Goal: Information Seeking & Learning: Learn about a topic

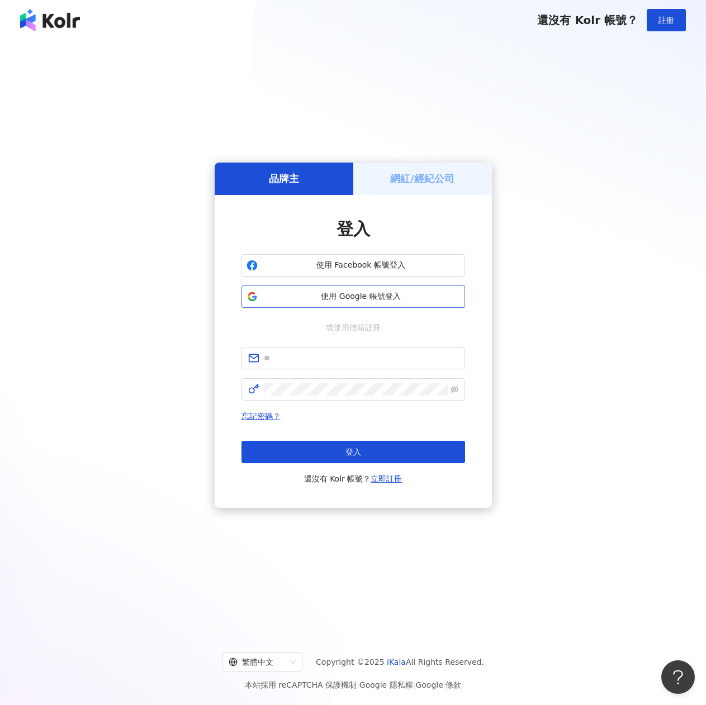
click at [289, 296] on span "使用 Google 帳號登入" at bounding box center [361, 296] width 198 height 11
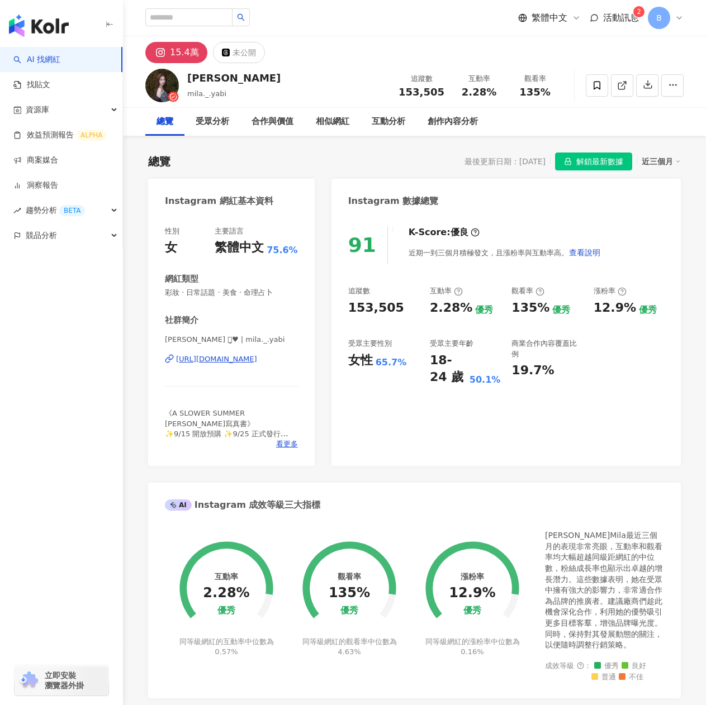
click at [198, 364] on div "https://www.instagram.com/mila._.yabi/" at bounding box center [216, 359] width 81 height 10
click at [243, 59] on div "未公開" at bounding box center [243, 53] width 23 height 16
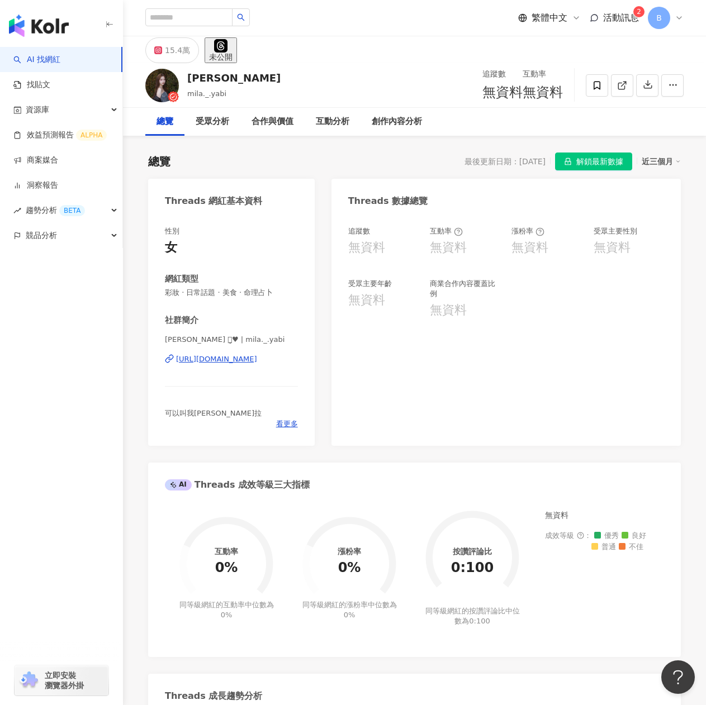
click at [226, 364] on div "https://www.threads.com/@mila._.yabi" at bounding box center [216, 359] width 81 height 10
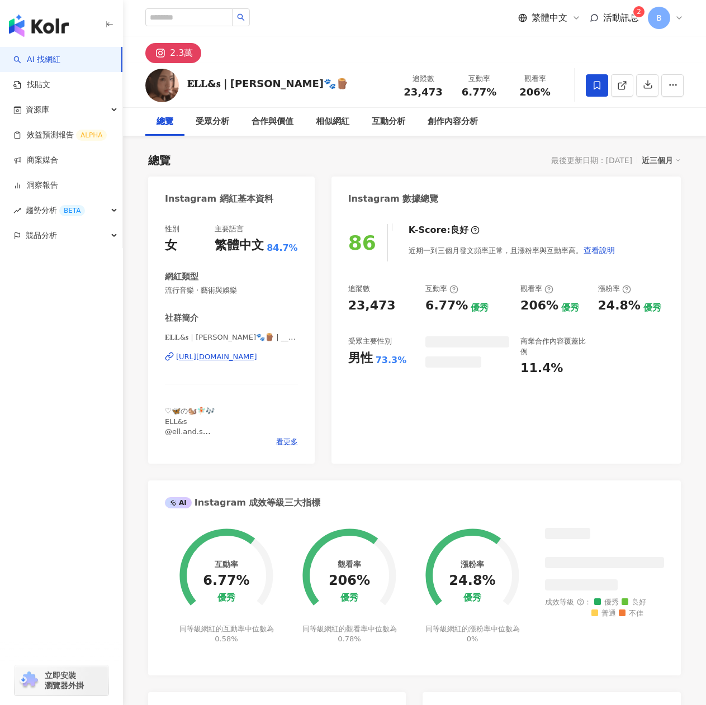
click at [208, 359] on div "https://www.instagram.com/__ashleeccc/" at bounding box center [216, 357] width 81 height 10
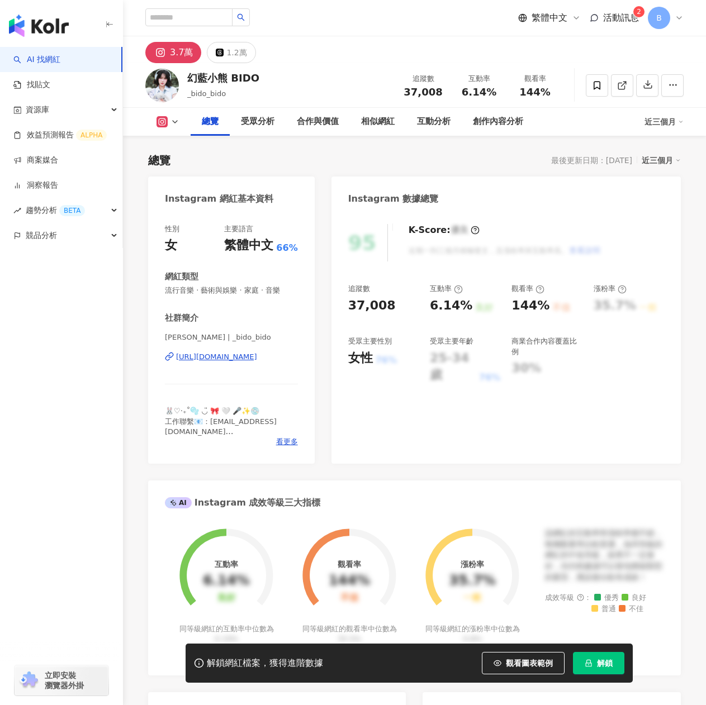
click at [257, 354] on div "https://www.instagram.com/_bido_bido/" at bounding box center [216, 357] width 81 height 10
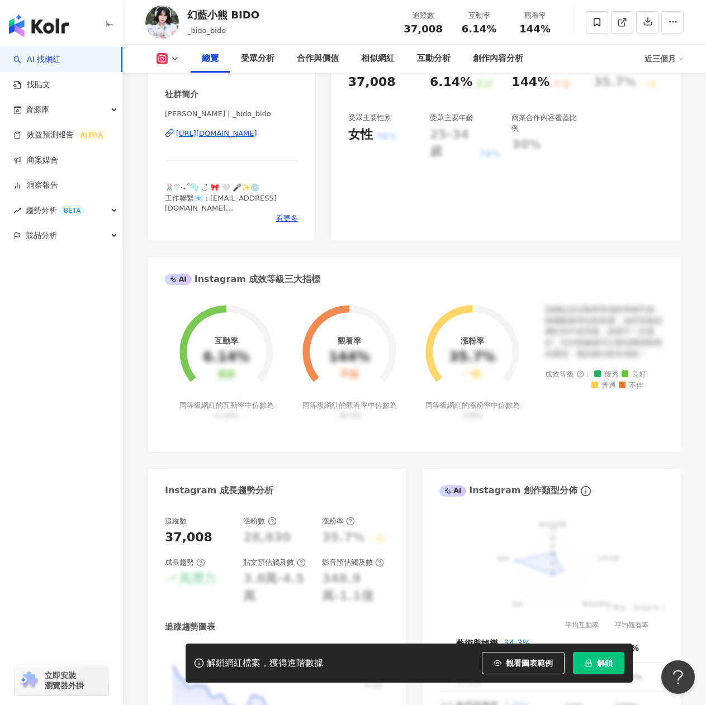
scroll to position [279, 0]
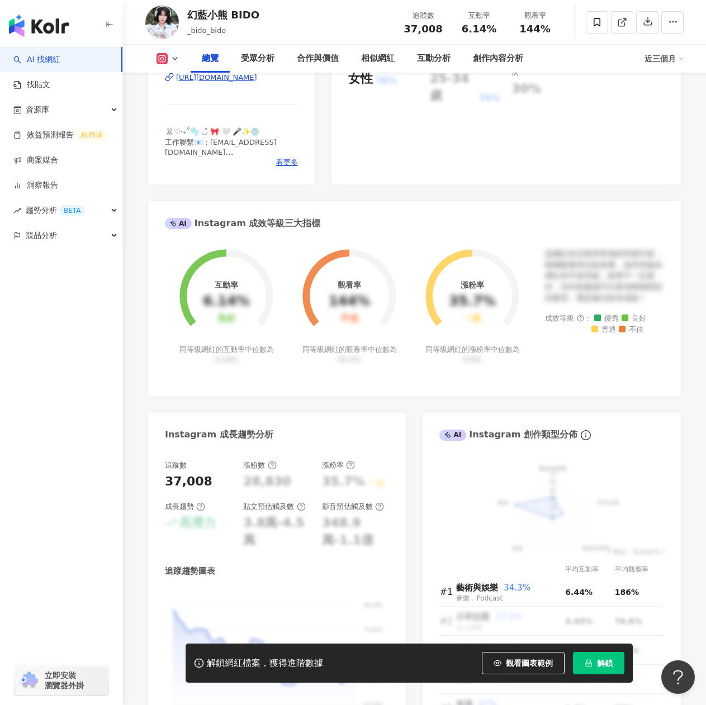
click at [609, 666] on span "解鎖" at bounding box center [605, 663] width 16 height 9
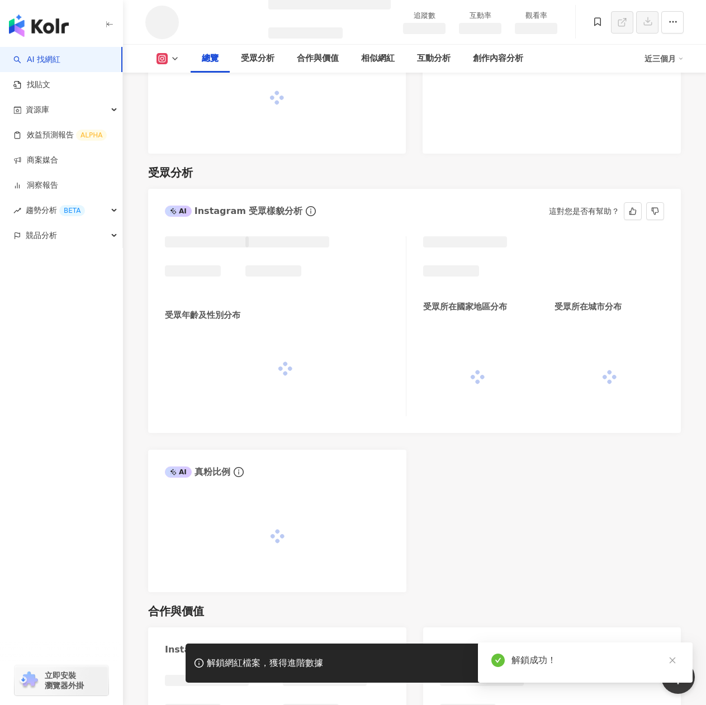
scroll to position [570, 0]
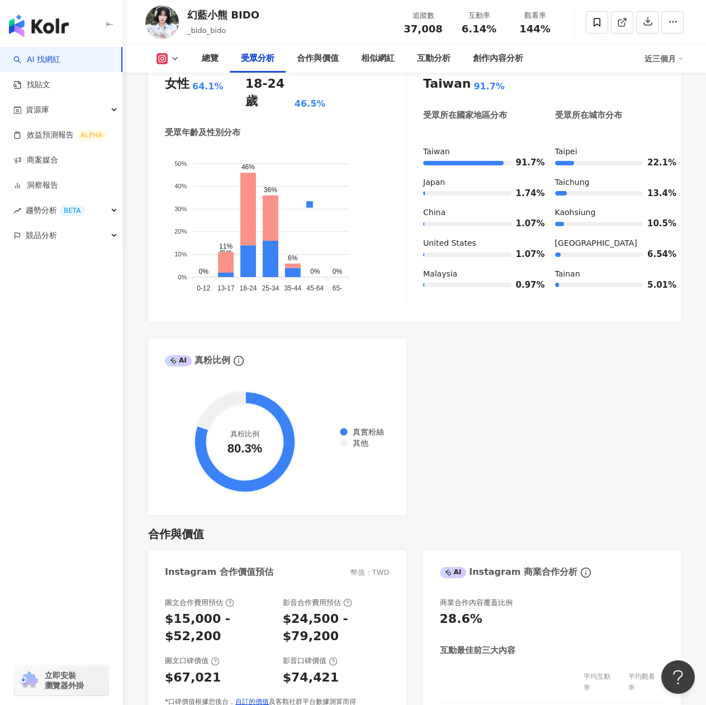
scroll to position [782, 0]
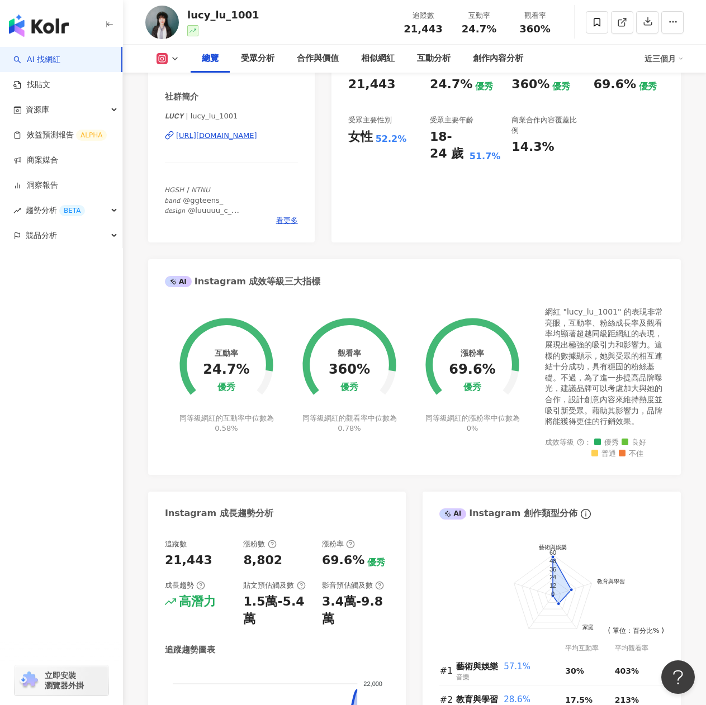
scroll to position [391, 0]
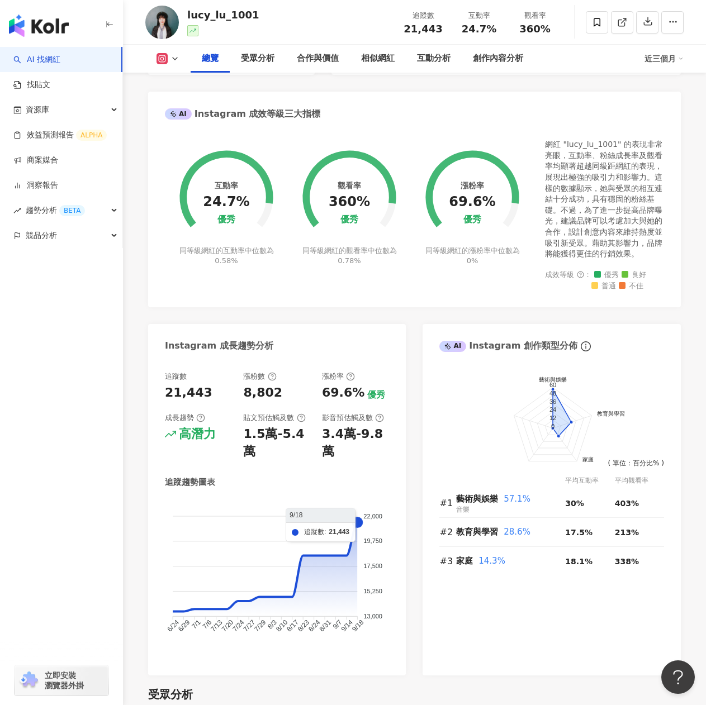
click at [355, 506] on foreignobject at bounding box center [277, 574] width 224 height 151
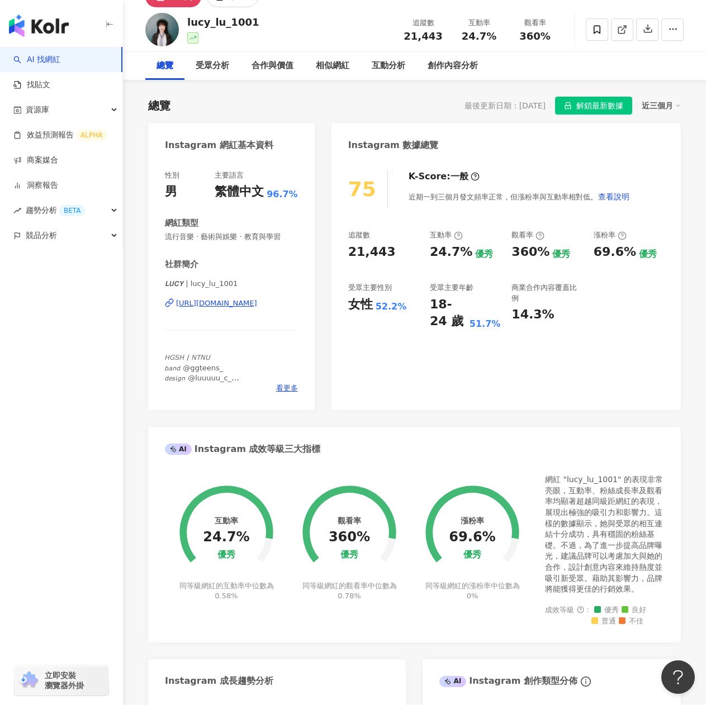
scroll to position [0, 0]
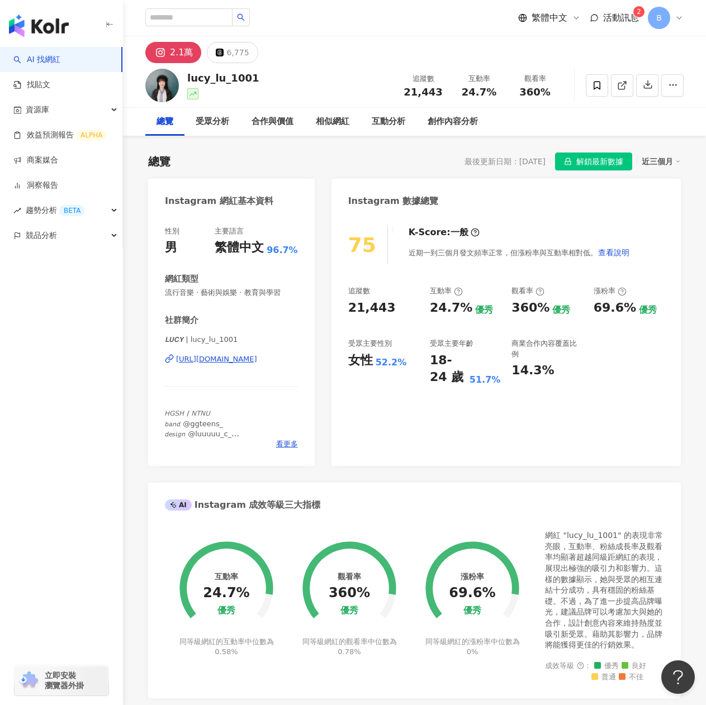
click at [256, 363] on div "https://www.instagram.com/lucy_lu_1001/" at bounding box center [216, 359] width 81 height 10
drag, startPoint x: 513, startPoint y: 308, endPoint x: 554, endPoint y: 313, distance: 41.2
click at [554, 313] on div "360% 優秀" at bounding box center [546, 307] width 70 height 17
click at [569, 344] on div "商業合作內容覆蓋比例" at bounding box center [546, 349] width 70 height 20
click at [571, 364] on div "14.3%" at bounding box center [546, 370] width 70 height 17
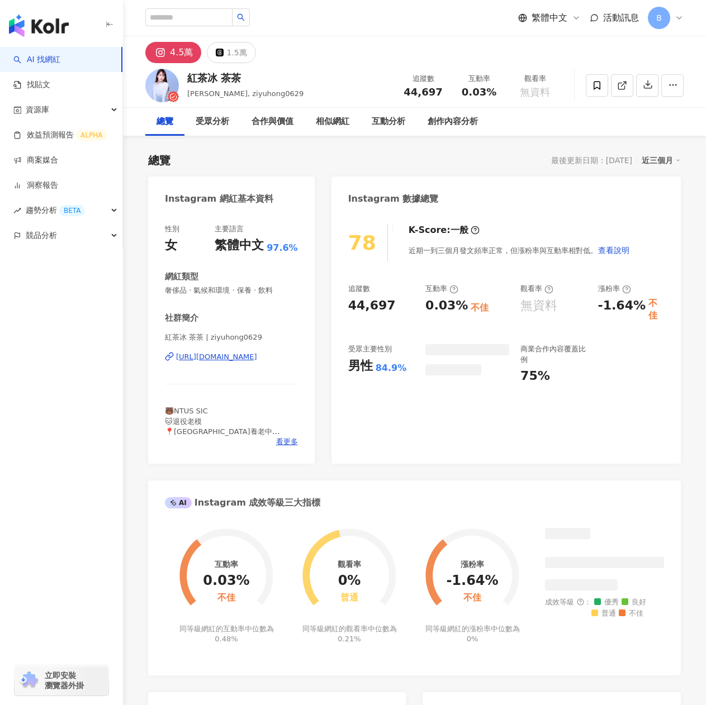
click at [218, 356] on div "https://www.instagram.com/ziyuhong0629/" at bounding box center [216, 357] width 81 height 10
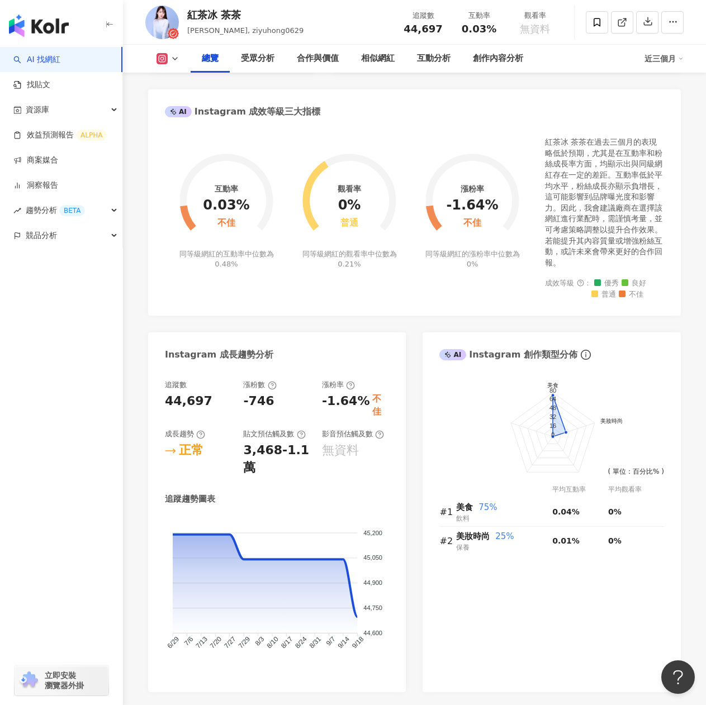
scroll to position [112, 0]
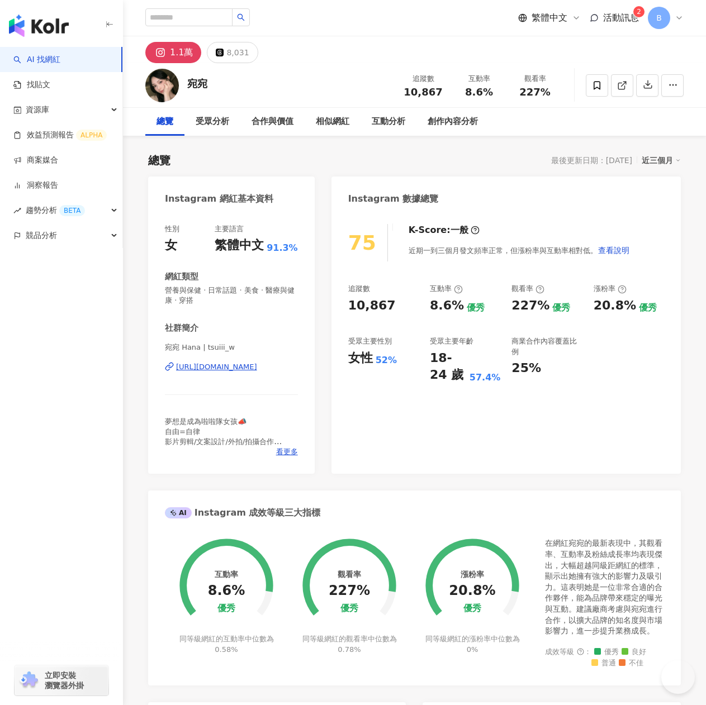
click at [241, 368] on div "[URL][DOMAIN_NAME]" at bounding box center [216, 367] width 81 height 10
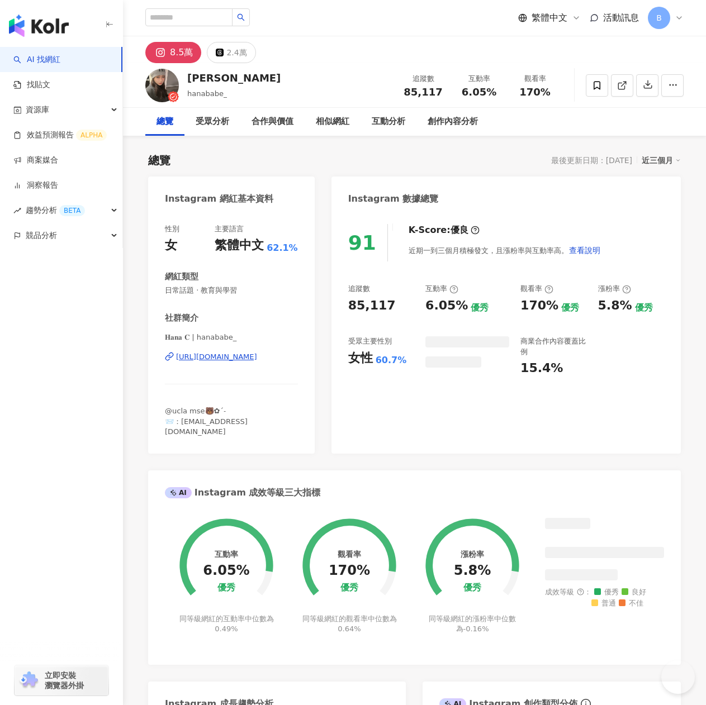
click at [230, 360] on div "https://www.instagram.com/hanababe_/" at bounding box center [216, 357] width 81 height 10
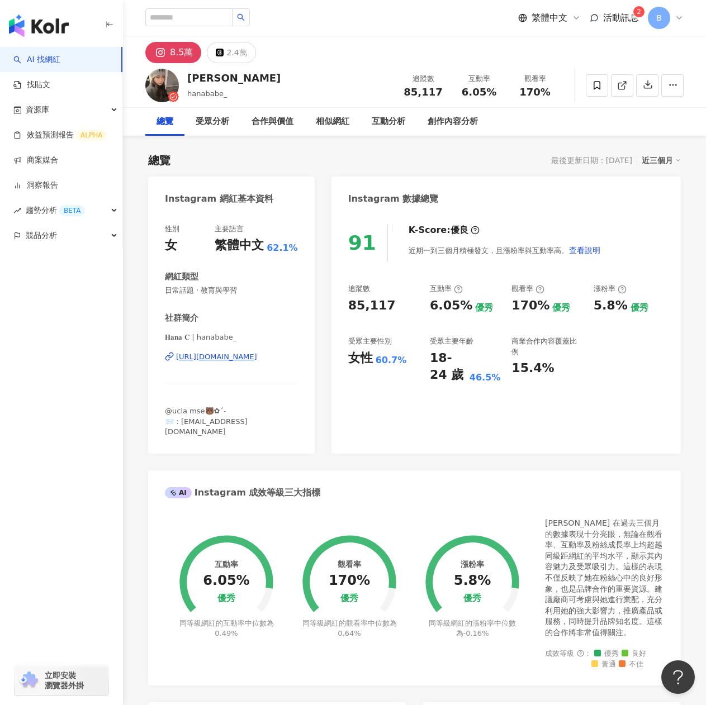
click at [240, 355] on div "https://www.instagram.com/hanababe_/" at bounding box center [216, 357] width 81 height 10
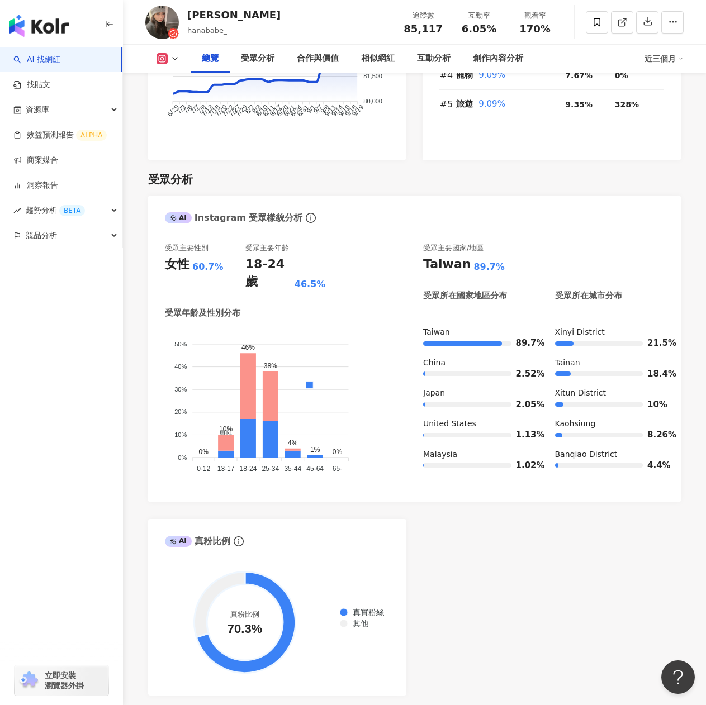
scroll to position [615, 0]
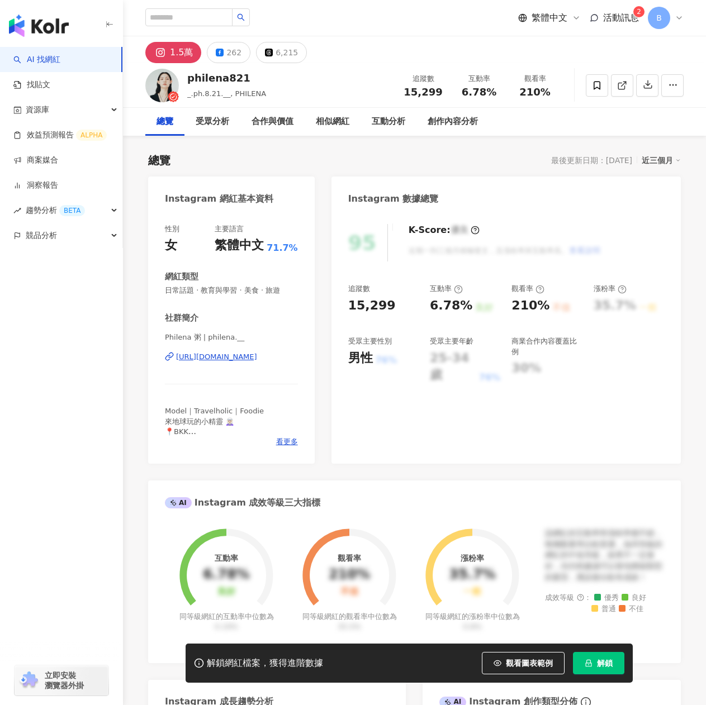
click at [210, 358] on div "[URL][DOMAIN_NAME]" at bounding box center [216, 357] width 81 height 10
click at [271, 54] on button "6,215" at bounding box center [281, 52] width 51 height 21
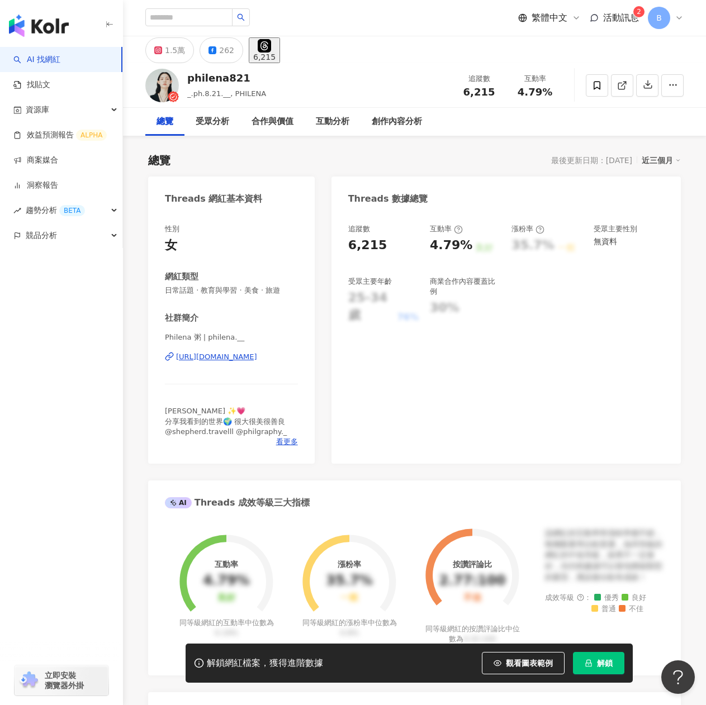
click at [257, 359] on div "https://www.threads.com/@philena.__" at bounding box center [216, 357] width 81 height 10
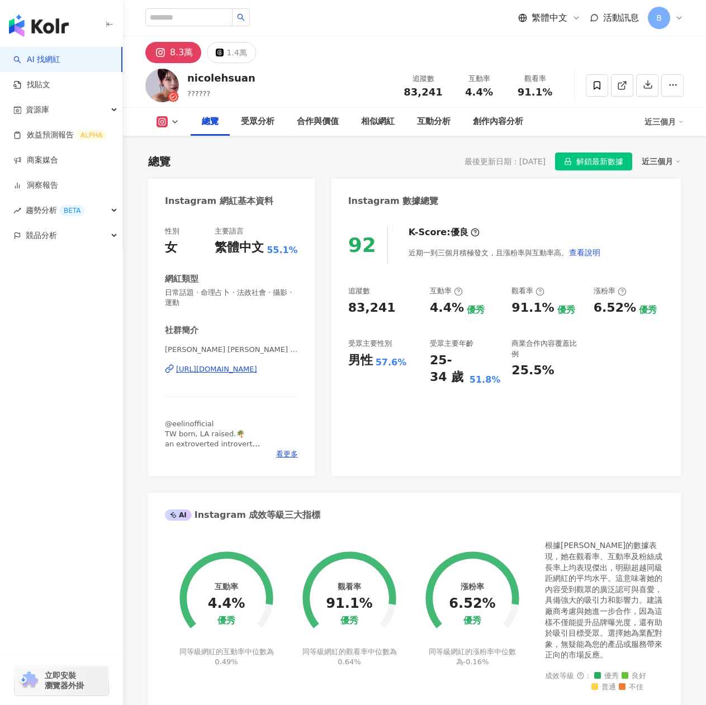
click at [213, 369] on div "[URL][DOMAIN_NAME]" at bounding box center [216, 369] width 81 height 10
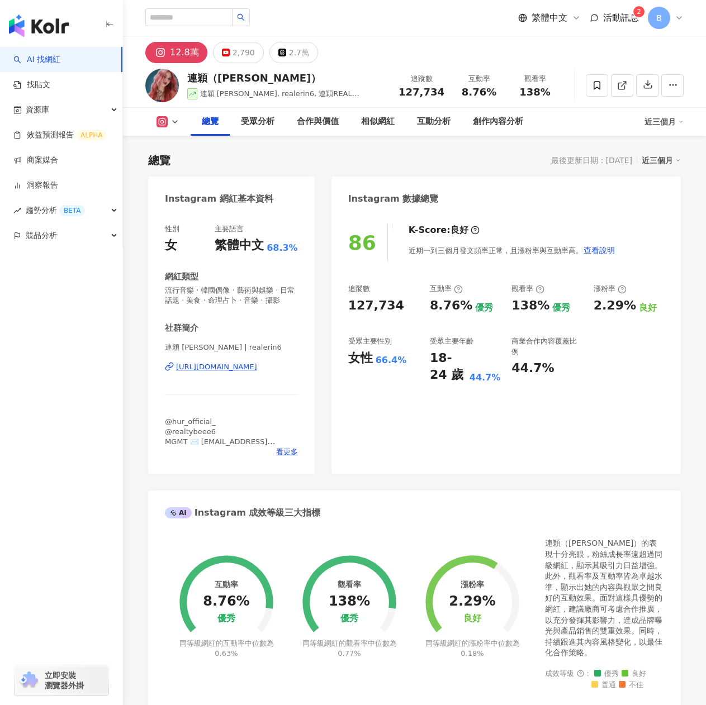
scroll to position [56, 0]
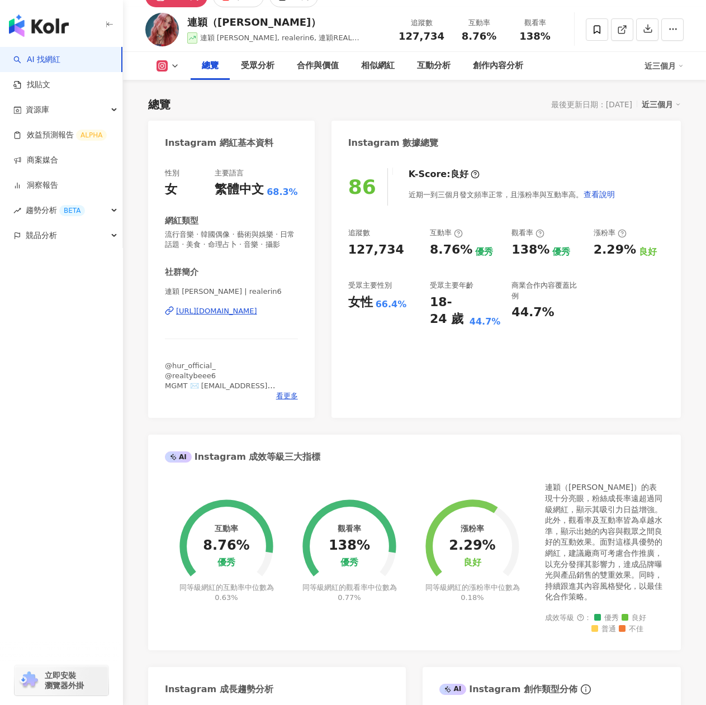
click at [245, 327] on div "連穎 [PERSON_NAME] | realerin6 [URL][DOMAIN_NAME]" at bounding box center [231, 319] width 133 height 65
click at [245, 316] on div "[URL][DOMAIN_NAME]" at bounding box center [216, 311] width 81 height 10
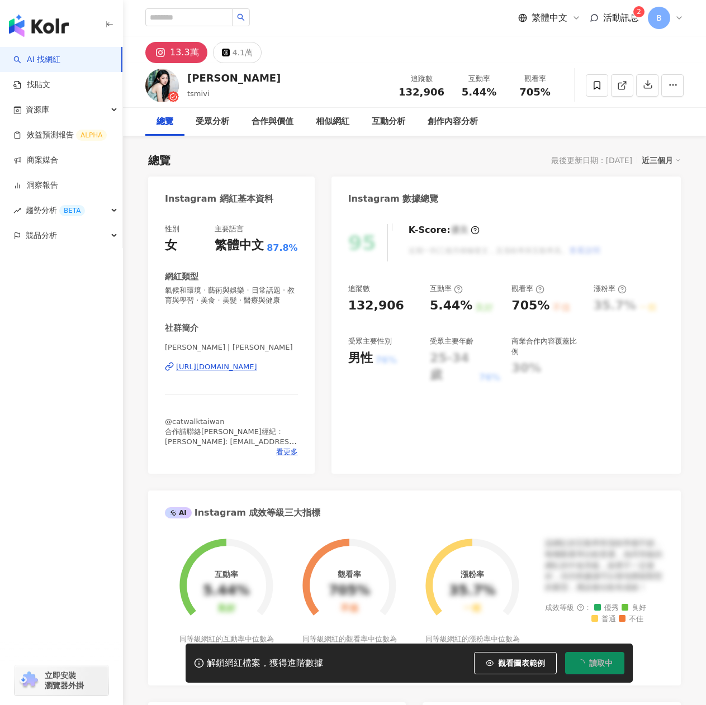
click at [250, 372] on div "https://www.instagram.com/tsmivi/" at bounding box center [216, 367] width 81 height 10
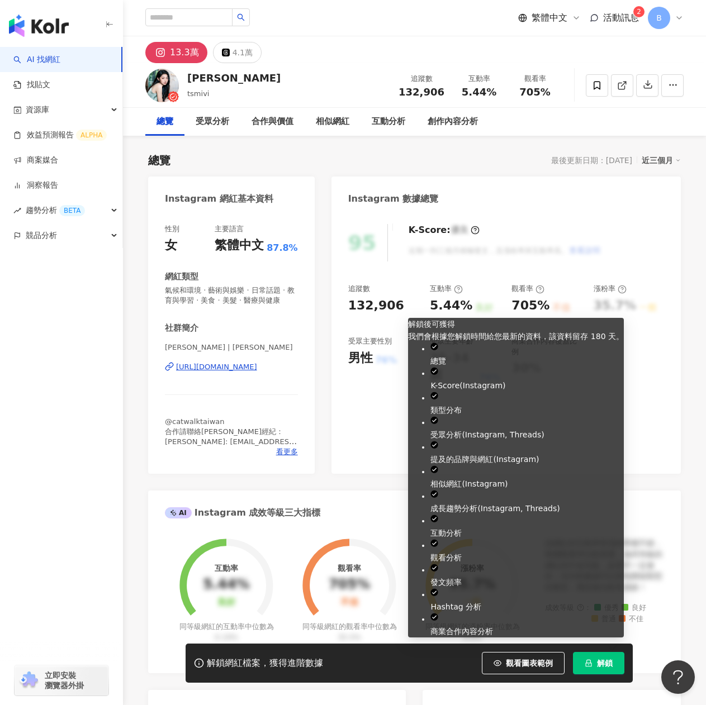
click at [604, 656] on button "解鎖" at bounding box center [598, 663] width 51 height 22
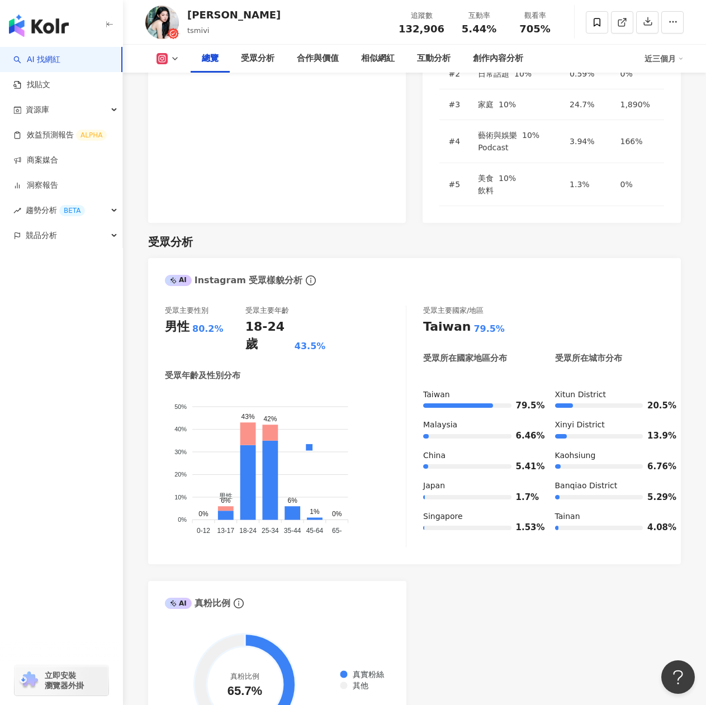
scroll to position [1006, 0]
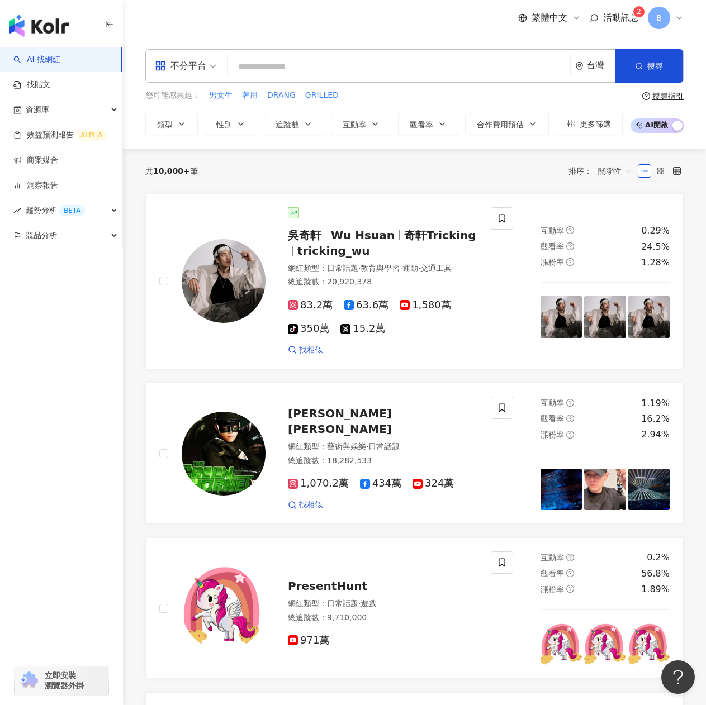
click at [615, 13] on span "活動訊息" at bounding box center [621, 17] width 36 height 11
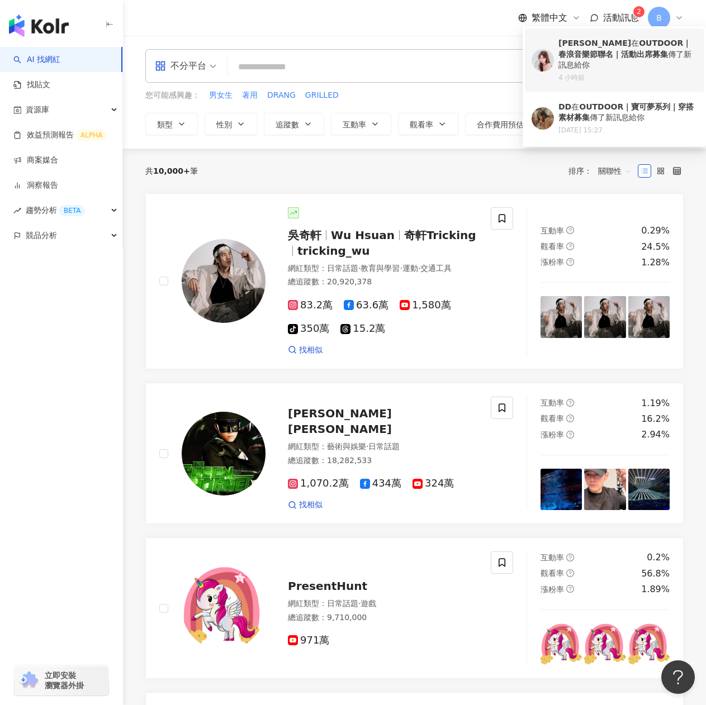
click at [622, 61] on div "[PERSON_NAME] 在 OUTDOOR｜春浪音樂節聯名｜活動出席募集 傳了新訊息給你 4 小時前" at bounding box center [627, 60] width 139 height 45
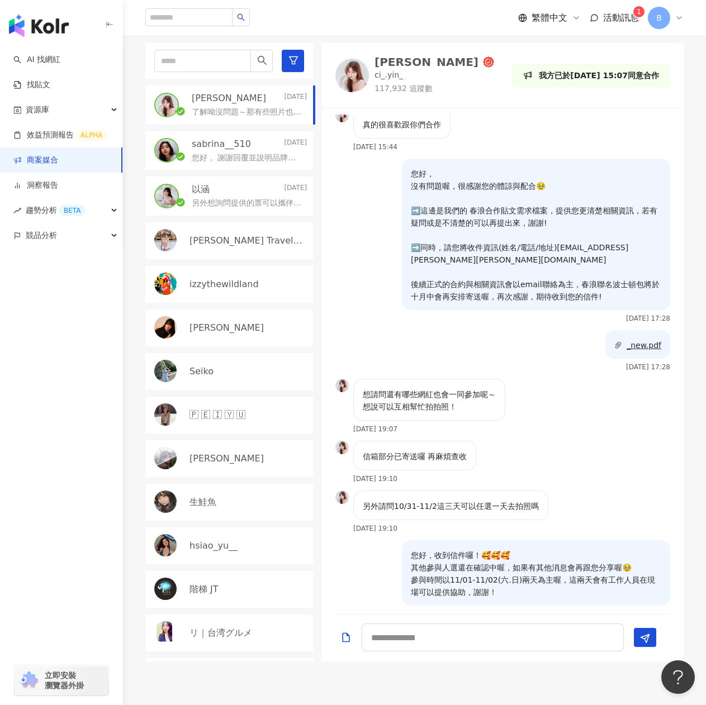
scroll to position [168, 0]
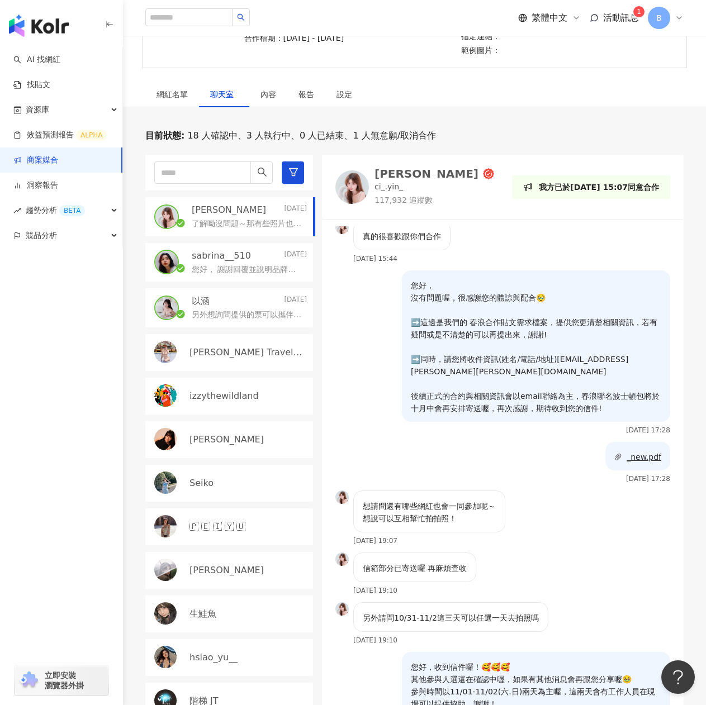
click at [250, 221] on p "了解呦沒問題～那有些照片也可以請工作人員幫忙拍攝嗎～" at bounding box center [247, 223] width 111 height 11
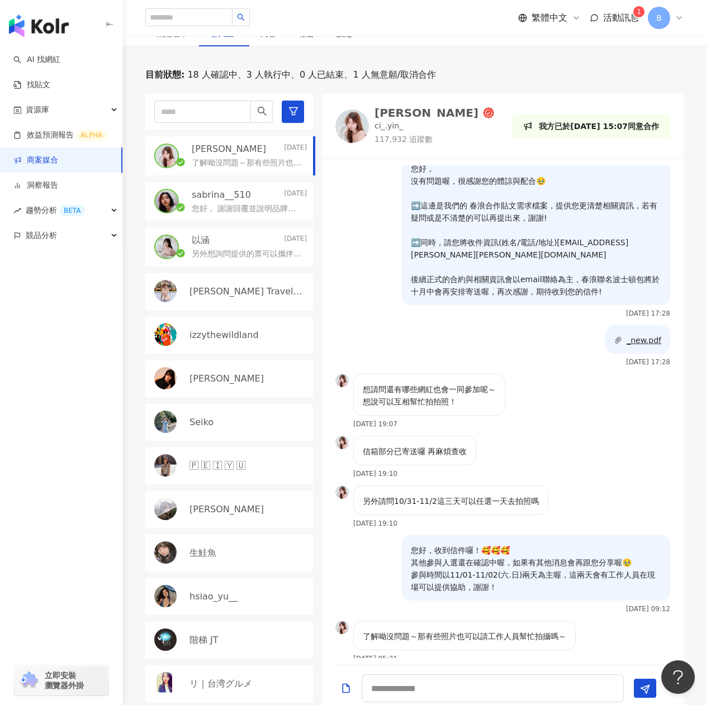
scroll to position [229, 0]
click at [268, 168] on p "了解呦沒問題～那有些照片也可以請工作人員幫忙拍攝嗎～" at bounding box center [247, 162] width 111 height 11
click at [384, 235] on div "您好， 沒有問題喔，很感謝您的體諒與配合🥹 ➡️這邊是我們的 春浪合作貼文需求檔案，提供您更清楚相關資訊，若有疑問或是不清楚的可以再提出來，謝謝! ➡️同時，…" at bounding box center [502, 235] width 335 height 164
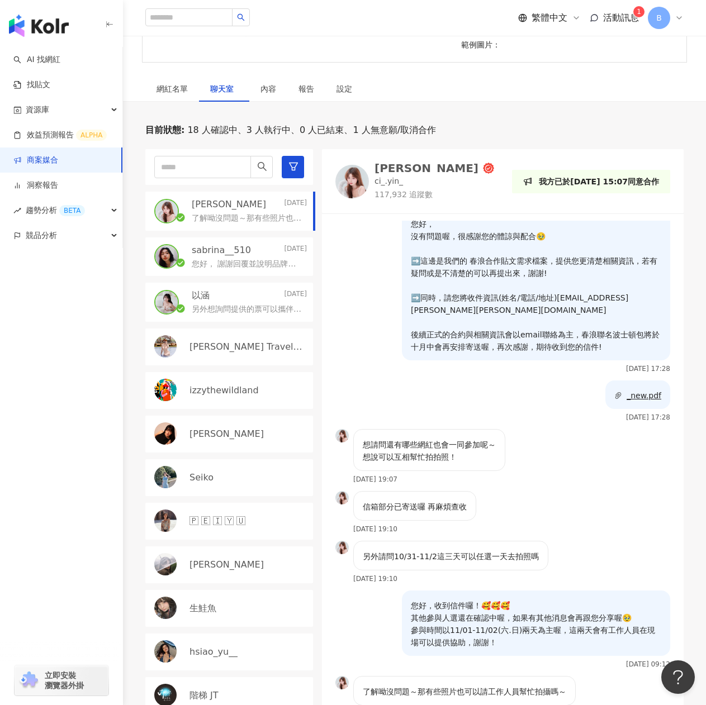
click at [225, 92] on span "聊天室" at bounding box center [224, 89] width 28 height 8
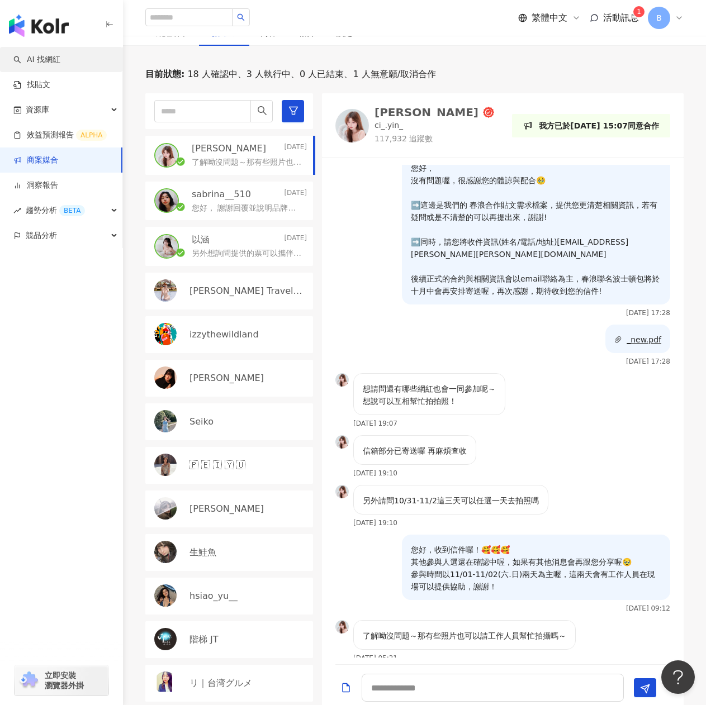
click at [45, 64] on link "AI 找網紅" at bounding box center [36, 59] width 47 height 11
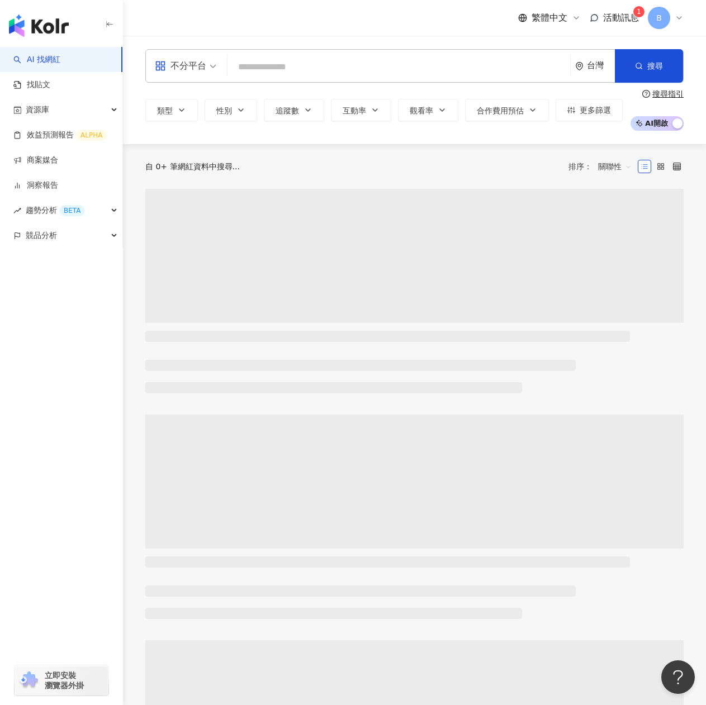
click at [283, 66] on input "search" at bounding box center [399, 66] width 334 height 21
type input "**********"
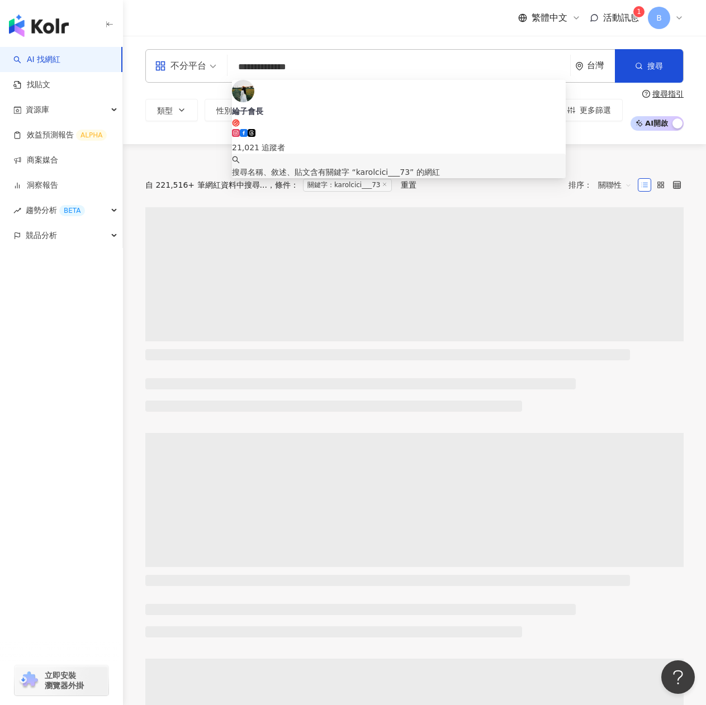
click at [371, 129] on div "21,021 追蹤者" at bounding box center [399, 141] width 334 height 25
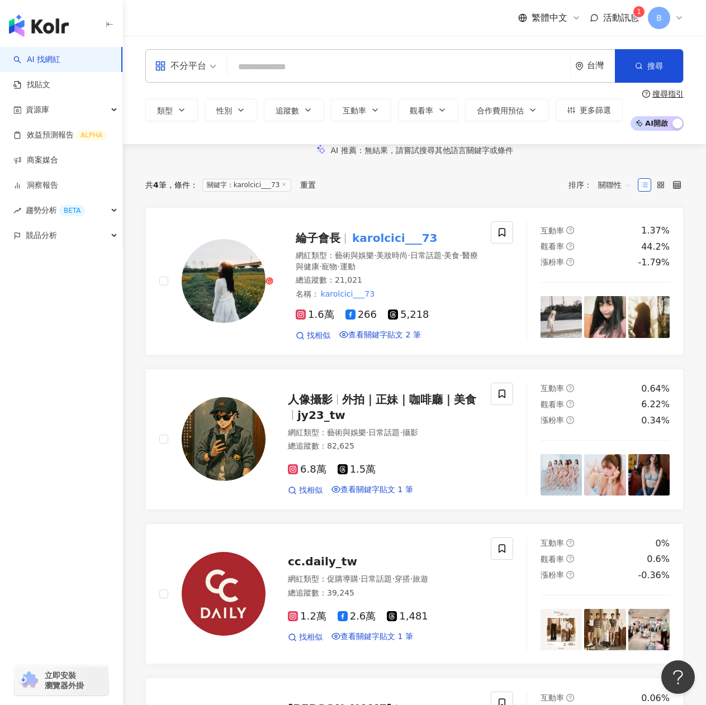
click at [271, 71] on input "search" at bounding box center [399, 66] width 334 height 21
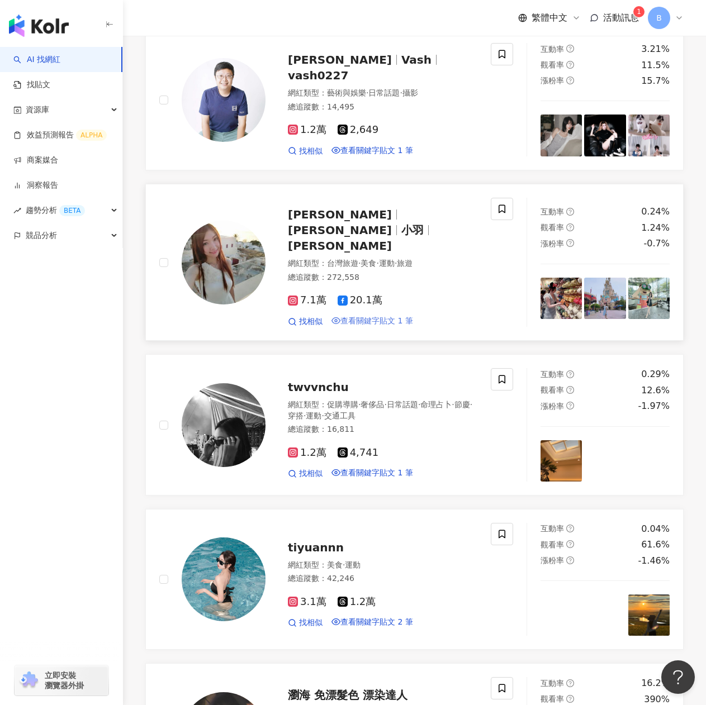
scroll to position [1341, 0]
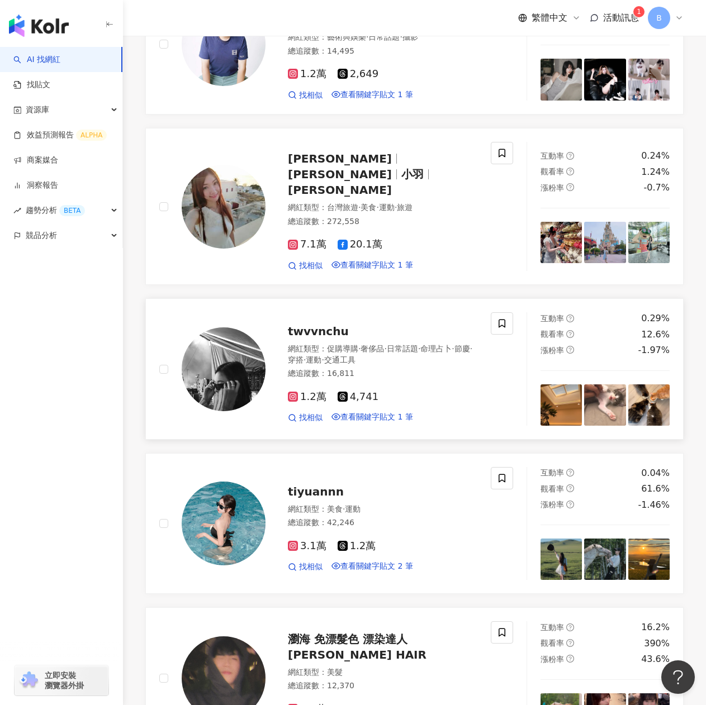
click at [308, 338] on span "twvvnchu" at bounding box center [318, 331] width 61 height 13
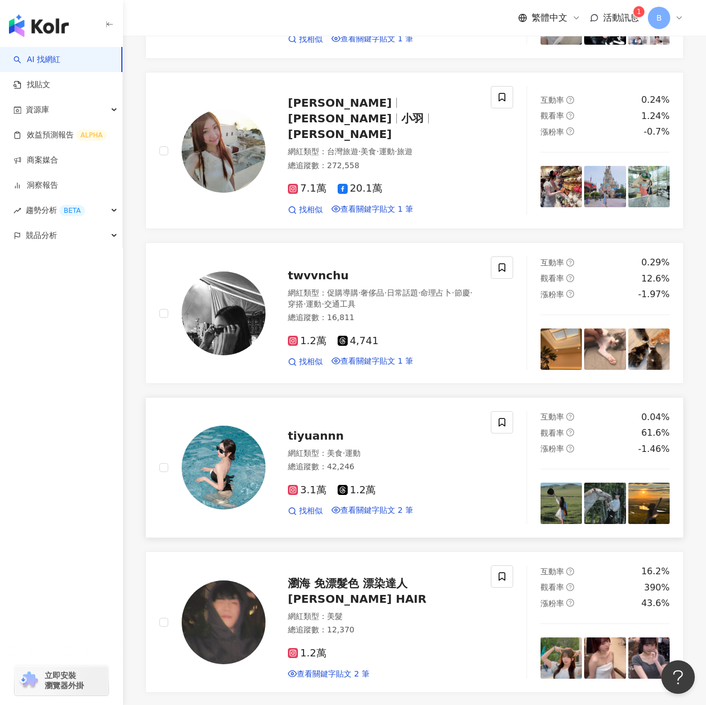
scroll to position [1452, 0]
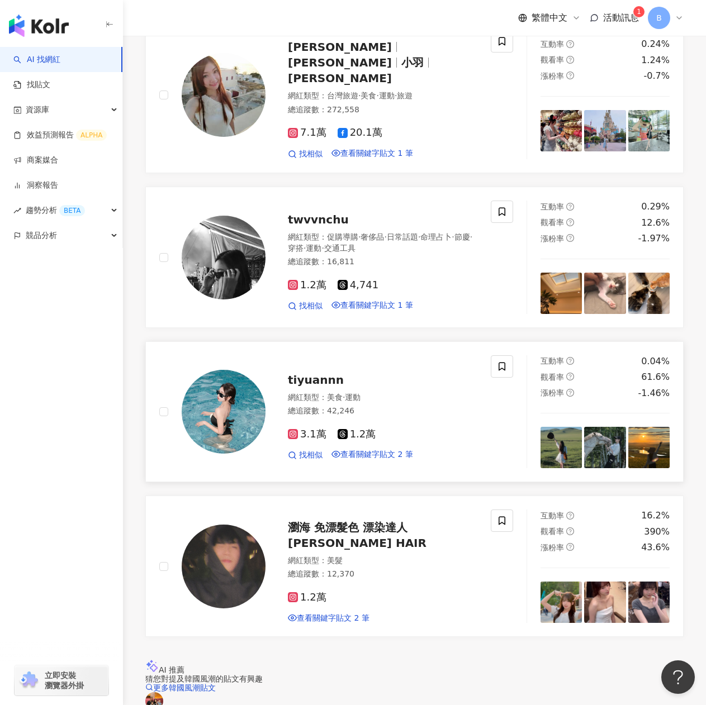
click at [317, 387] on span "tiyuannn" at bounding box center [316, 379] width 56 height 13
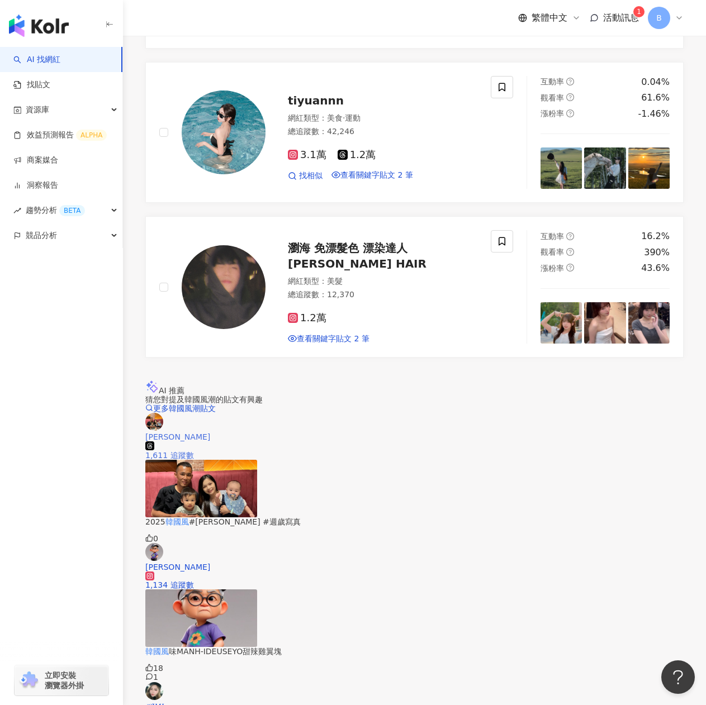
scroll to position [1946, 0]
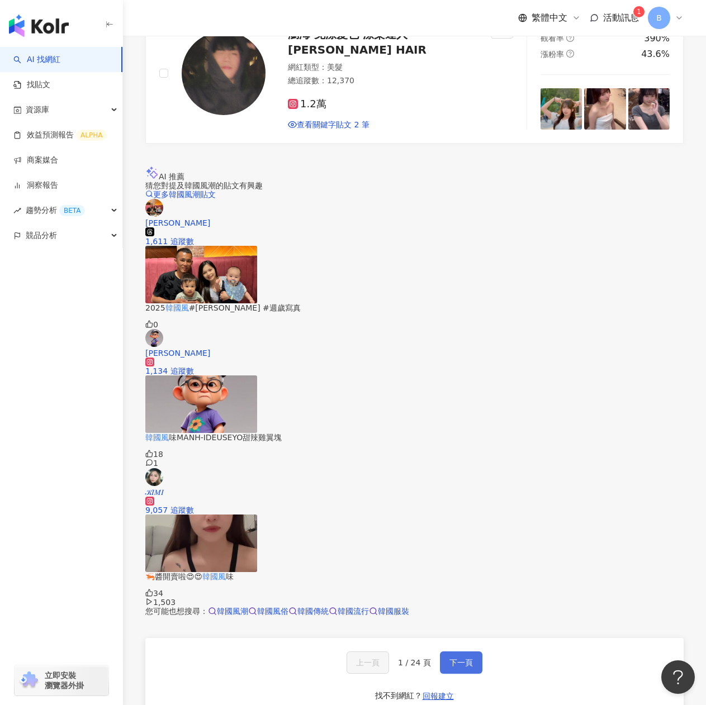
click at [454, 658] on span "下一頁" at bounding box center [460, 662] width 23 height 9
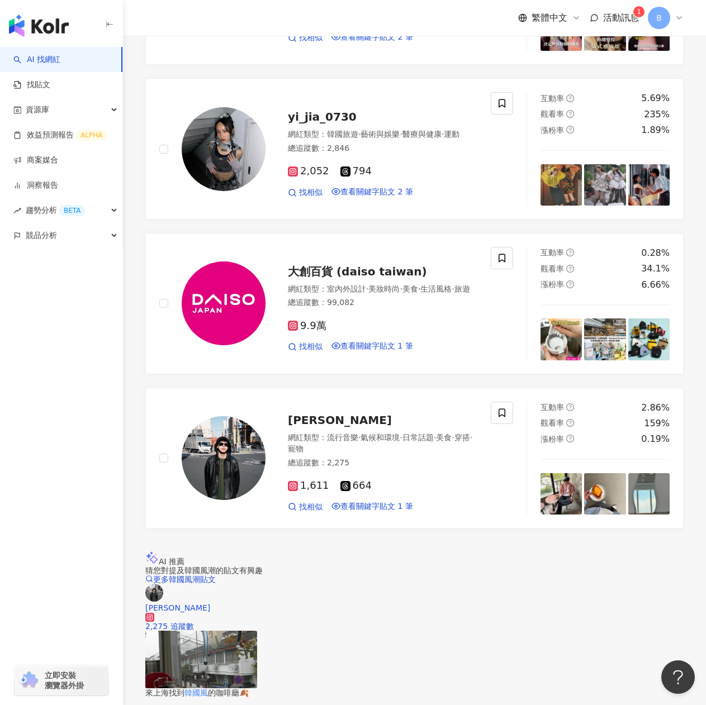
scroll to position [1816, 0]
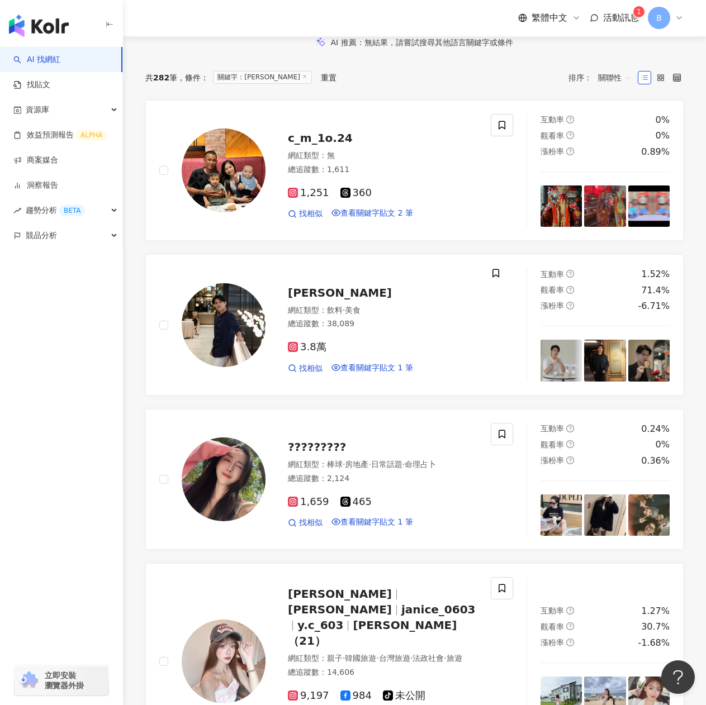
scroll to position [0, 0]
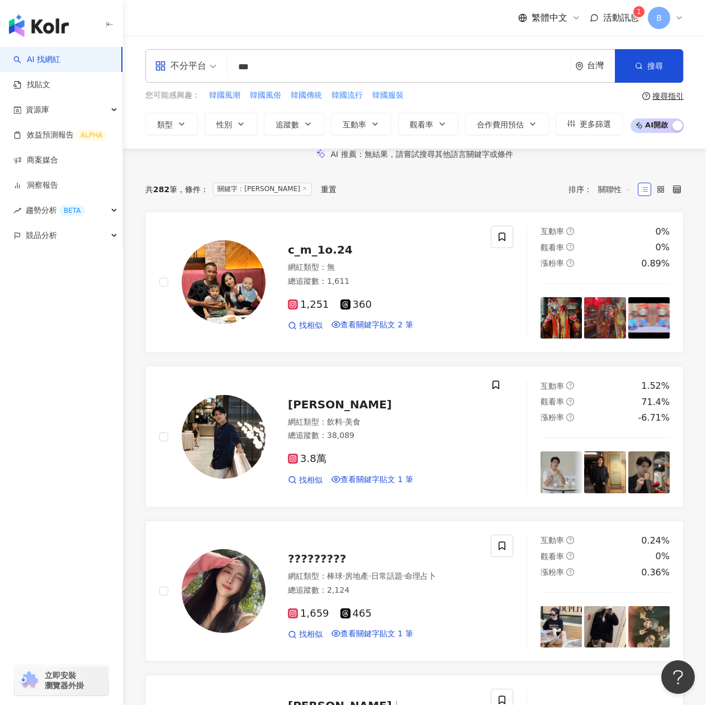
click at [279, 64] on input "***" at bounding box center [399, 66] width 334 height 21
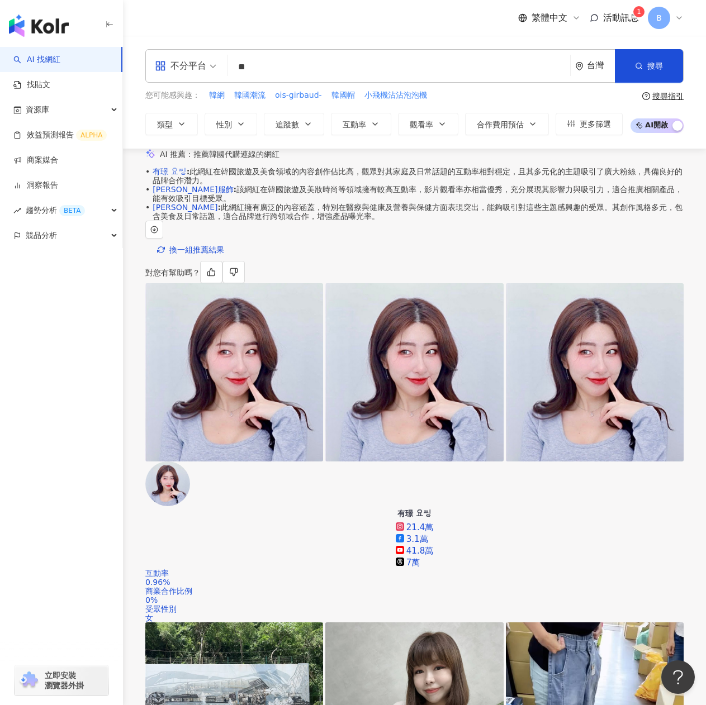
type input "*"
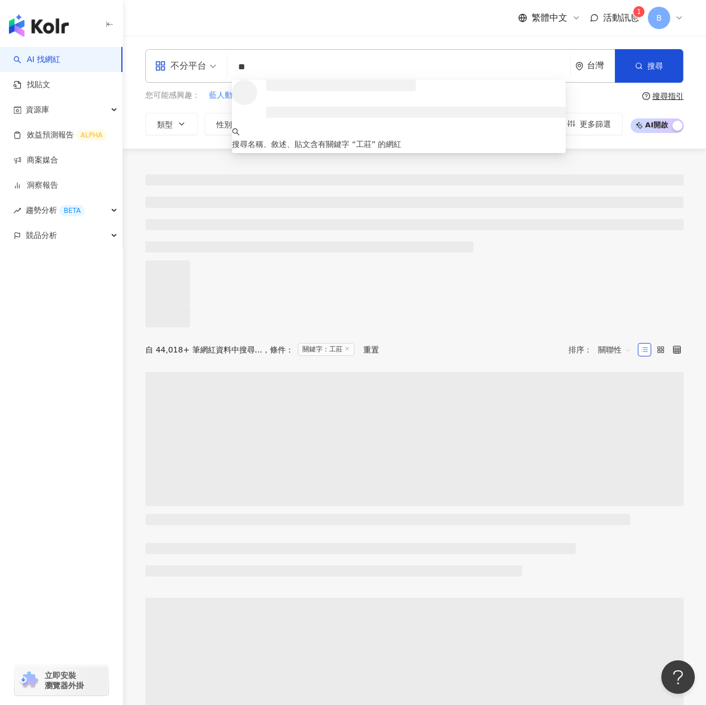
click at [275, 70] on input "**" at bounding box center [399, 66] width 334 height 21
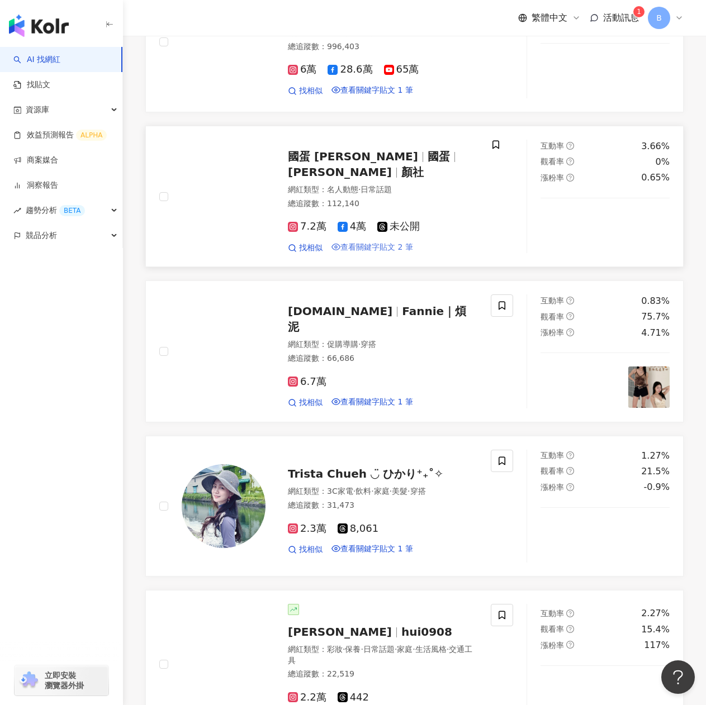
scroll to position [1229, 0]
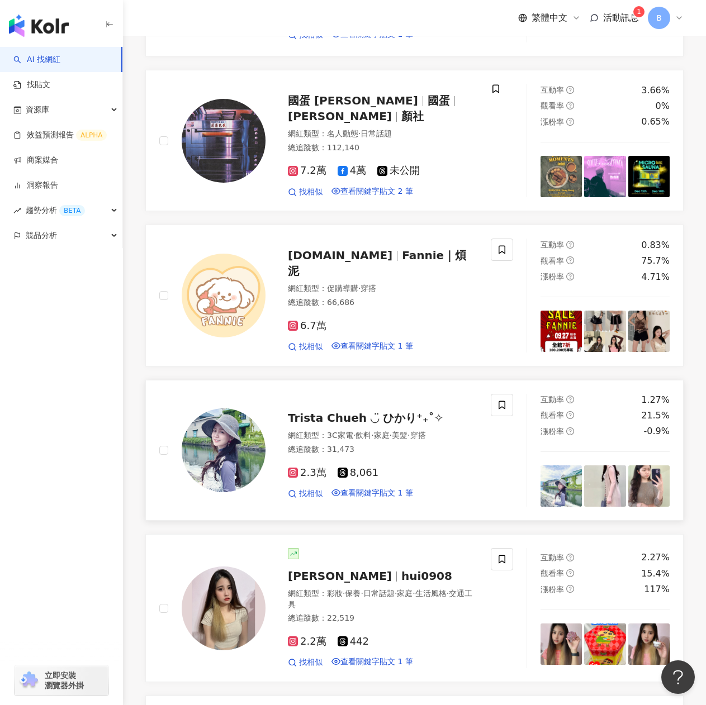
click at [356, 425] on span "Trista Chueh ◡̈ ひかり⁺₊˚✧" at bounding box center [365, 417] width 155 height 13
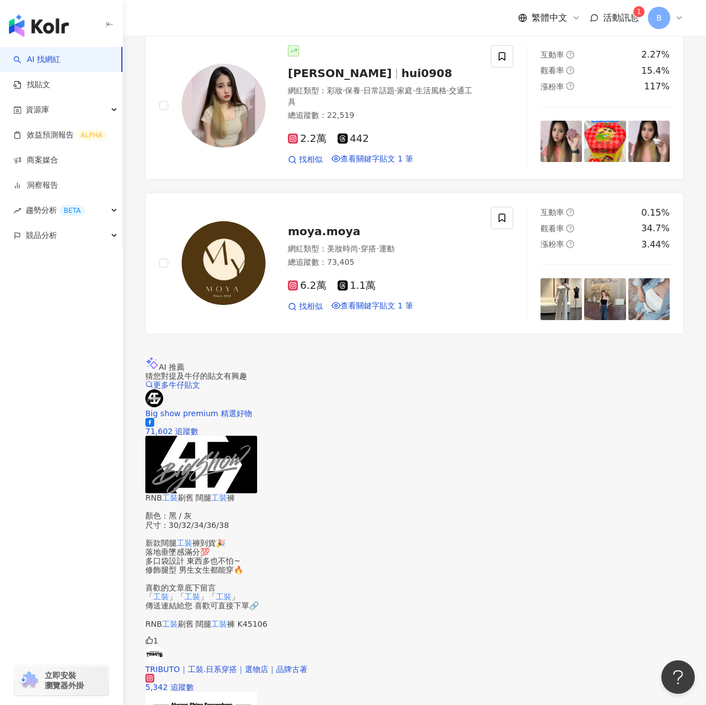
scroll to position [1899, 0]
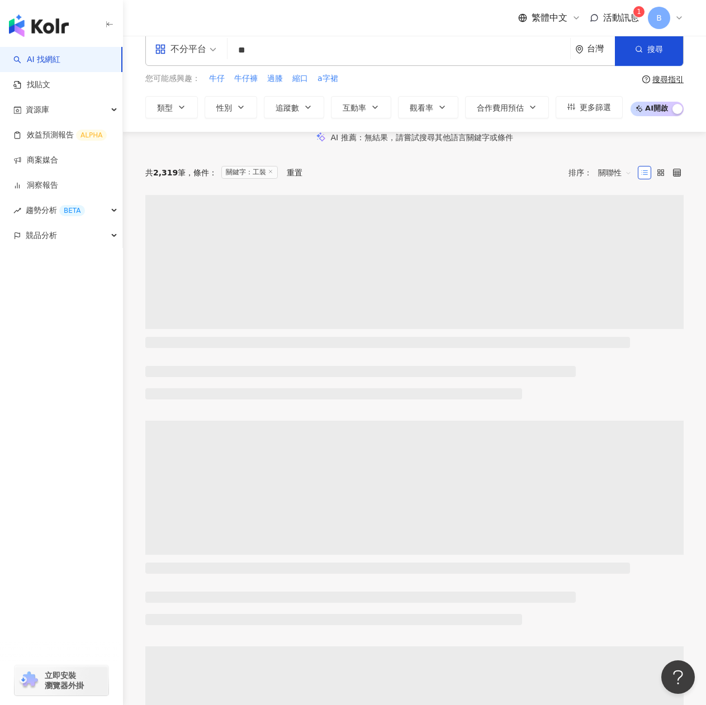
scroll to position [0, 0]
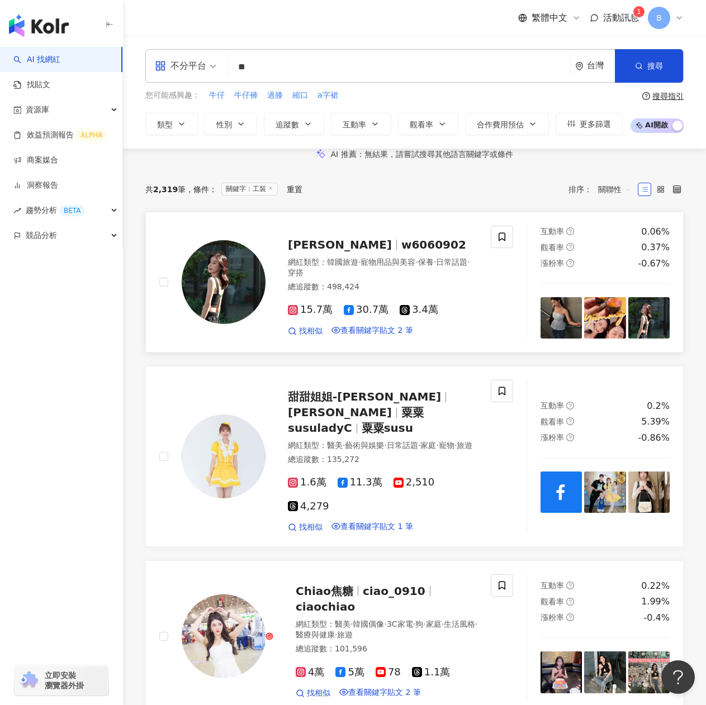
click at [331, 251] on span "曹媛媛 Vivi" at bounding box center [340, 244] width 104 height 13
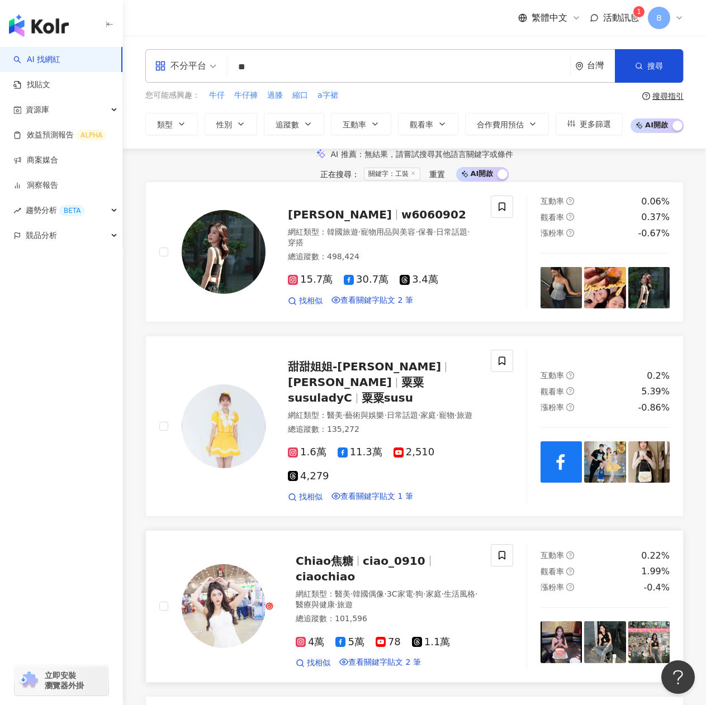
scroll to position [168, 0]
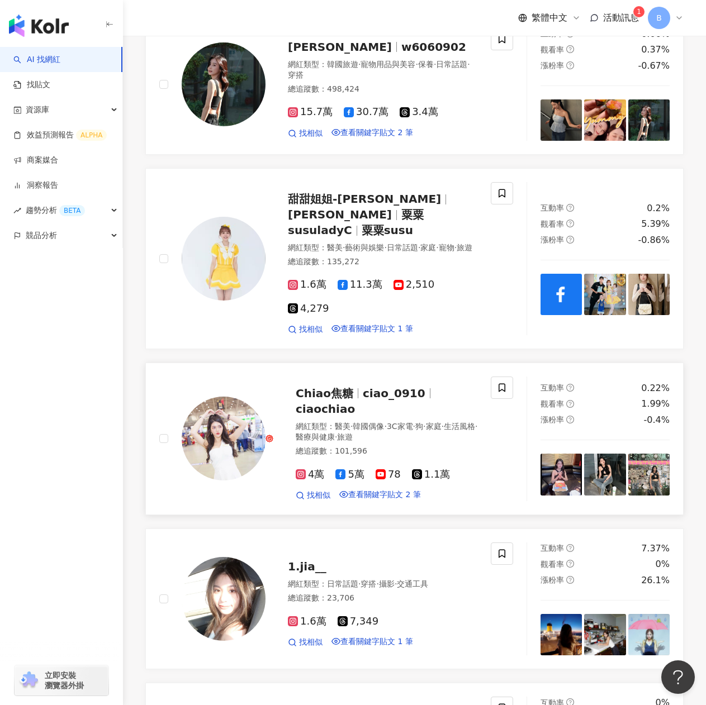
click at [342, 400] on span "Chiao焦糖" at bounding box center [329, 393] width 67 height 13
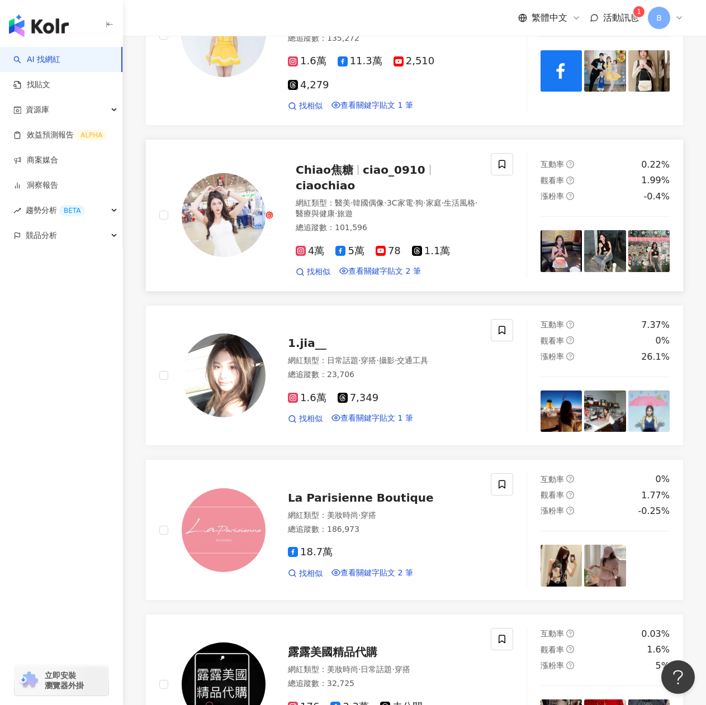
scroll to position [447, 0]
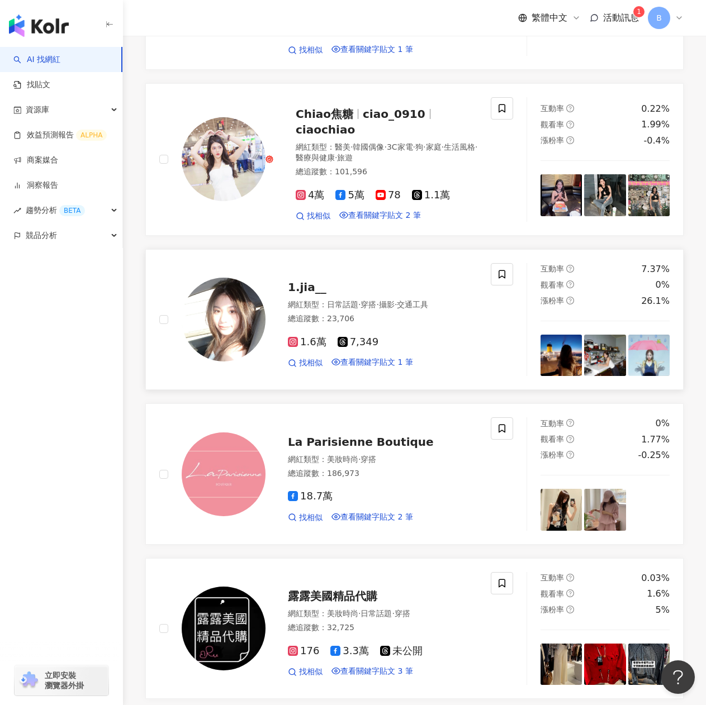
click at [304, 294] on span "1.jia__" at bounding box center [307, 286] width 39 height 13
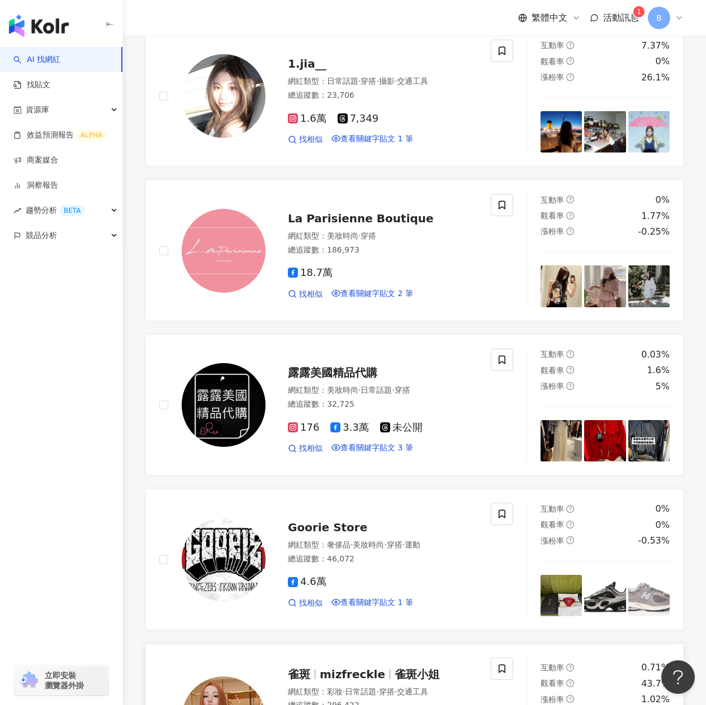
scroll to position [950, 0]
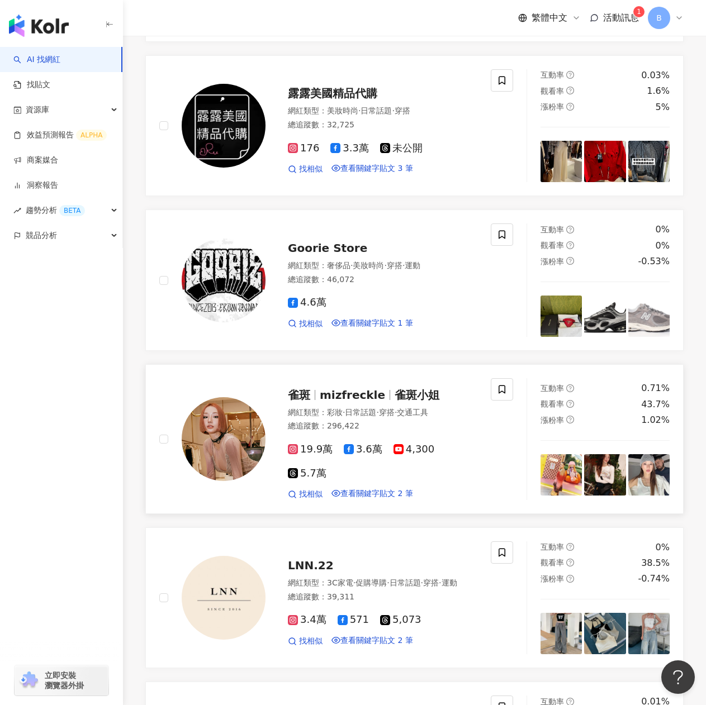
click at [402, 402] on span "雀斑小姐" at bounding box center [416, 394] width 45 height 13
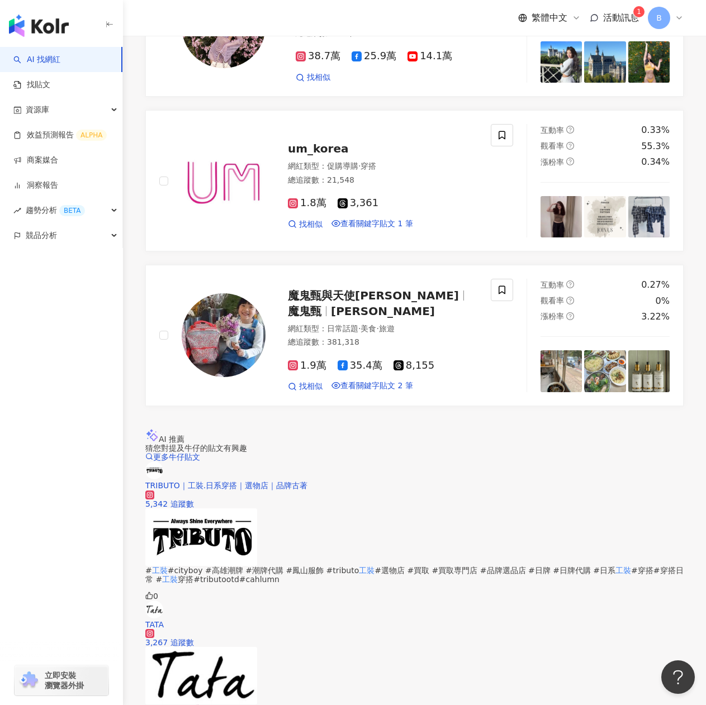
scroll to position [1899, 0]
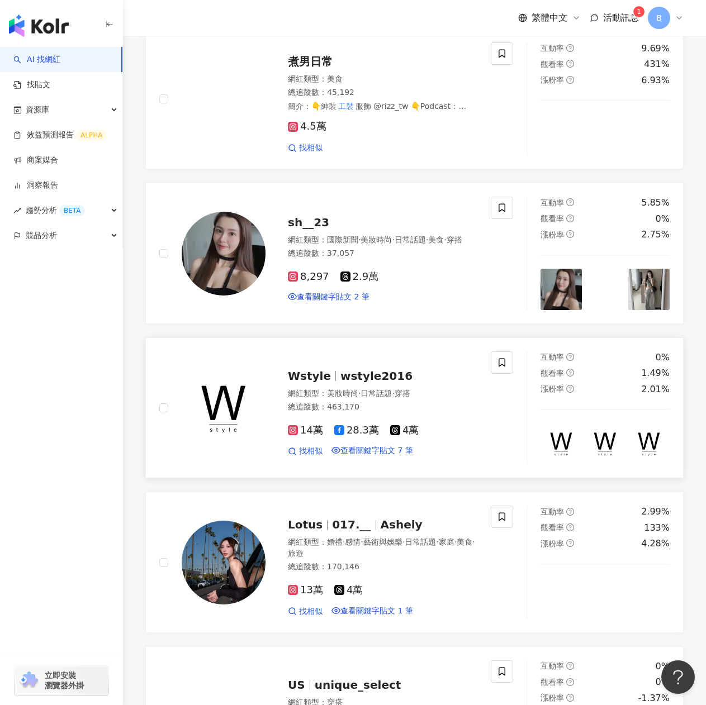
scroll to position [574, 0]
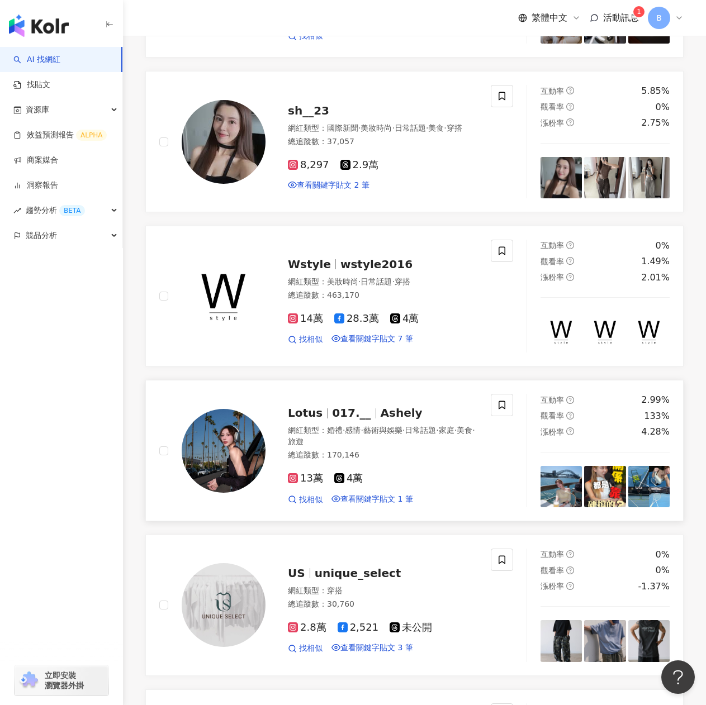
click at [360, 420] on span "017.__" at bounding box center [351, 412] width 39 height 13
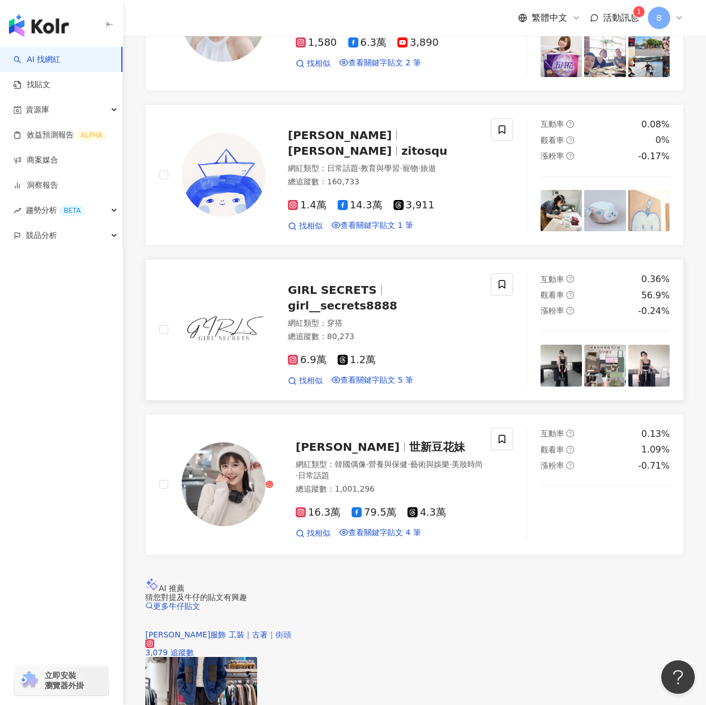
scroll to position [1523, 0]
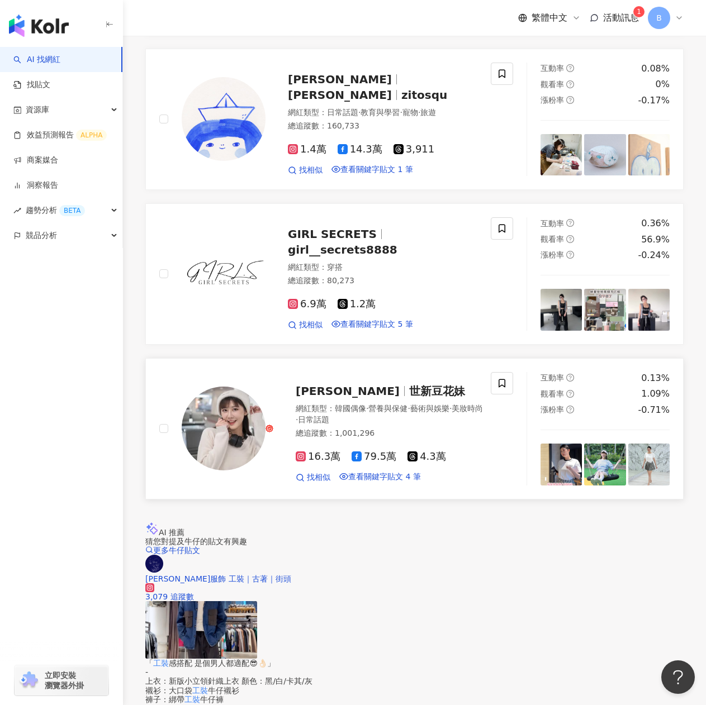
click at [326, 398] on span "林茉晶" at bounding box center [352, 390] width 113 height 13
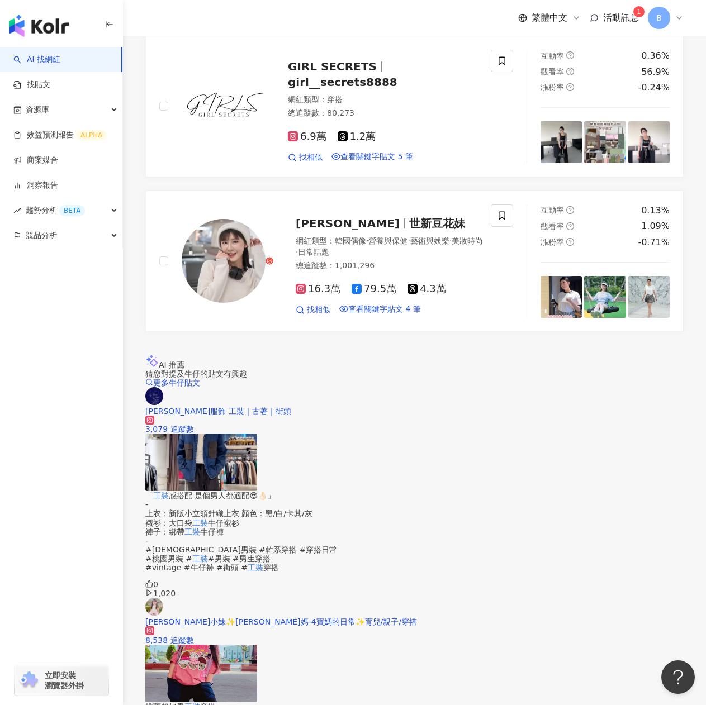
scroll to position [1888, 0]
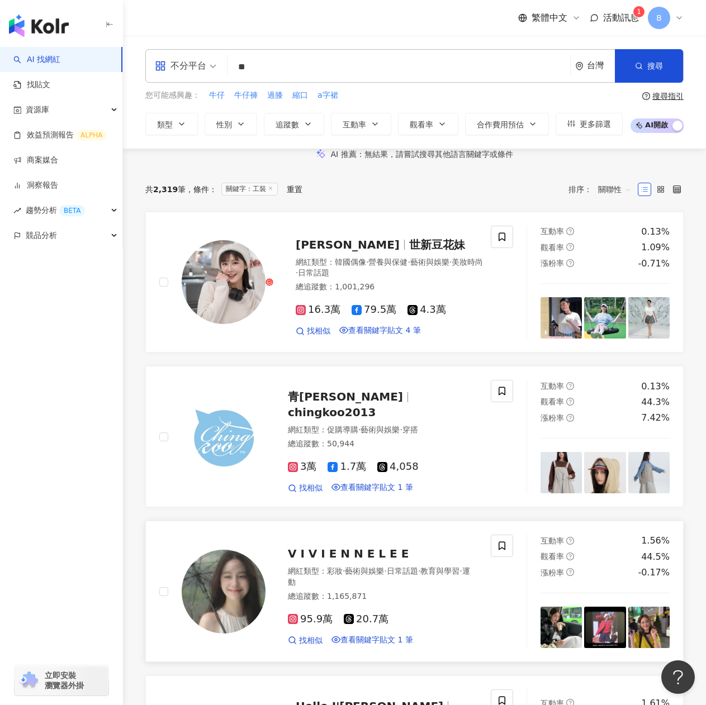
scroll to position [112, 0]
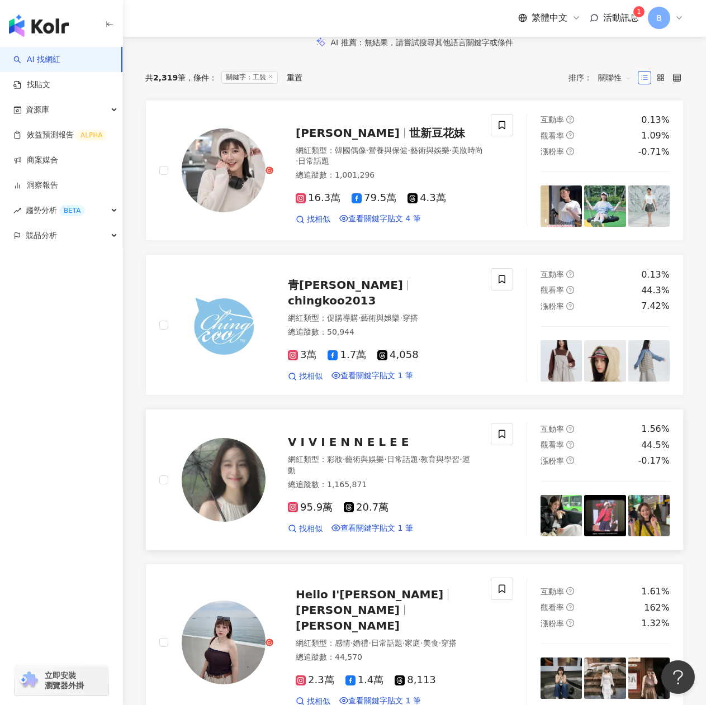
click at [370, 449] on span "V I V I E N N E L E E" at bounding box center [348, 441] width 121 height 13
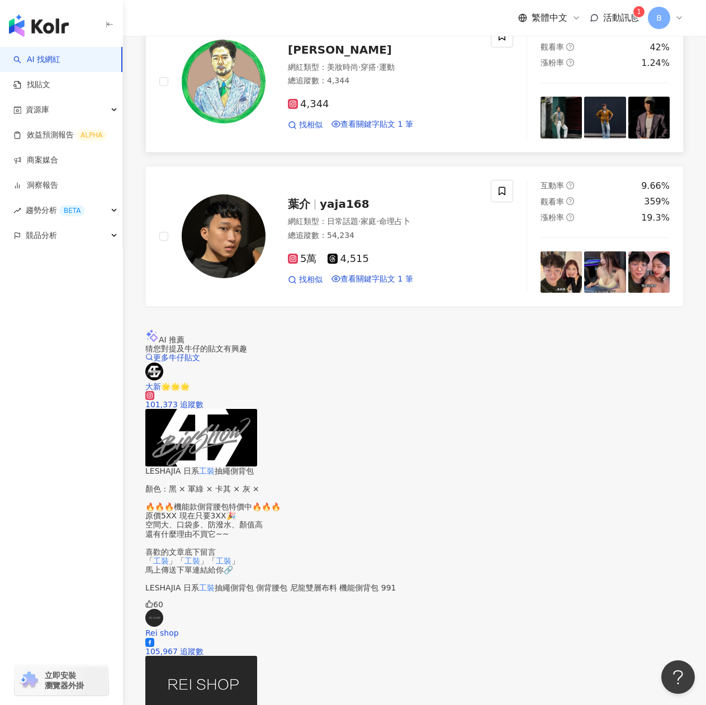
scroll to position [1788, 0]
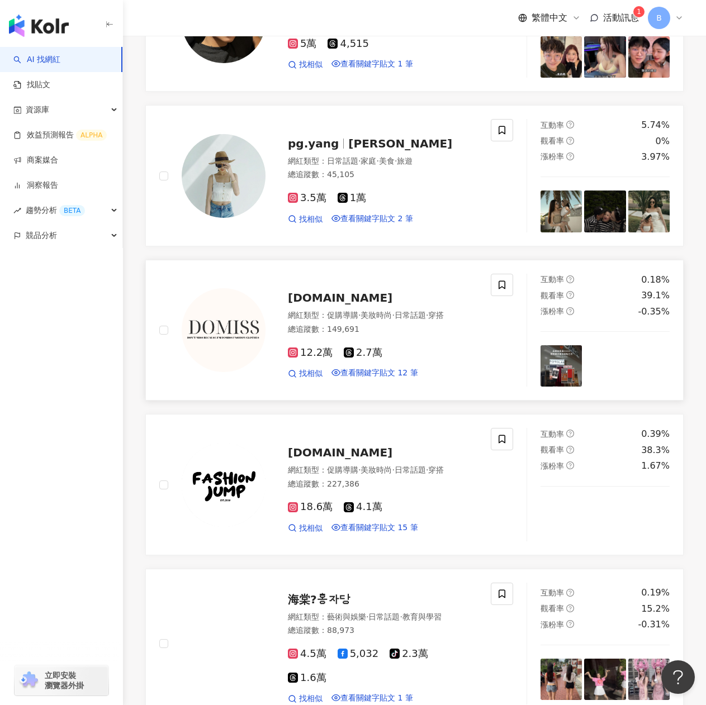
scroll to position [175, 0]
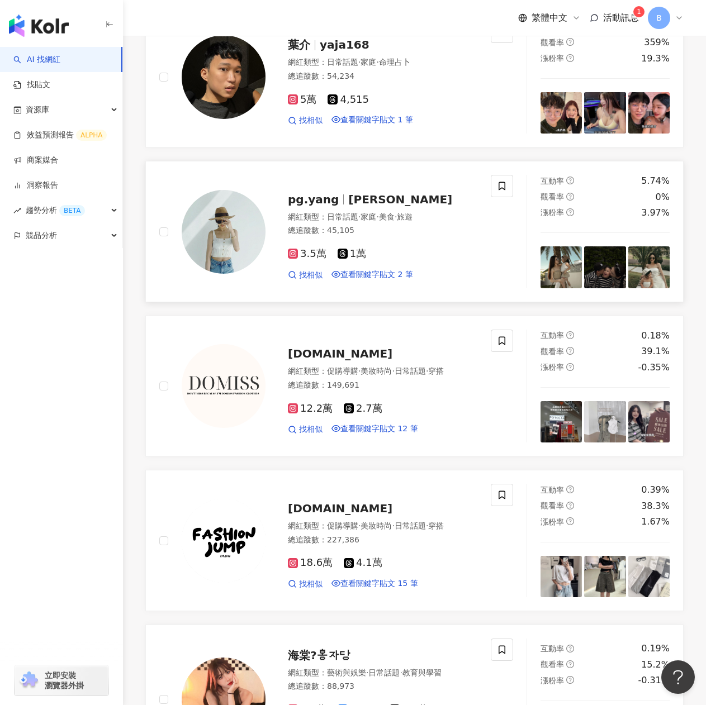
click at [351, 206] on span "Peggy yang" at bounding box center [400, 199] width 104 height 13
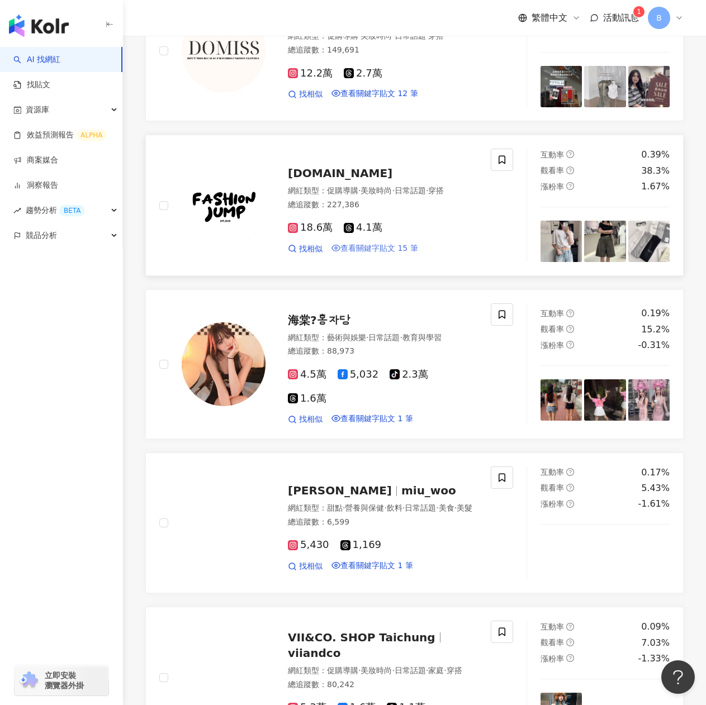
scroll to position [342, 0]
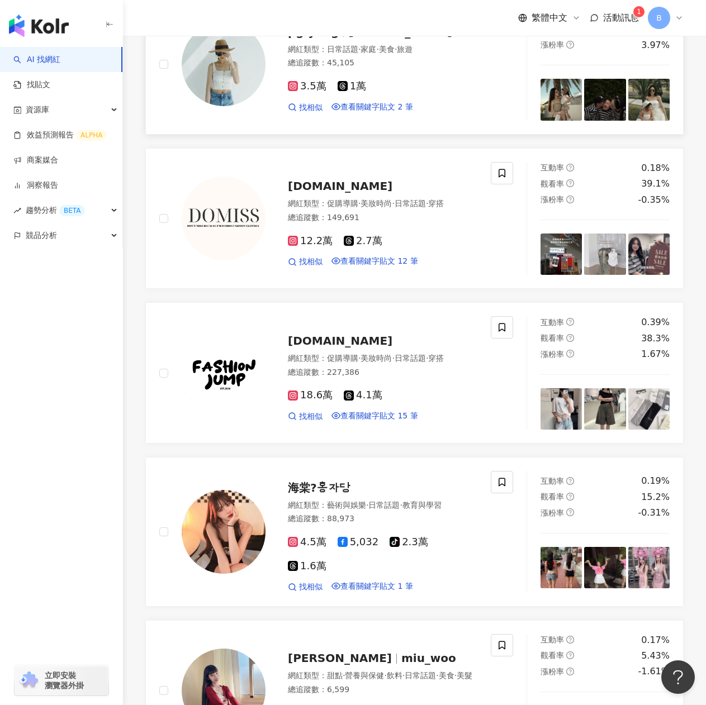
click at [326, 39] on span "pg.yang" at bounding box center [313, 31] width 51 height 13
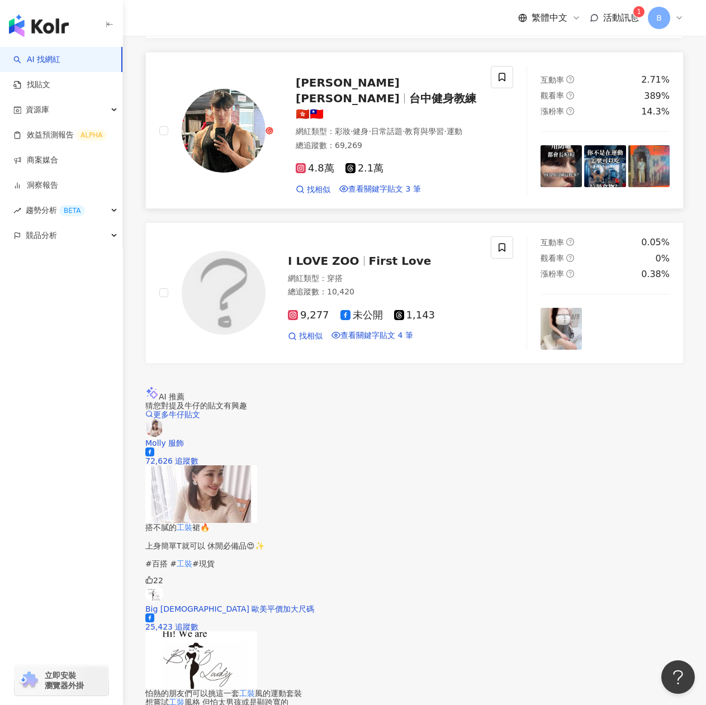
scroll to position [1795, 0]
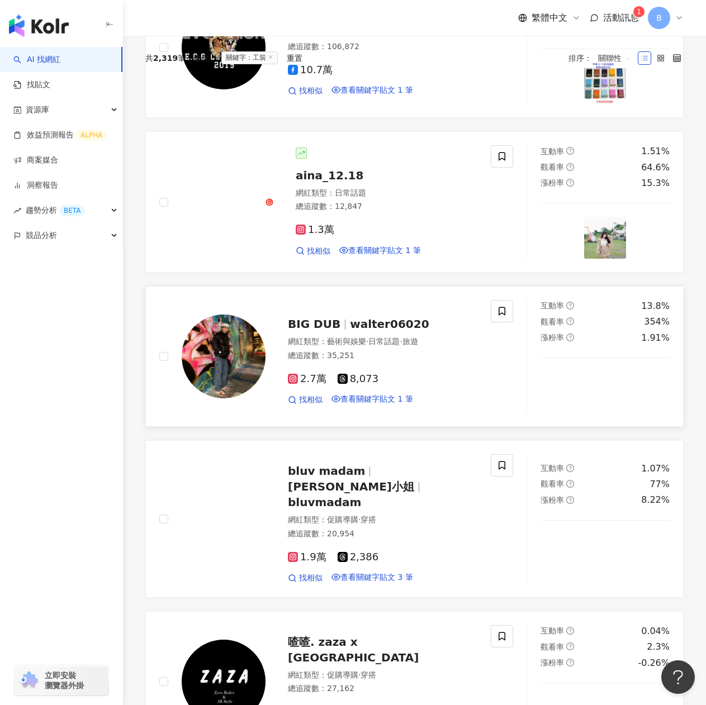
scroll to position [67, 0]
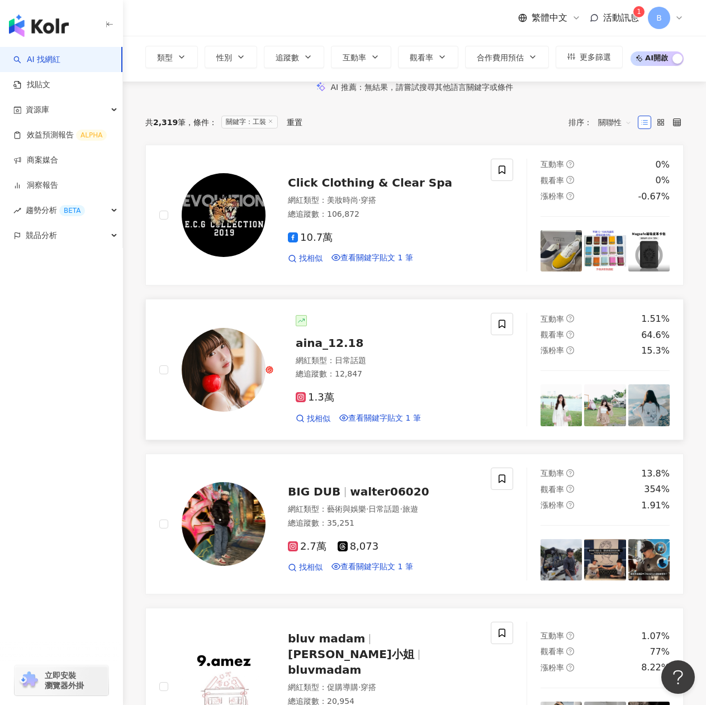
click at [328, 350] on span "aina_12.18" at bounding box center [330, 342] width 68 height 13
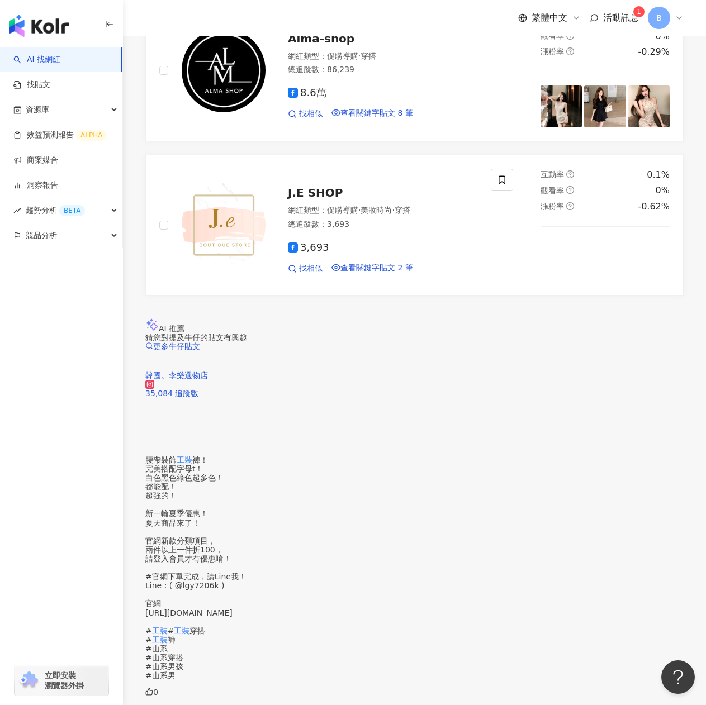
scroll to position [1888, 0]
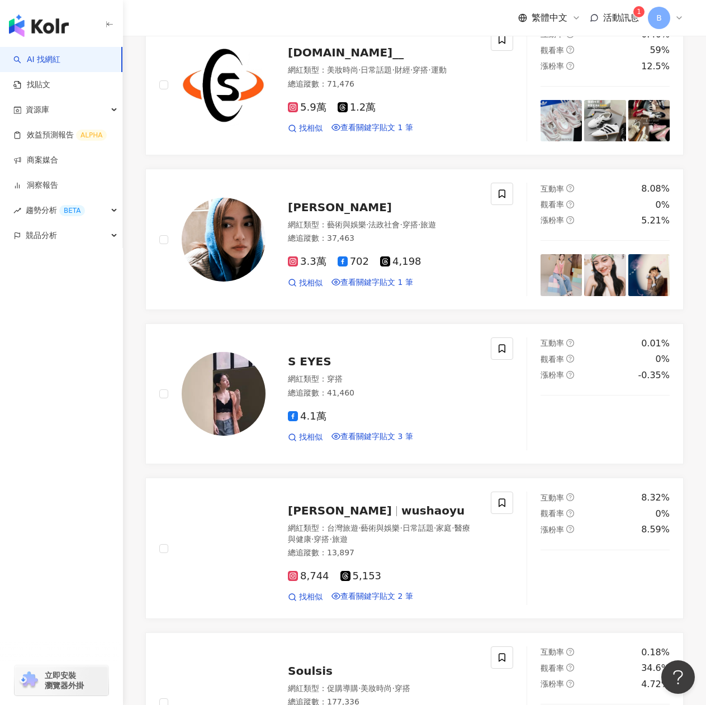
scroll to position [677, 0]
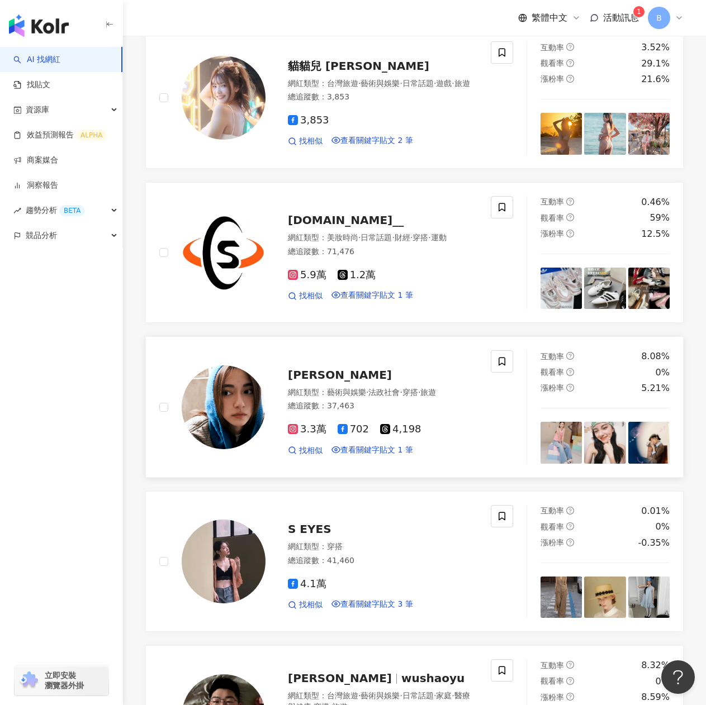
click at [307, 382] on span "鄭宇恩" at bounding box center [340, 374] width 104 height 13
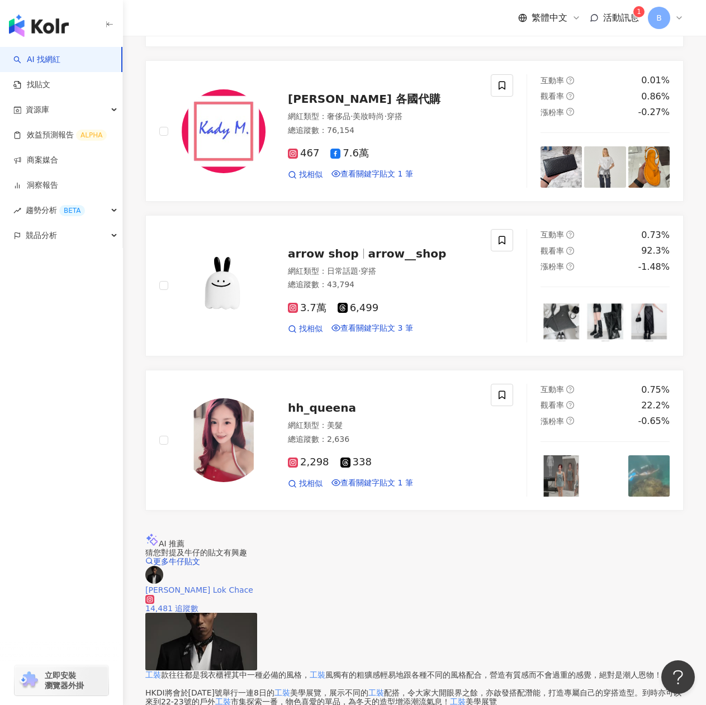
scroll to position [1906, 0]
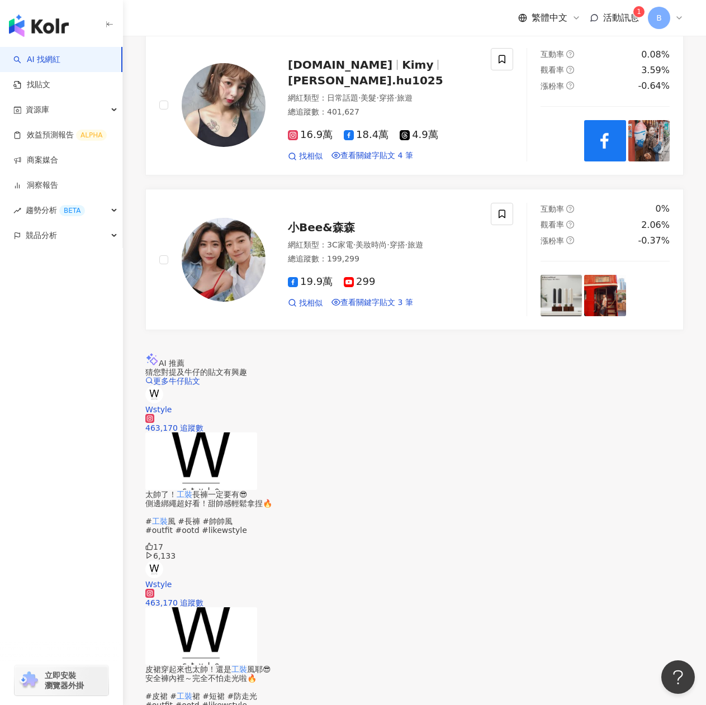
scroll to position [1876, 0]
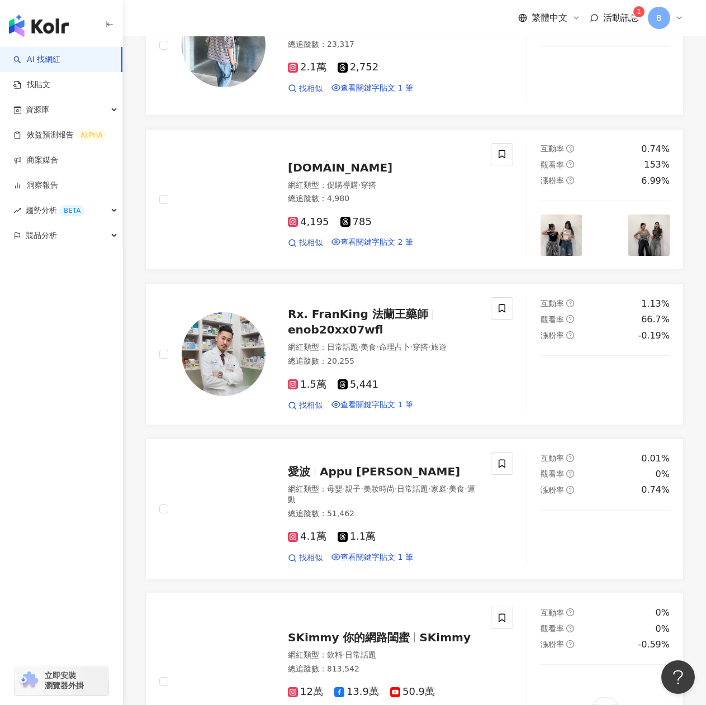
scroll to position [782, 0]
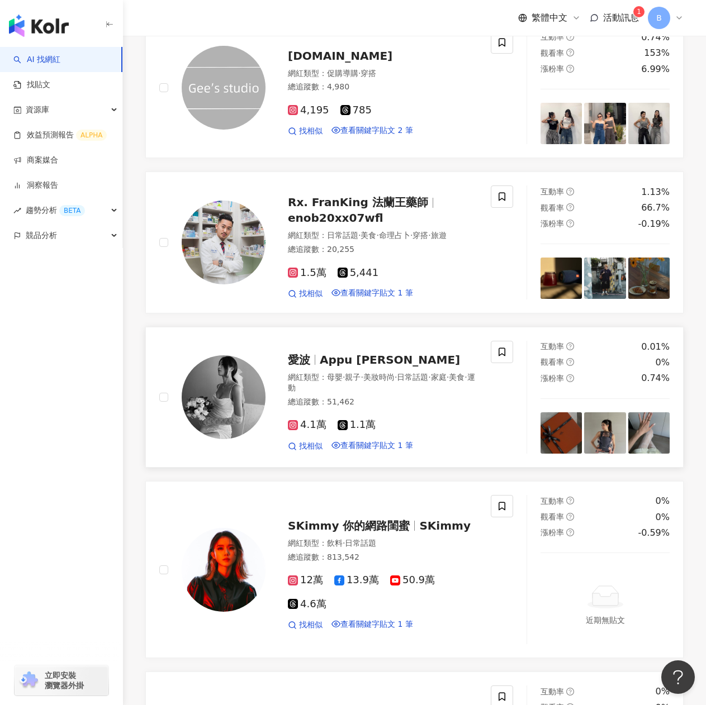
click at [339, 366] on span "Appu Chen" at bounding box center [390, 359] width 140 height 13
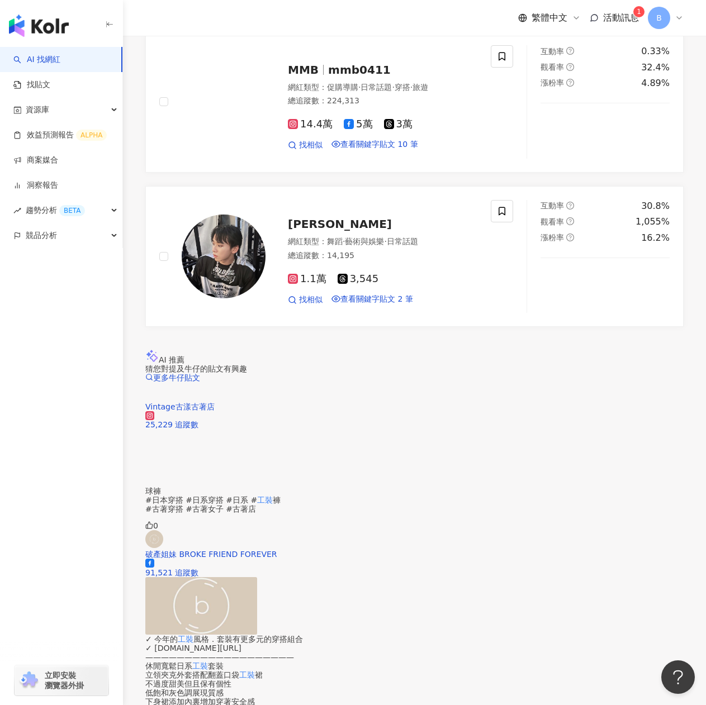
scroll to position [1934, 0]
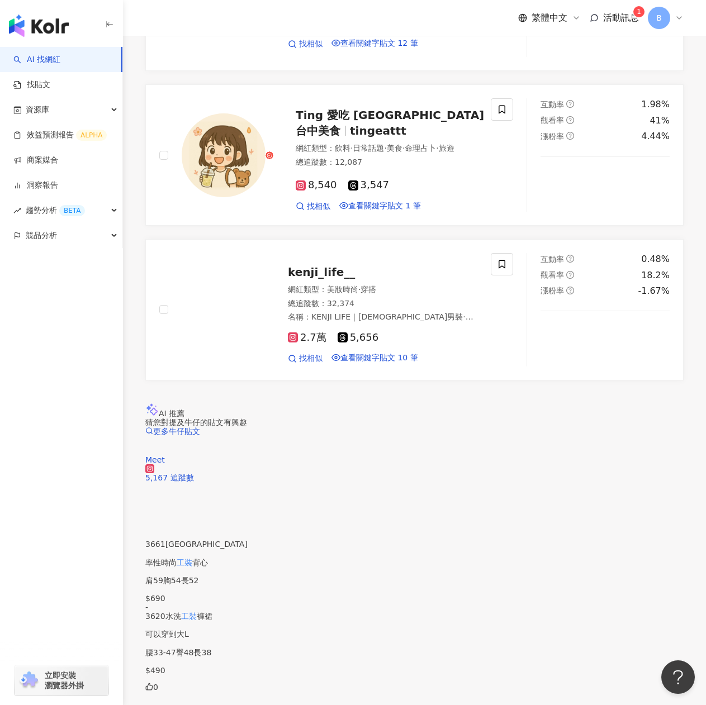
scroll to position [1910, 0]
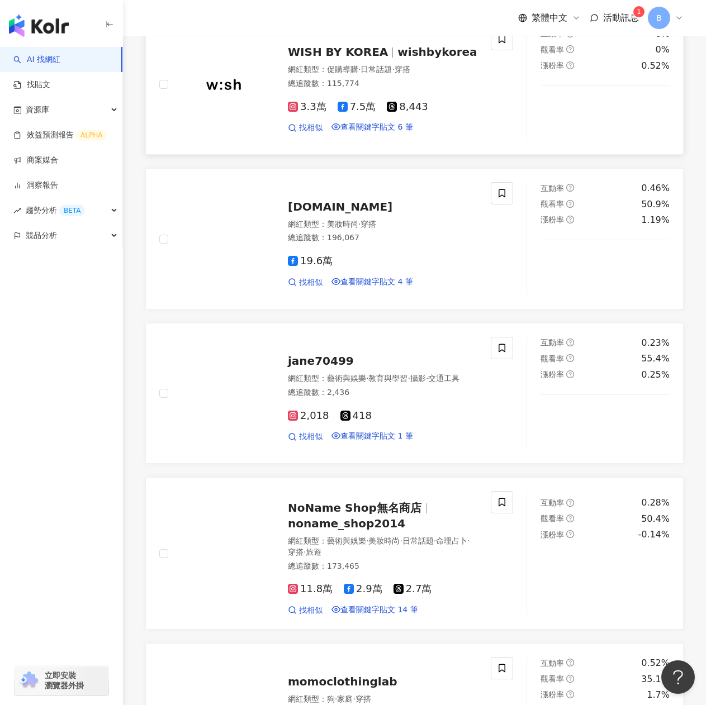
scroll to position [0, 0]
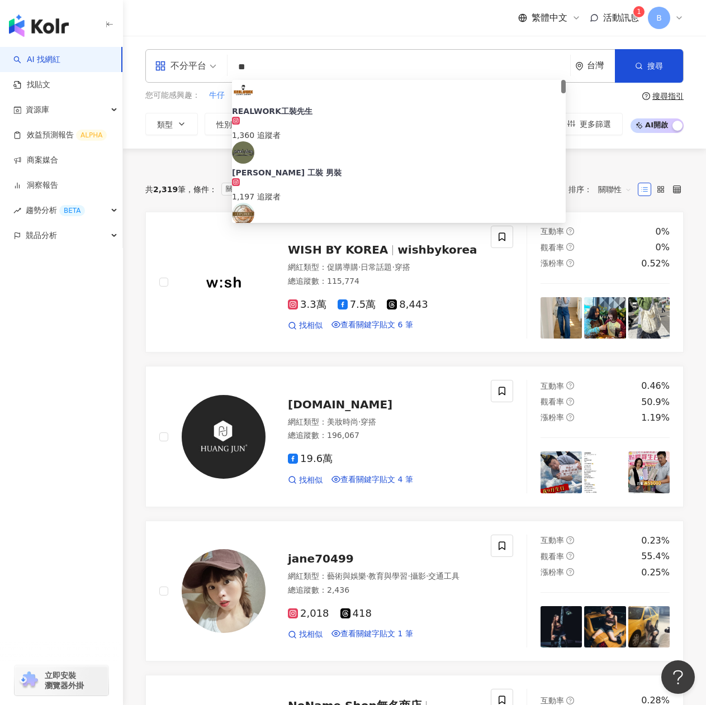
drag, startPoint x: 284, startPoint y: 64, endPoint x: 236, endPoint y: 57, distance: 48.5
click at [236, 57] on input "**" at bounding box center [399, 66] width 334 height 21
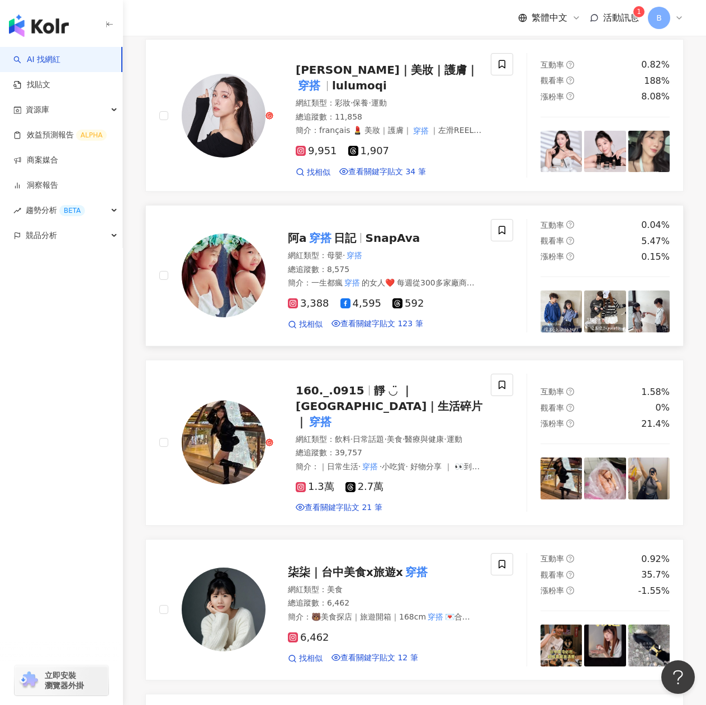
scroll to position [391, 0]
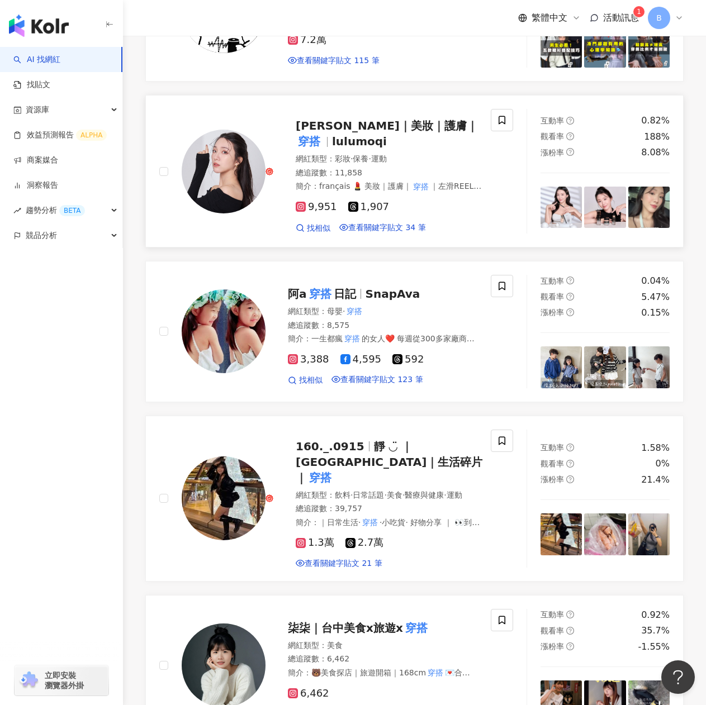
click at [370, 132] on span "Lulu露露｜美妝｜護膚｜" at bounding box center [387, 125] width 182 height 13
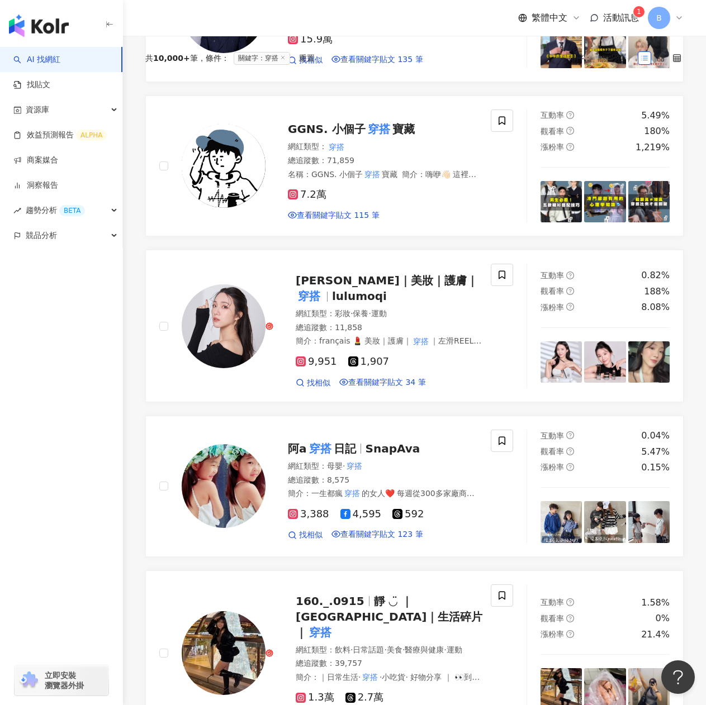
scroll to position [0, 0]
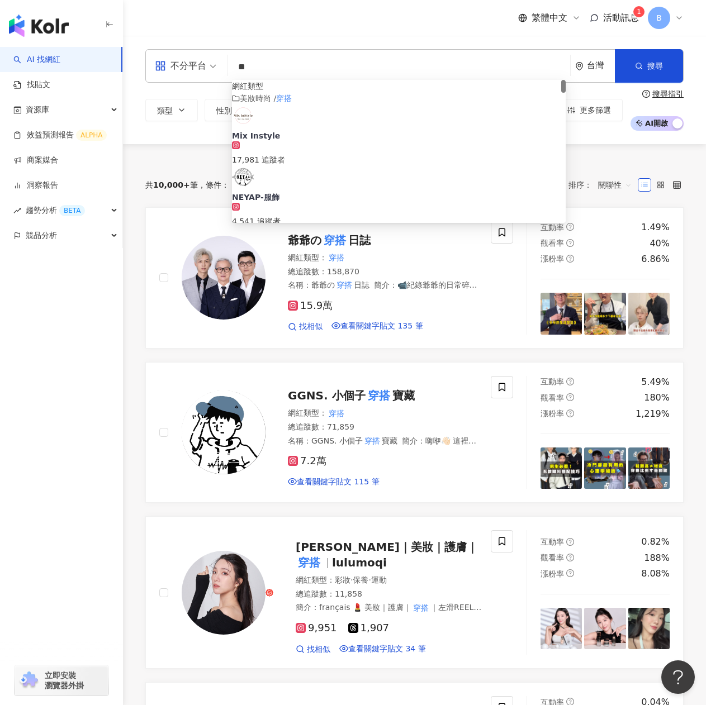
drag, startPoint x: 303, startPoint y: 70, endPoint x: 217, endPoint y: 61, distance: 86.6
click at [218, 61] on div "不分平台 ** 台灣 搜尋 fc815b05-1e7f-434f-b857-bc348b77cee9 bf89ba02-33cb-48bc-ae81-506a…" at bounding box center [414, 66] width 538 height 34
paste input "search"
type input "**"
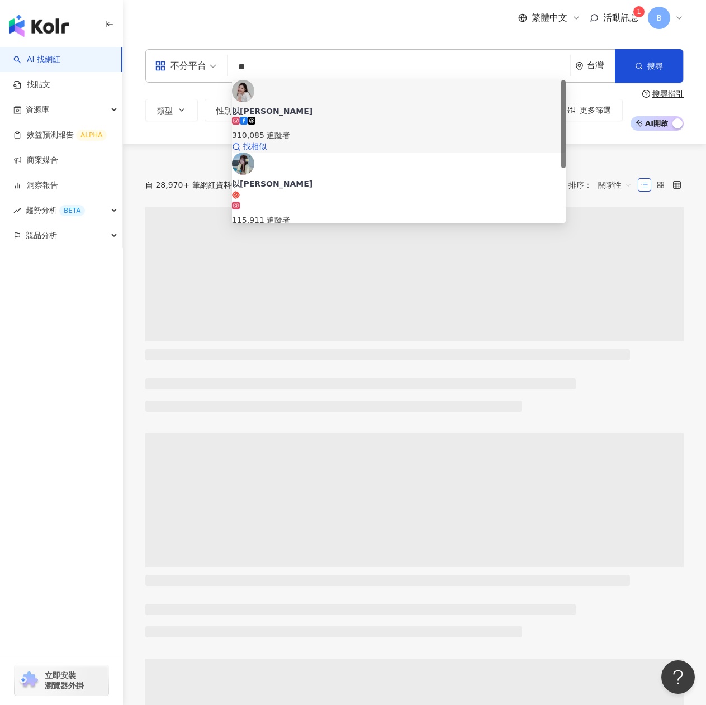
click at [385, 106] on span "以薰" at bounding box center [399, 111] width 334 height 11
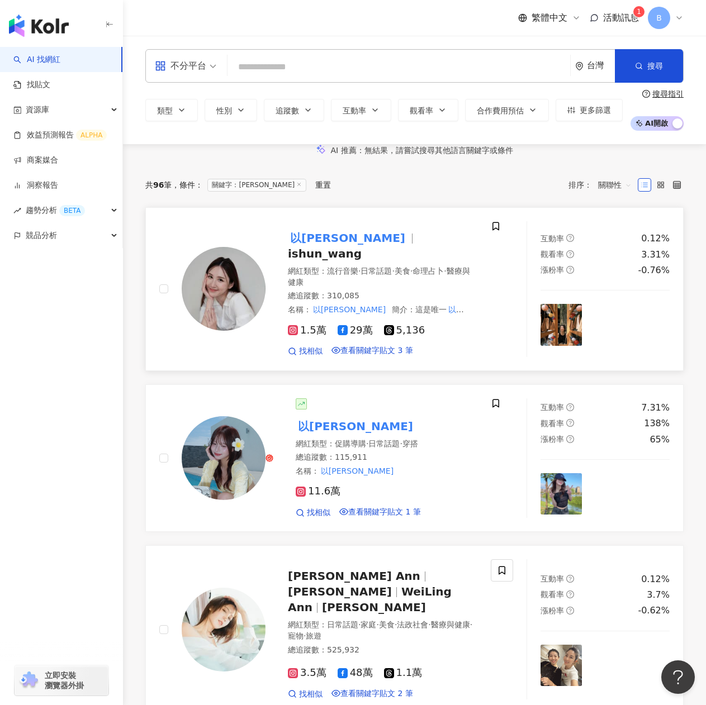
scroll to position [112, 0]
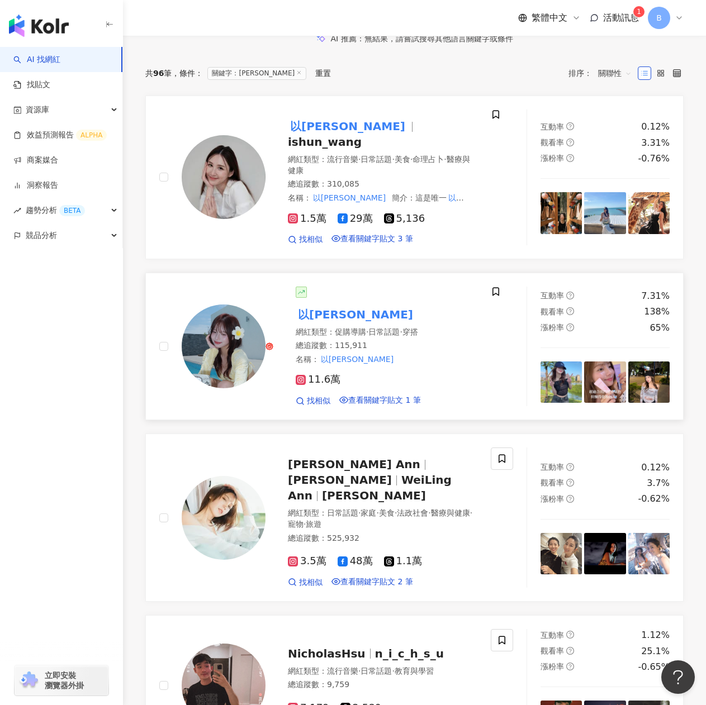
click at [301, 323] on mark "以薰" at bounding box center [356, 315] width 120 height 18
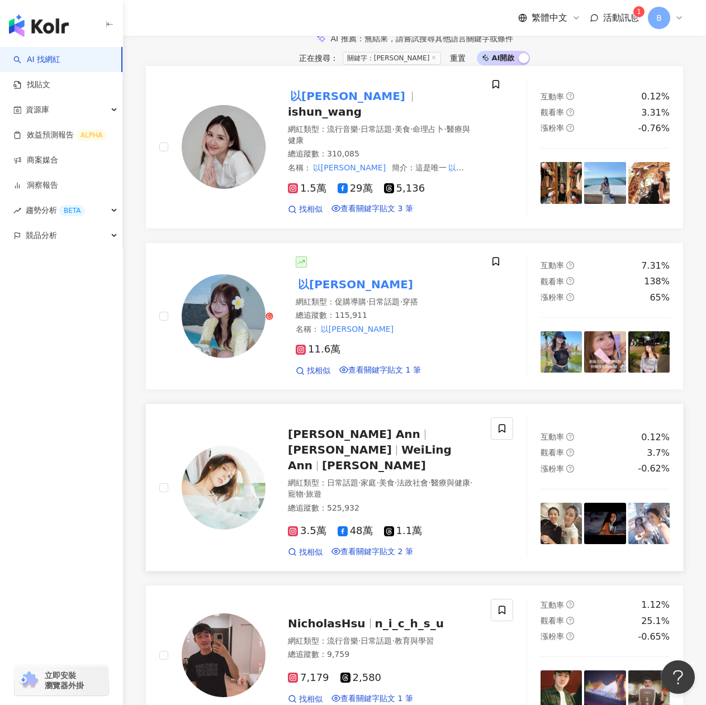
scroll to position [223, 0]
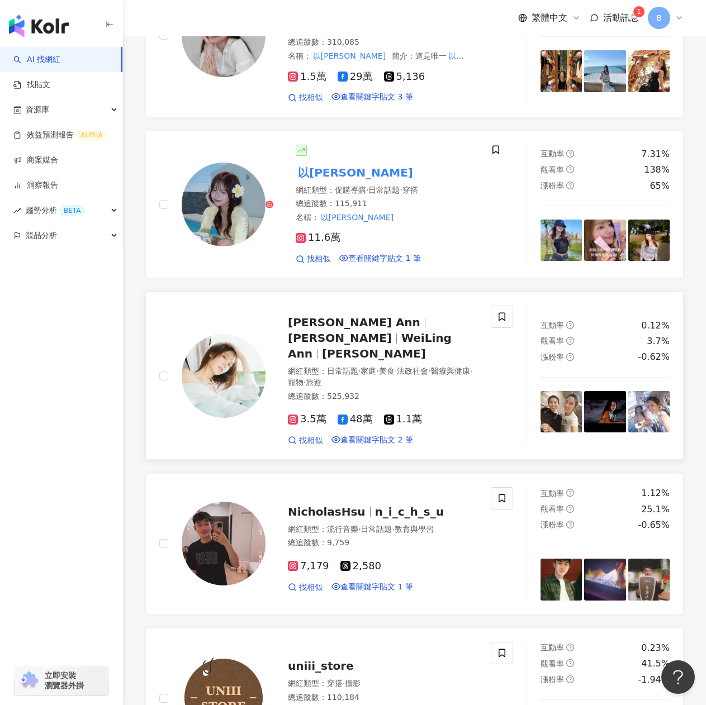
click at [371, 329] on span "安唯綾 WeiLing Ann" at bounding box center [354, 322] width 132 height 13
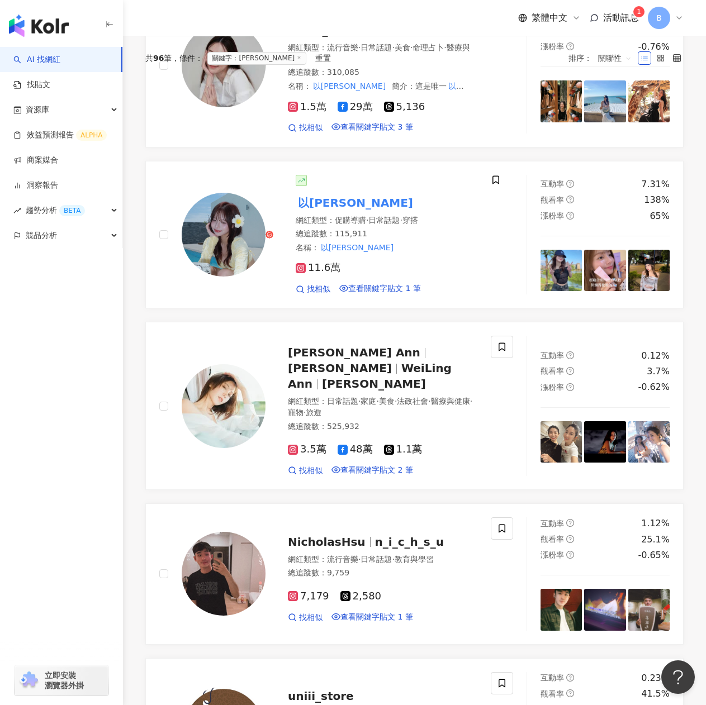
scroll to position [0, 0]
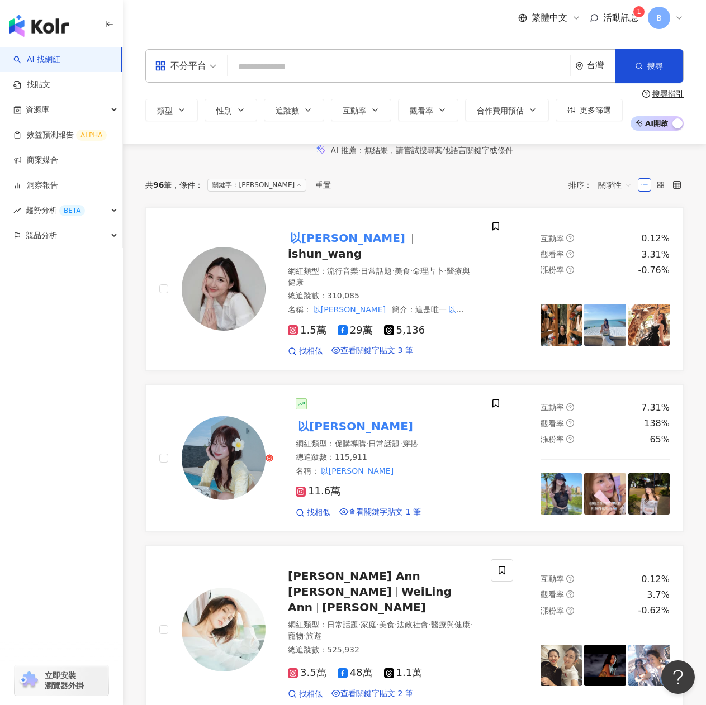
click at [318, 66] on input "search" at bounding box center [399, 66] width 334 height 21
paste input "********"
type input "********"
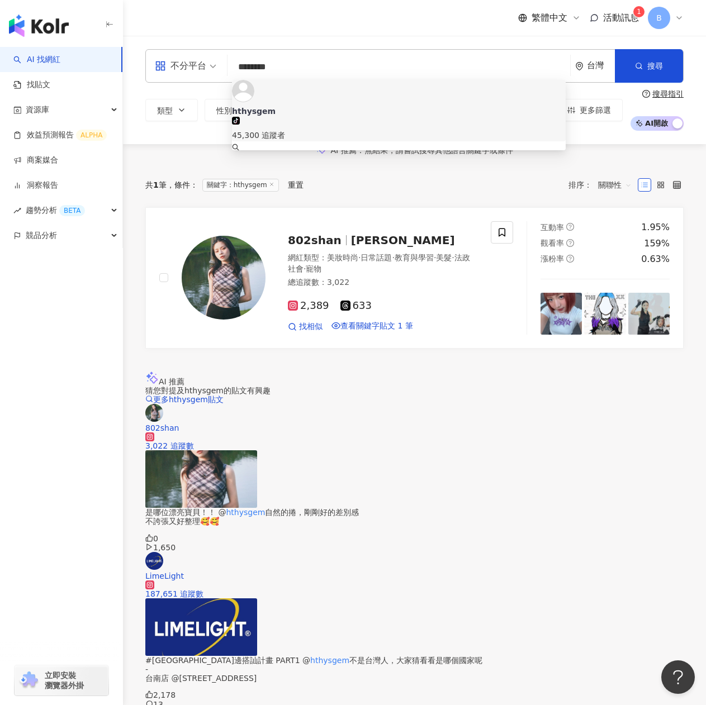
click at [337, 117] on div "tiktok-icon 45,300 追蹤者" at bounding box center [399, 129] width 334 height 25
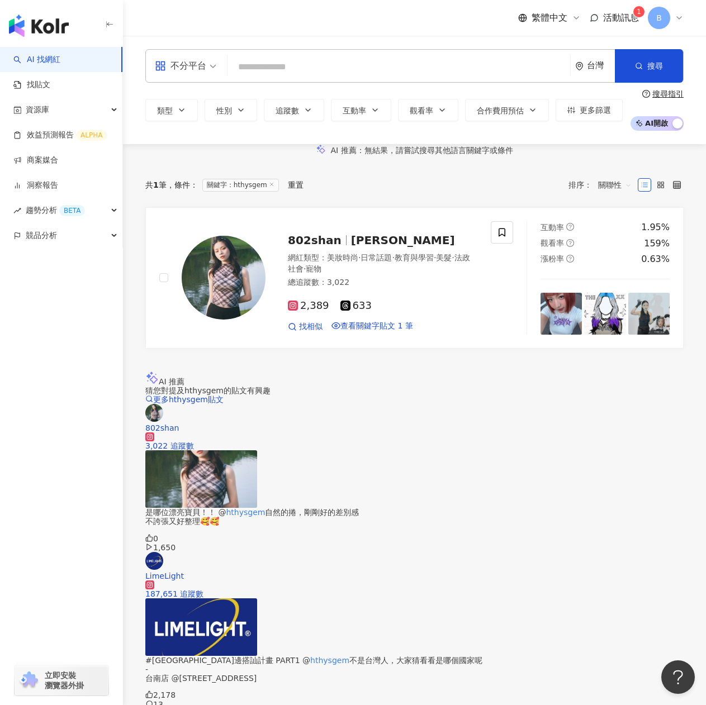
click at [264, 61] on input "search" at bounding box center [399, 66] width 334 height 21
paste input "**********"
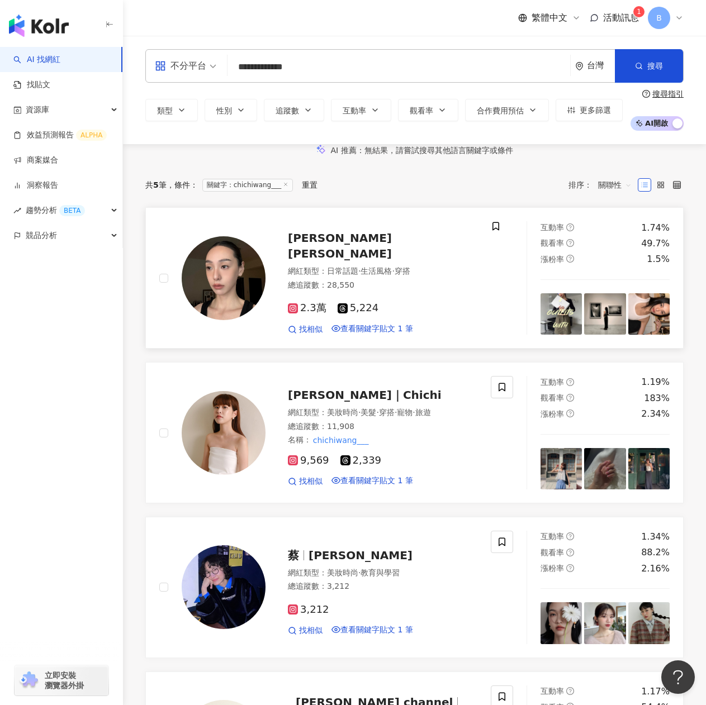
click at [342, 261] on div "Karen Lee" at bounding box center [382, 245] width 189 height 31
click at [328, 402] on span "淇｜Chichi" at bounding box center [365, 394] width 154 height 13
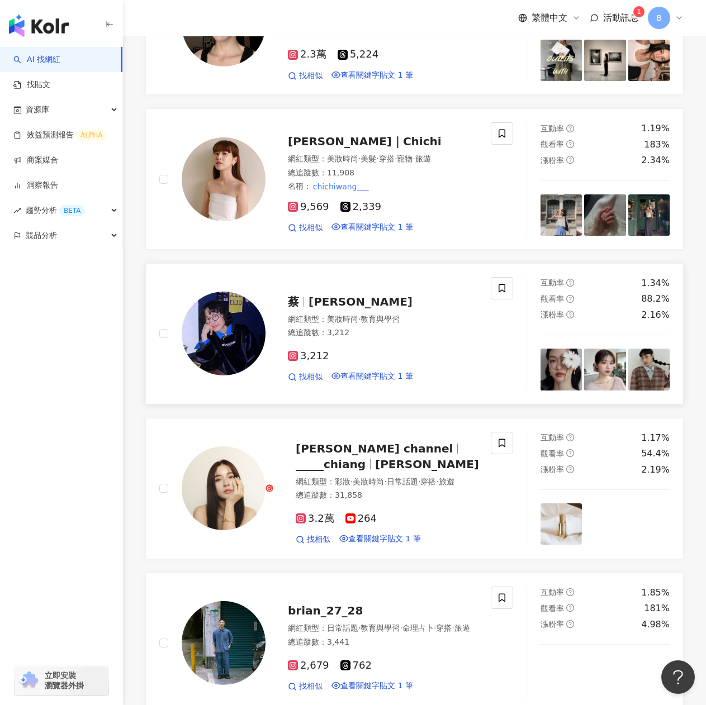
scroll to position [335, 0]
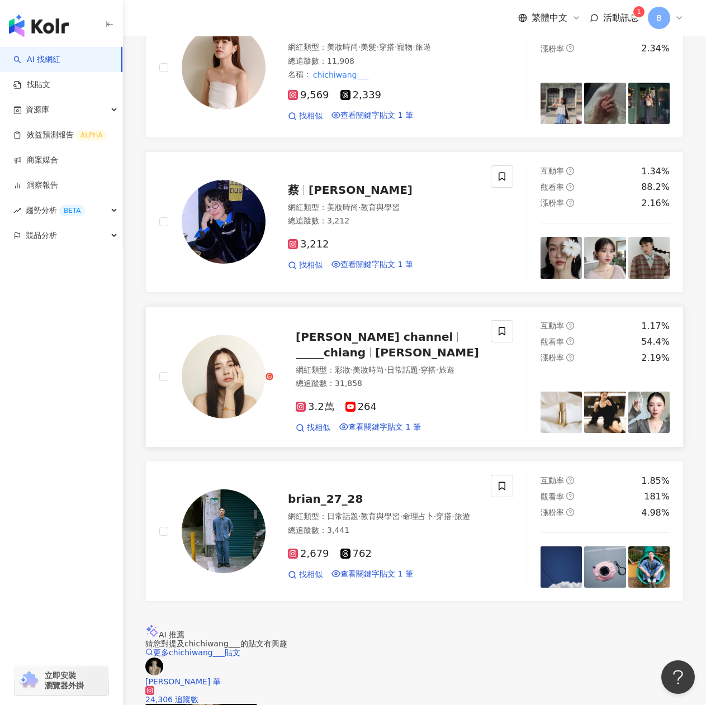
click at [375, 359] on span "蔣 Kathy Chiang" at bounding box center [427, 352] width 104 height 13
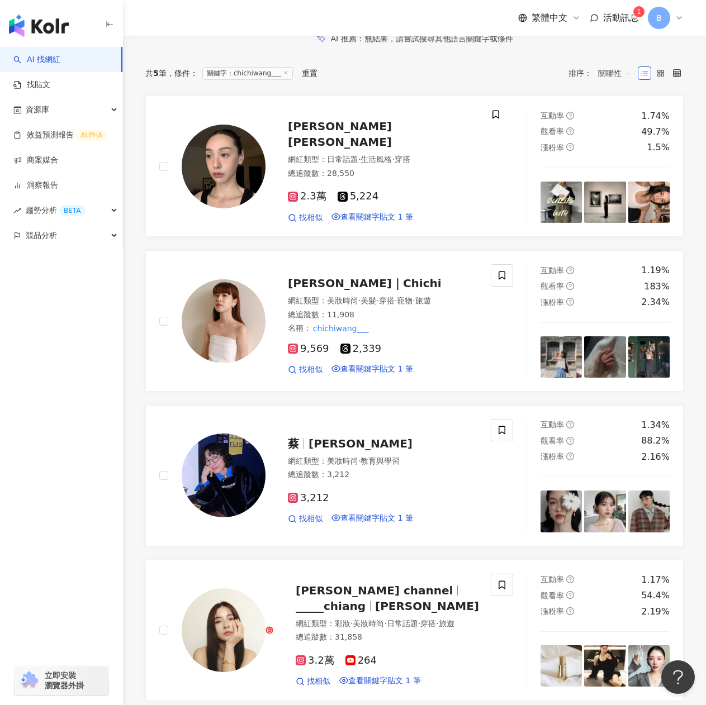
scroll to position [0, 0]
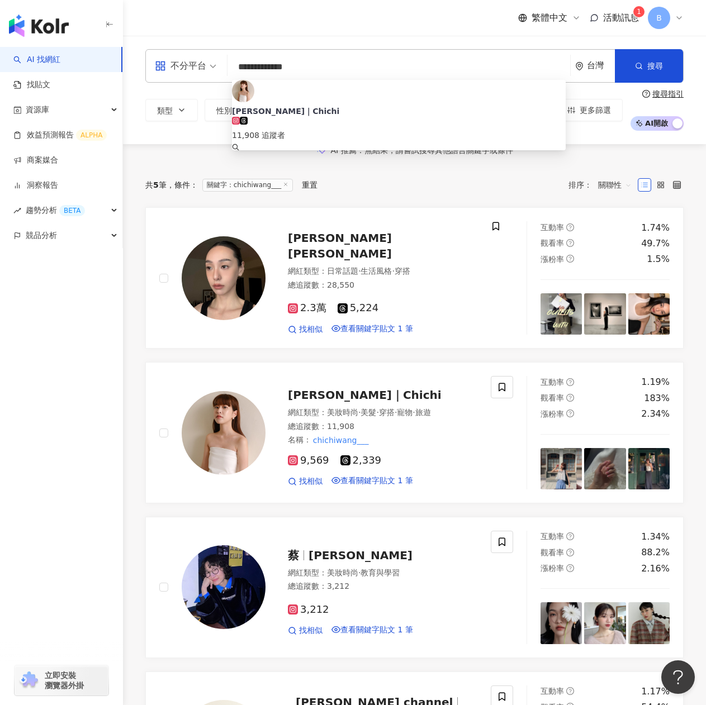
drag, startPoint x: 317, startPoint y: 62, endPoint x: 222, endPoint y: 67, distance: 95.7
click at [222, 67] on div "**********" at bounding box center [414, 66] width 538 height 34
paste input "search"
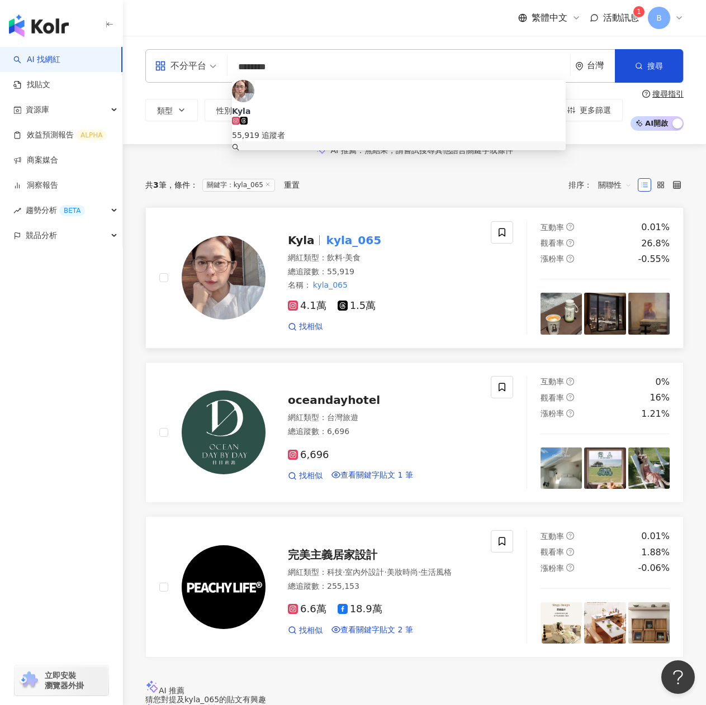
type input "********"
click at [339, 249] on mark "kyla_065" at bounding box center [353, 240] width 59 height 18
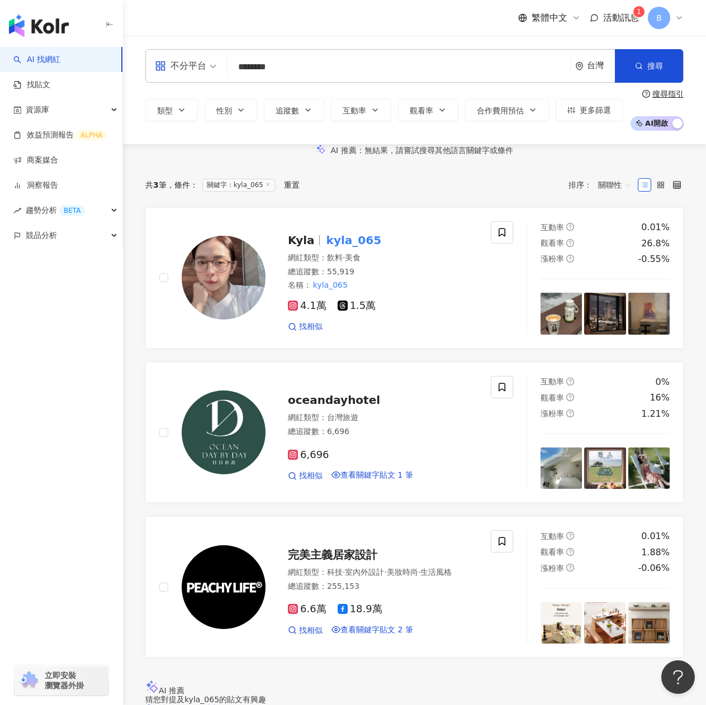
drag, startPoint x: 337, startPoint y: 45, endPoint x: 235, endPoint y: 55, distance: 102.7
click at [235, 55] on div "不分平台 ******** 台灣 搜尋 e785af80-d2bb-4953-89cf-2c3b9ceec6a2 keyword Kyla 55,919 追蹤…" at bounding box center [414, 66] width 538 height 34
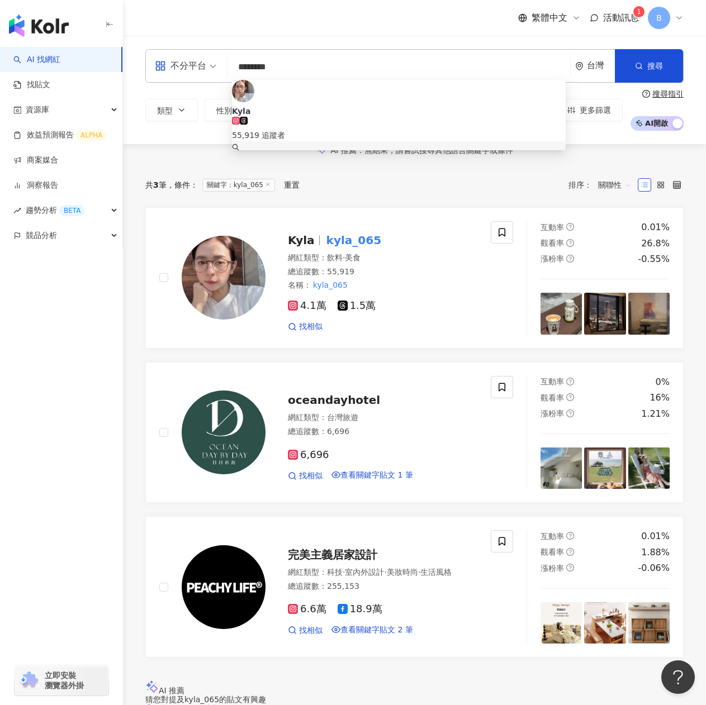
scroll to position [1, 0]
drag, startPoint x: 279, startPoint y: 74, endPoint x: 185, endPoint y: 74, distance: 93.9
click at [185, 74] on div "不分平台 ******** 台灣 搜尋 e785af80-d2bb-4953-89cf-2c3b9ceec6a2 keyword Kyla 55,919 追蹤…" at bounding box center [414, 66] width 538 height 34
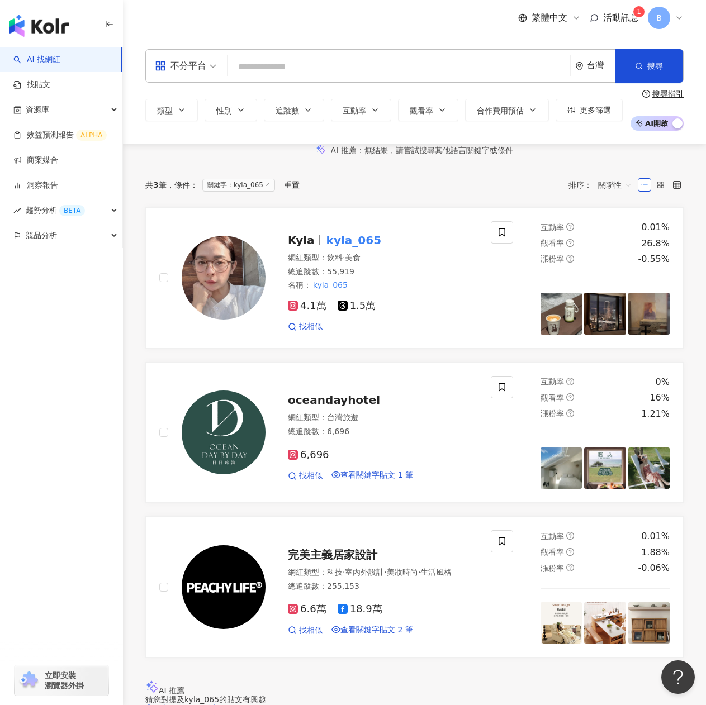
scroll to position [0, 0]
type input "*"
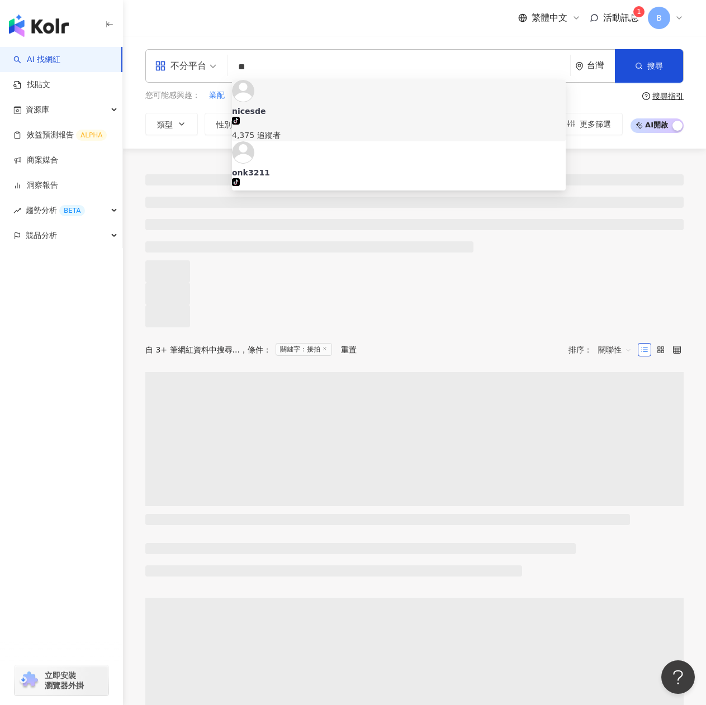
click at [249, 64] on input "**" at bounding box center [399, 66] width 334 height 21
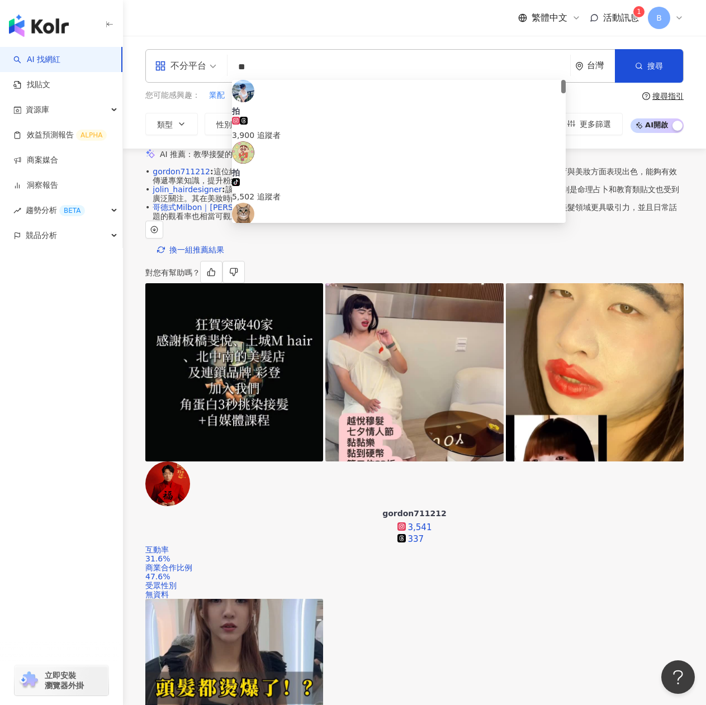
type input "**"
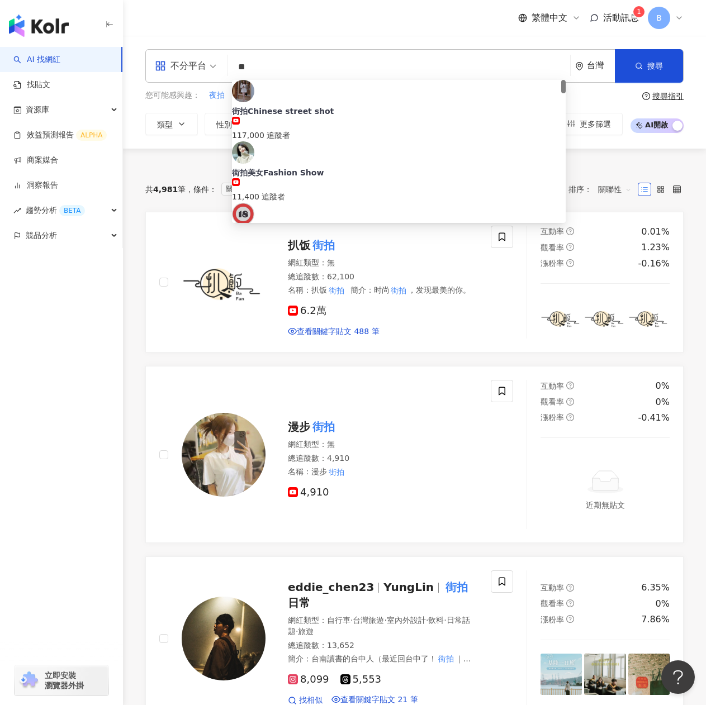
type input "**"
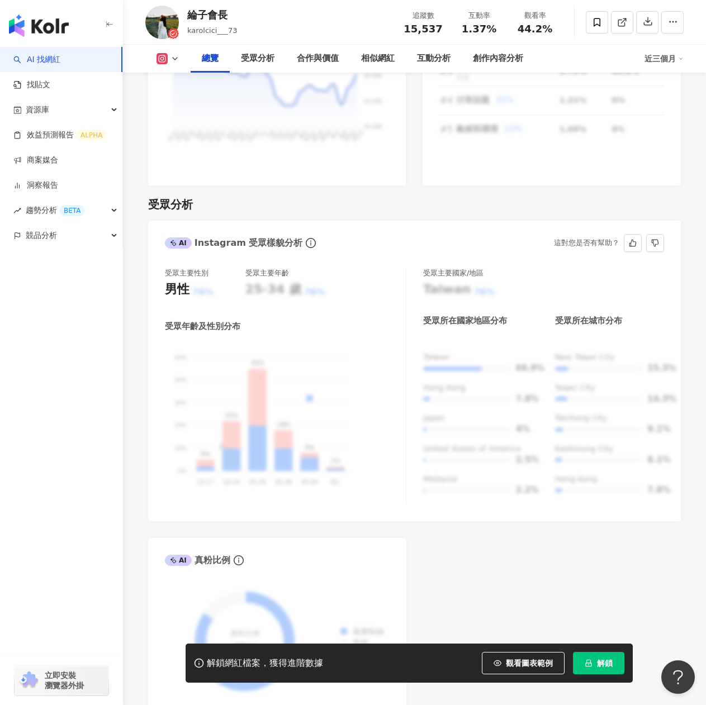
scroll to position [1006, 0]
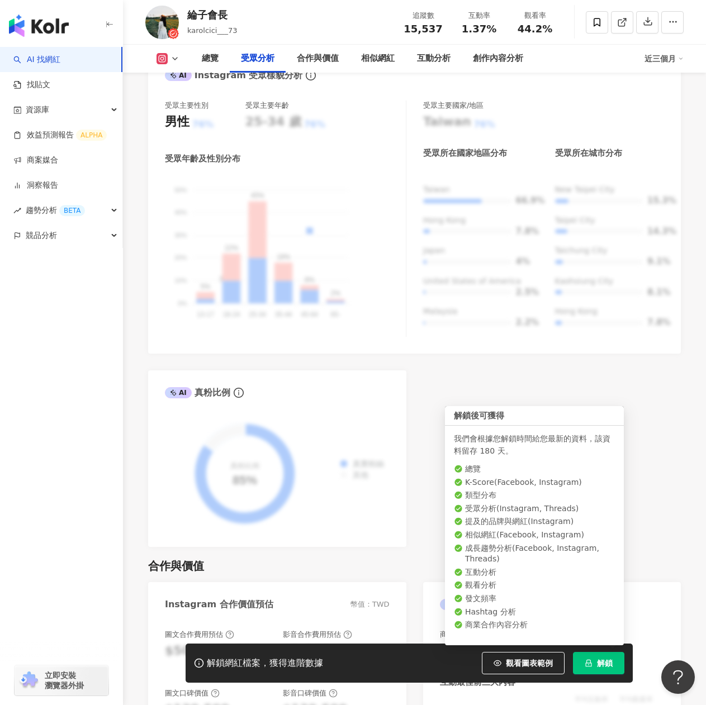
click at [594, 660] on button "解鎖" at bounding box center [598, 663] width 51 height 22
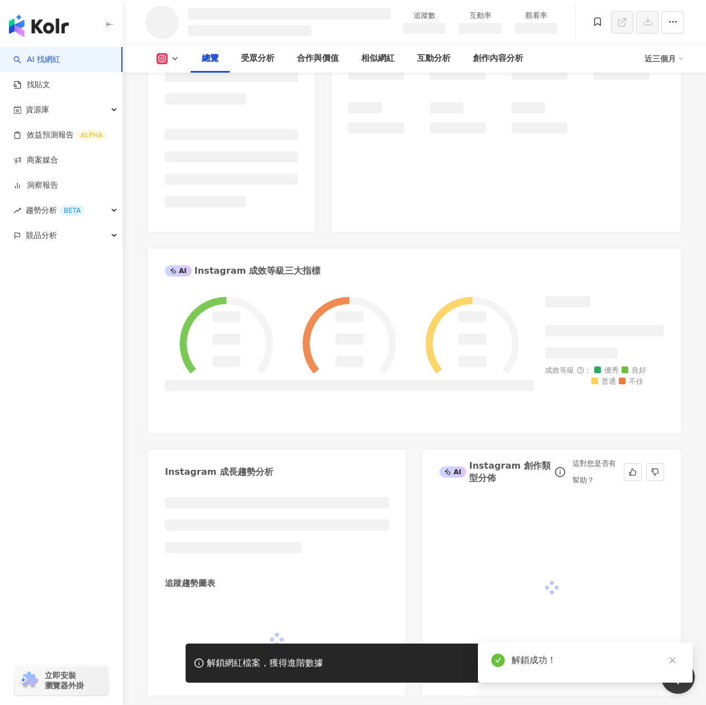
scroll to position [447, 0]
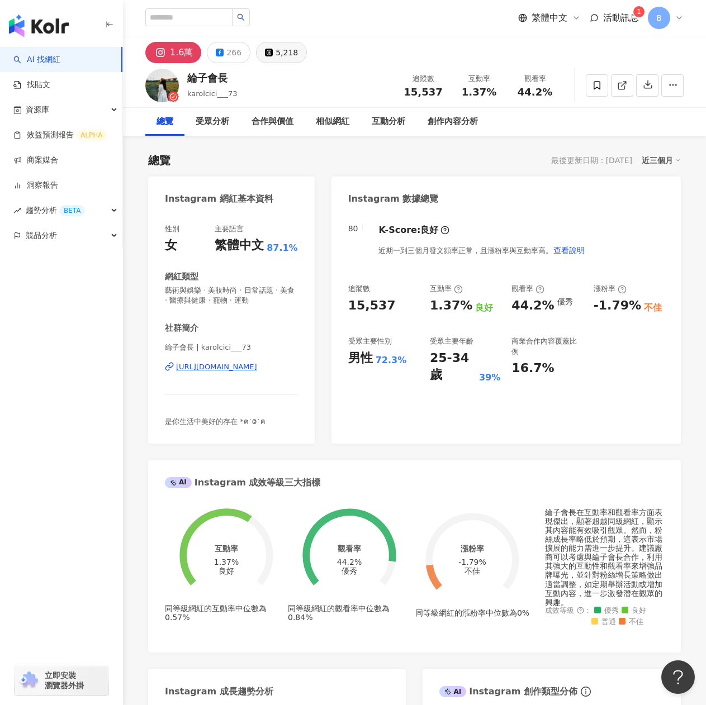
click at [268, 55] on icon at bounding box center [269, 53] width 8 height 8
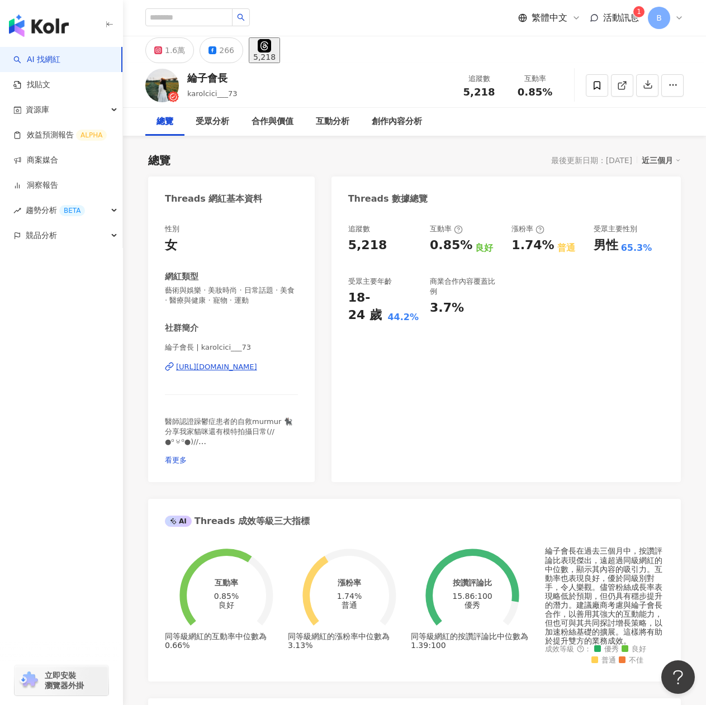
click at [228, 367] on div "[URL][DOMAIN_NAME]" at bounding box center [216, 367] width 81 height 10
click at [173, 53] on div "1.6萬" at bounding box center [175, 50] width 20 height 16
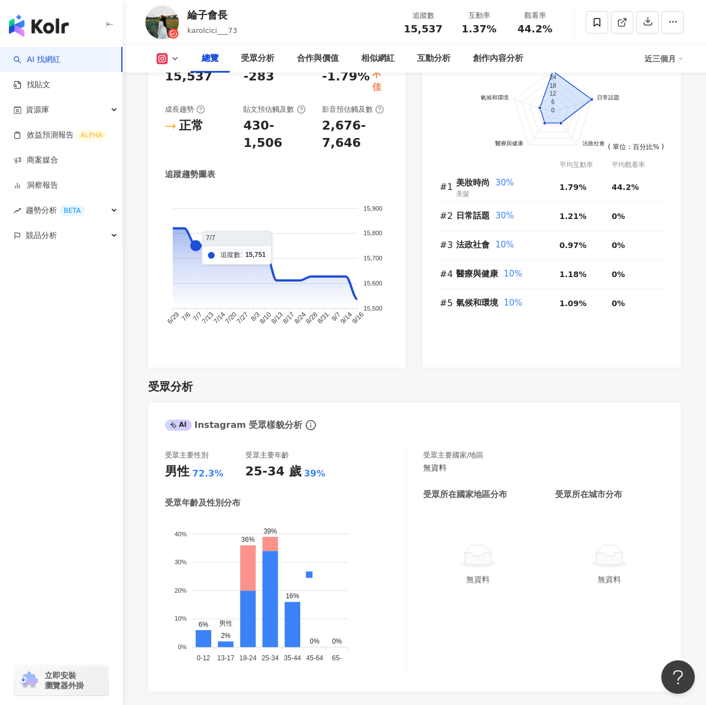
scroll to position [391, 0]
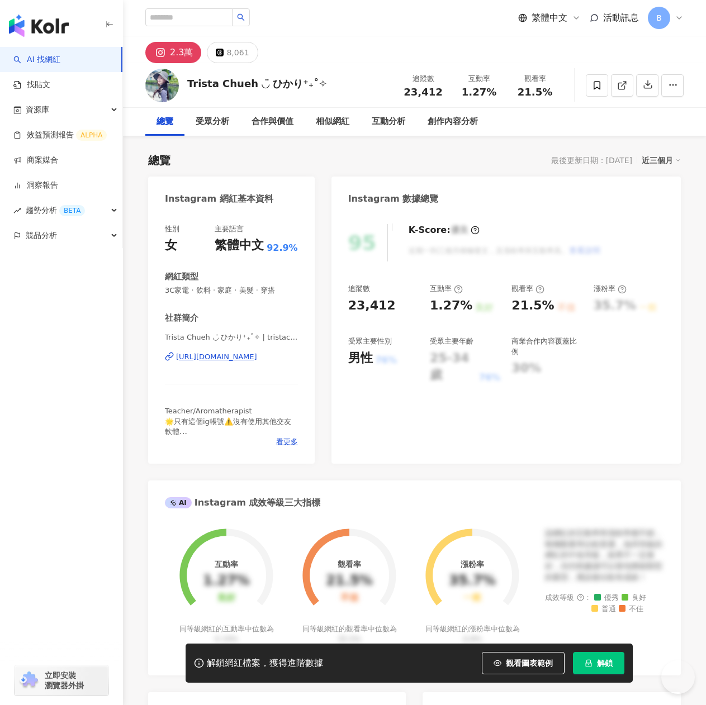
click at [257, 360] on div "https://www.instagram.com/tristachueh/" at bounding box center [216, 357] width 81 height 10
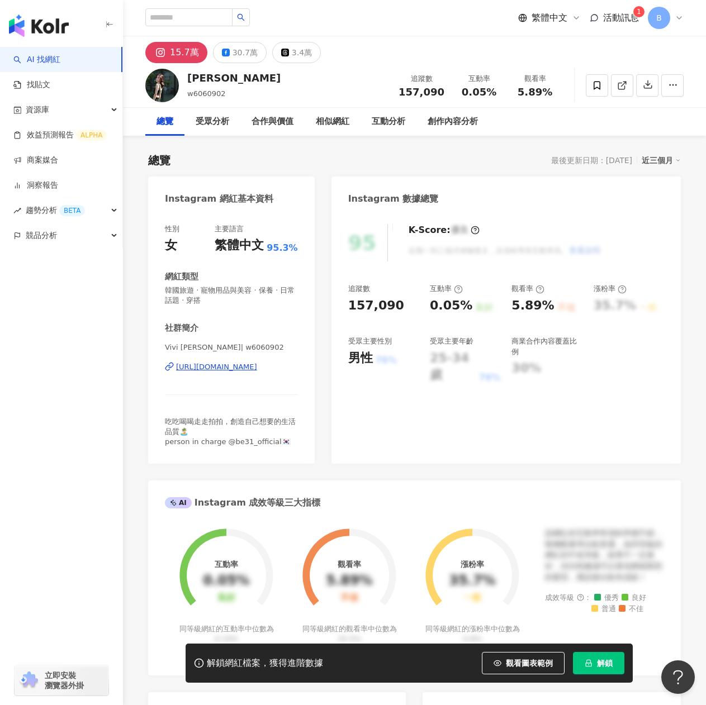
click at [220, 371] on div "https://www.instagram.com/w6060902/" at bounding box center [216, 367] width 81 height 10
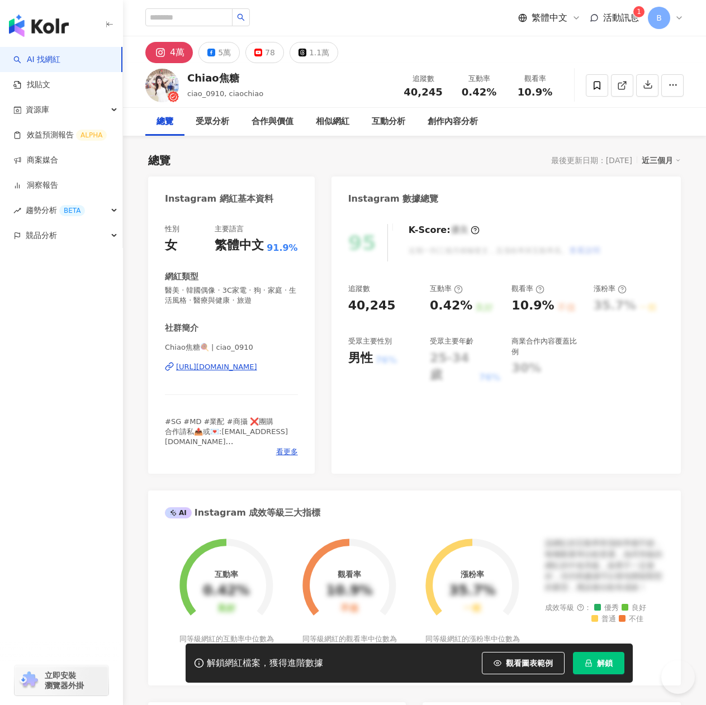
click at [203, 369] on div "https://www.instagram.com/ciao_0910/" at bounding box center [216, 367] width 81 height 10
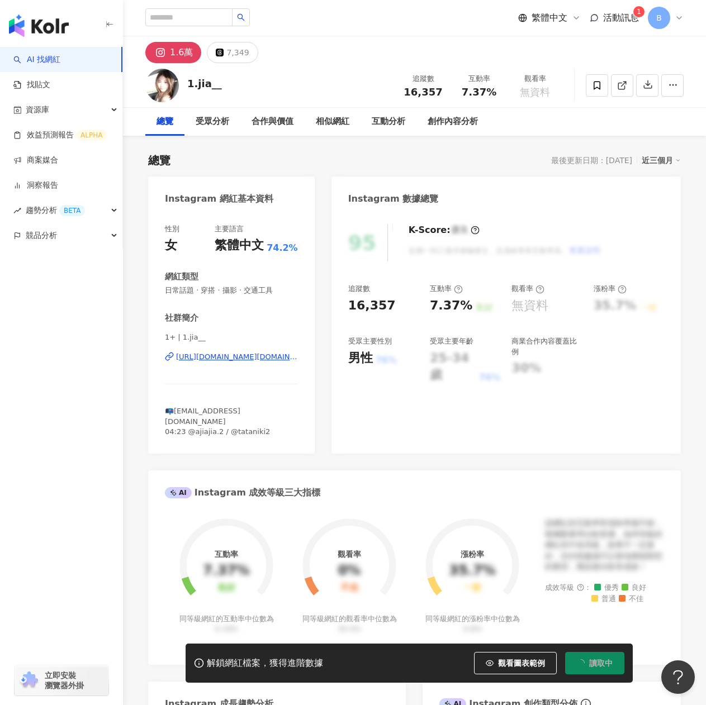
click at [620, 20] on span "活動訊息" at bounding box center [621, 17] width 36 height 11
click at [620, 18] on span "活動訊息" at bounding box center [621, 17] width 36 height 11
click at [630, 17] on span "活動訊息" at bounding box center [621, 17] width 36 height 11
click at [617, 17] on span "活動訊息" at bounding box center [621, 17] width 36 height 11
click at [218, 355] on div "https://www.instagram.com/1.jia__/" at bounding box center [237, 357] width 122 height 10
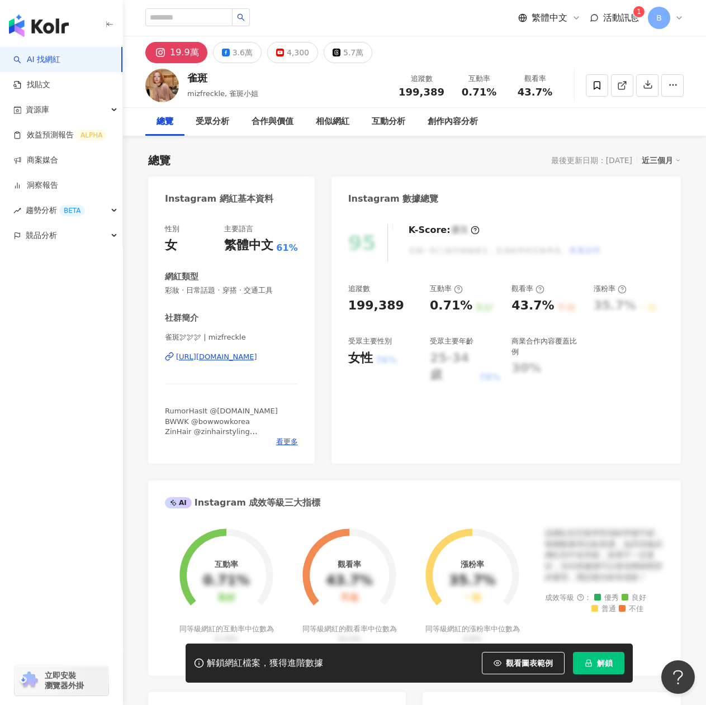
click at [217, 360] on div "https://www.instagram.com/mizfreckle/" at bounding box center [216, 357] width 81 height 10
click at [352, 56] on div "5.7萬" at bounding box center [353, 53] width 20 height 16
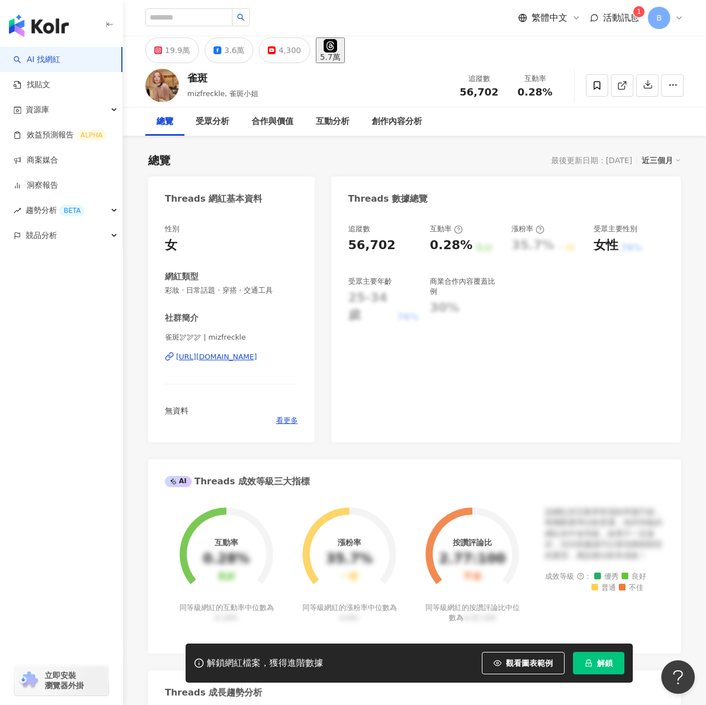
click at [244, 358] on div "https://www.threads.com/@mizfreckle" at bounding box center [216, 357] width 81 height 10
click at [180, 55] on div "19.9萬" at bounding box center [177, 50] width 25 height 16
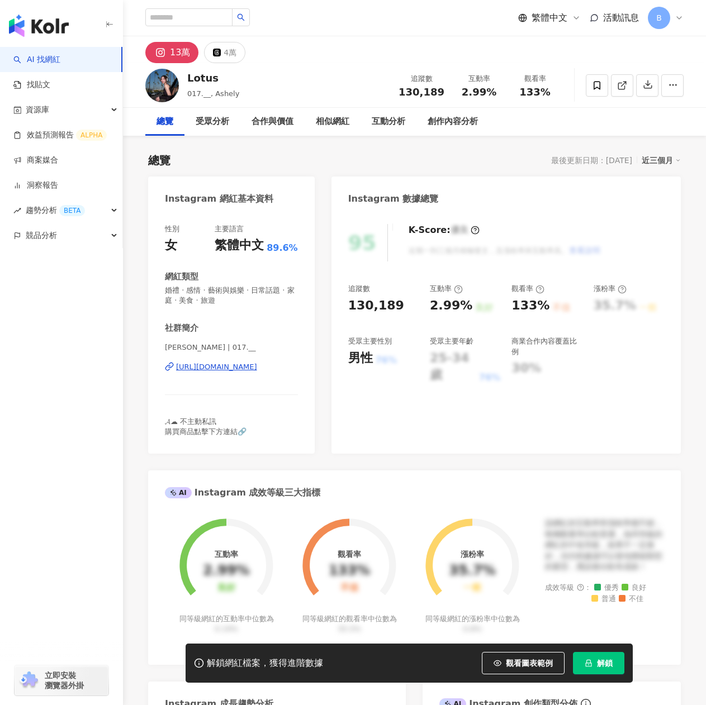
click at [230, 366] on div "https://www.instagram.com/017.__/" at bounding box center [216, 367] width 81 height 10
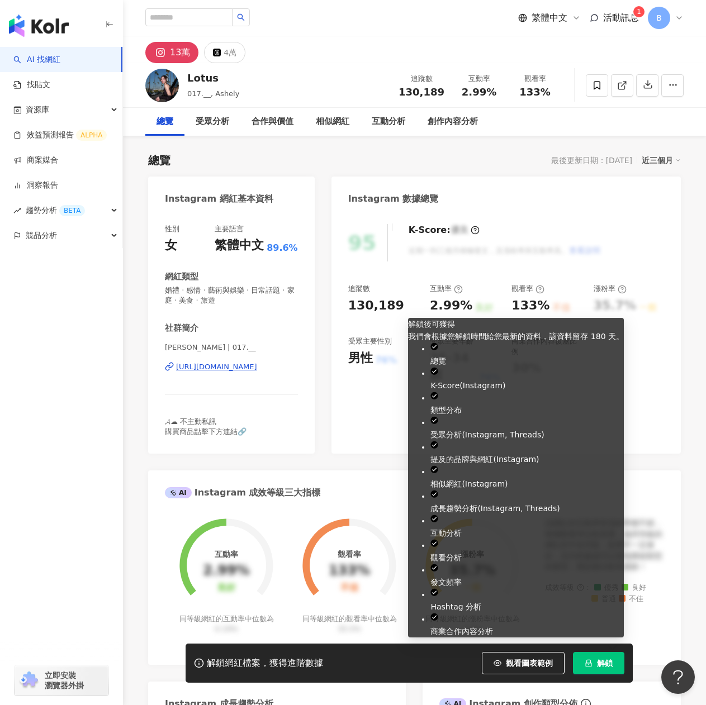
click at [610, 665] on span "解鎖" at bounding box center [605, 663] width 16 height 9
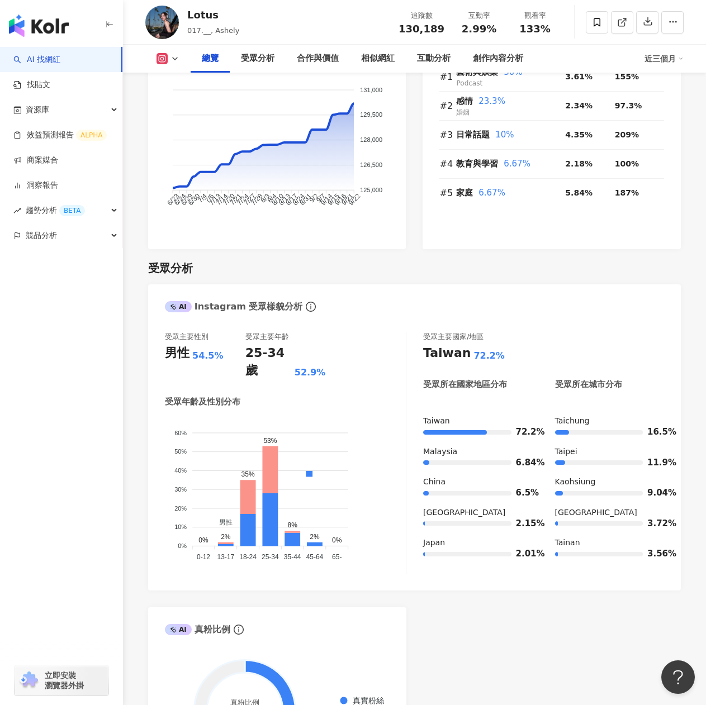
scroll to position [726, 0]
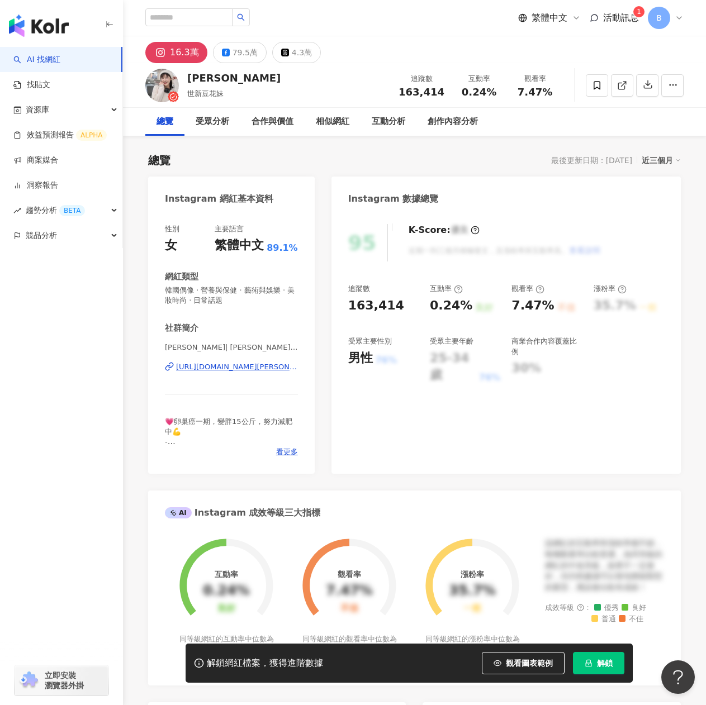
click at [264, 369] on div "[URL][DOMAIN_NAME][PERSON_NAME][DOMAIN_NAME]" at bounding box center [237, 367] width 122 height 10
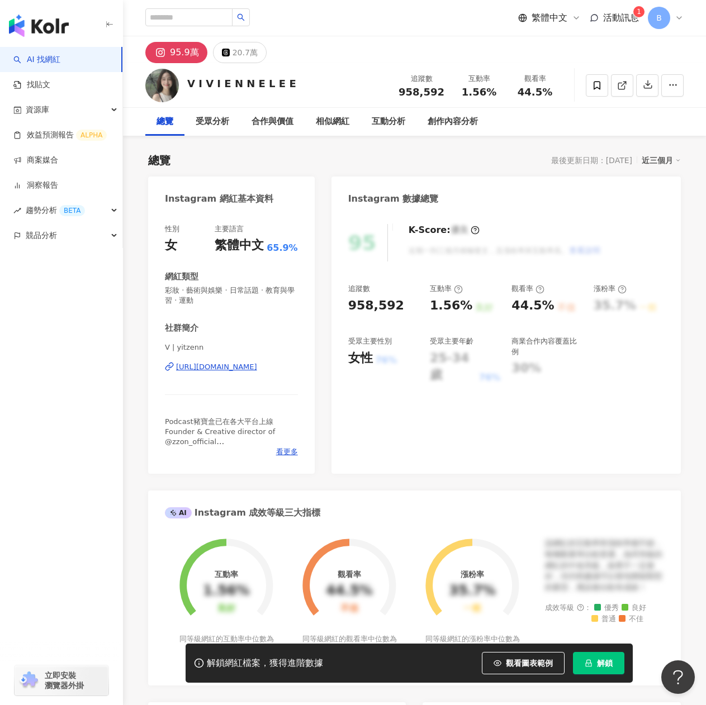
click at [216, 370] on div "[URL][DOMAIN_NAME]" at bounding box center [216, 367] width 81 height 10
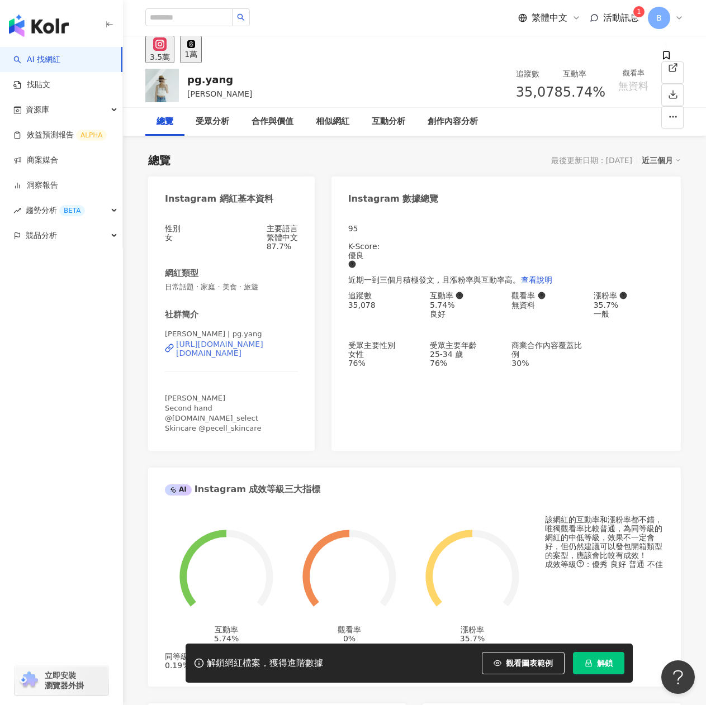
click at [249, 358] on div "[URL][DOMAIN_NAME][DOMAIN_NAME]" at bounding box center [237, 349] width 122 height 18
click at [195, 48] on icon at bounding box center [191, 44] width 8 height 8
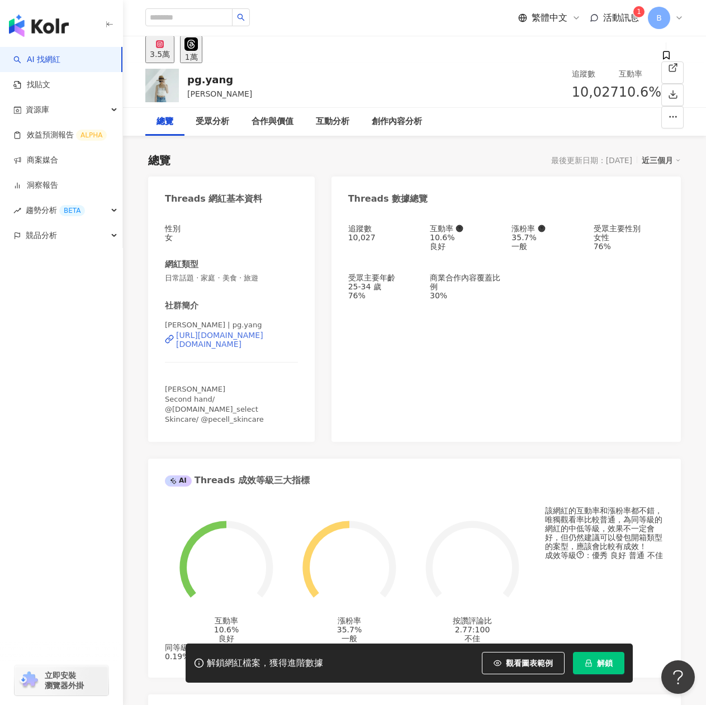
click at [204, 349] on div "[URL][DOMAIN_NAME][DOMAIN_NAME]" at bounding box center [237, 340] width 122 height 18
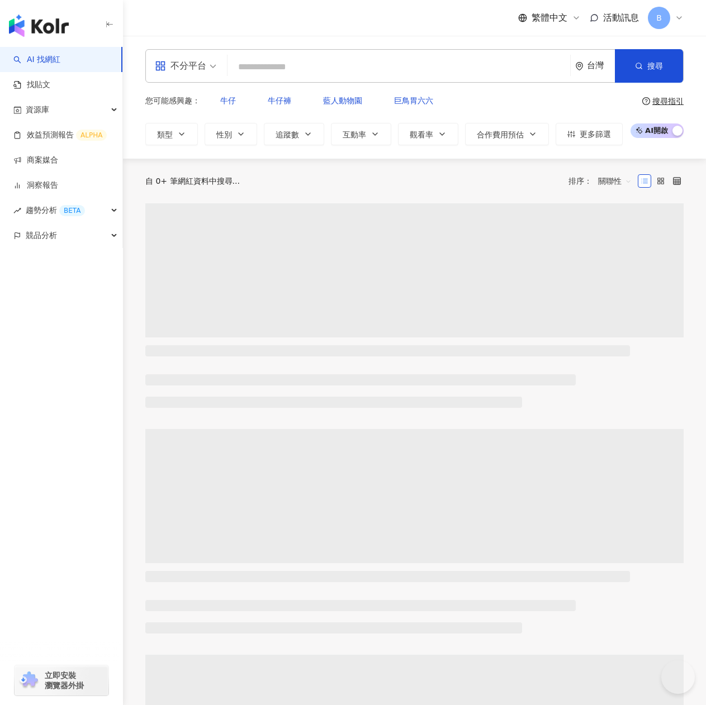
click at [277, 64] on input "search" at bounding box center [399, 66] width 334 height 21
paste input "**********"
type input "**********"
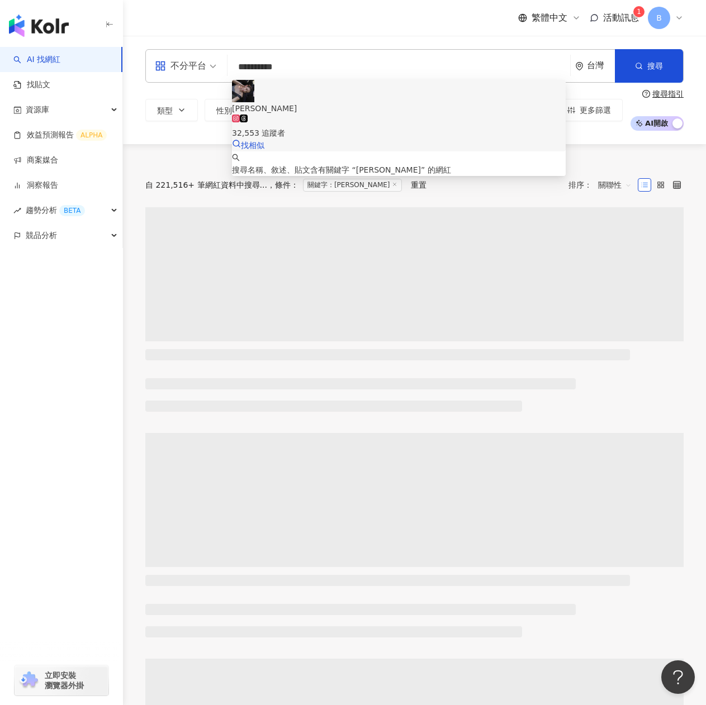
click at [378, 115] on div "32,553 追蹤者" at bounding box center [399, 127] width 334 height 25
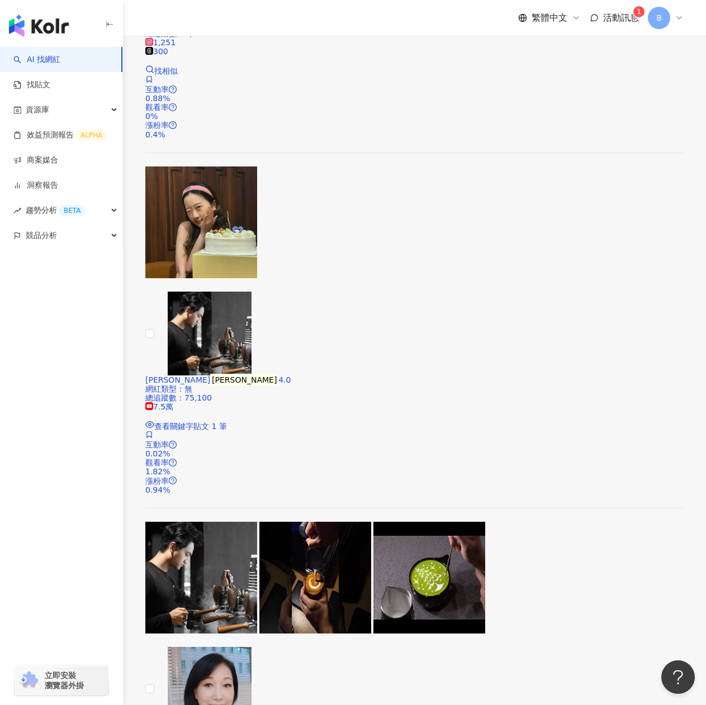
scroll to position [838, 0]
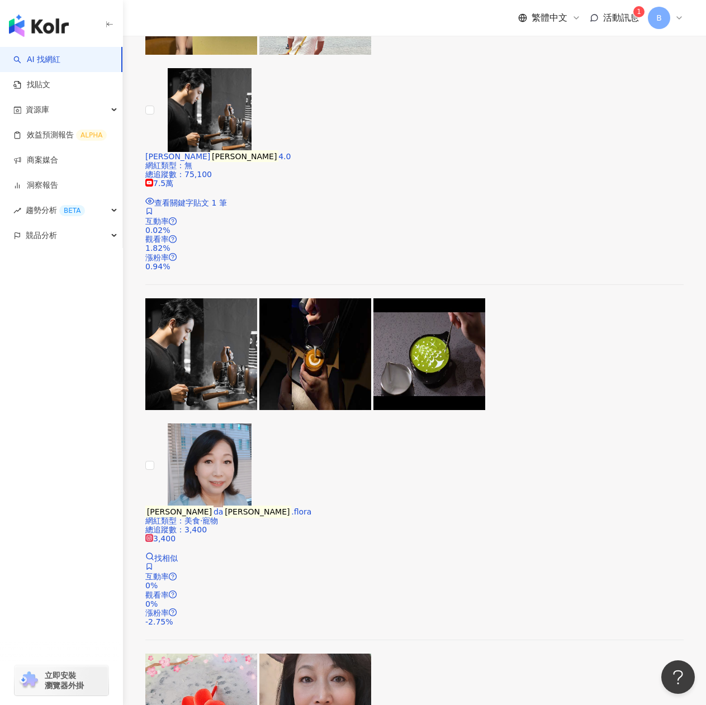
click at [631, 16] on span "活動訊息" at bounding box center [621, 17] width 36 height 11
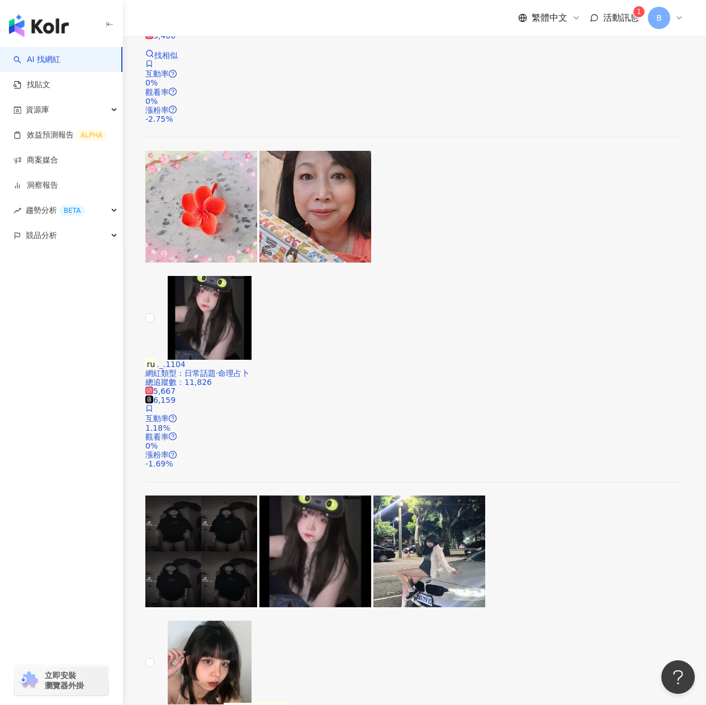
scroll to position [1564, 0]
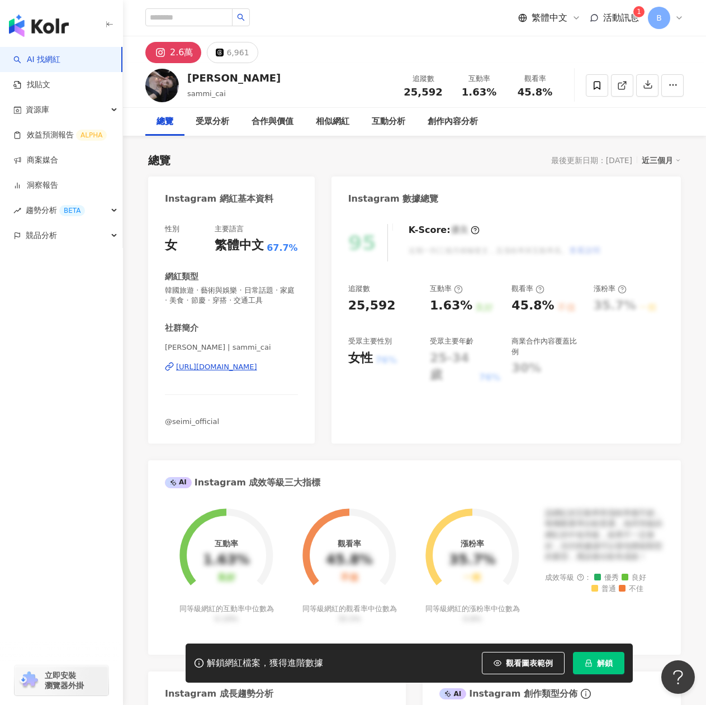
click at [596, 672] on button "解鎖" at bounding box center [598, 663] width 51 height 22
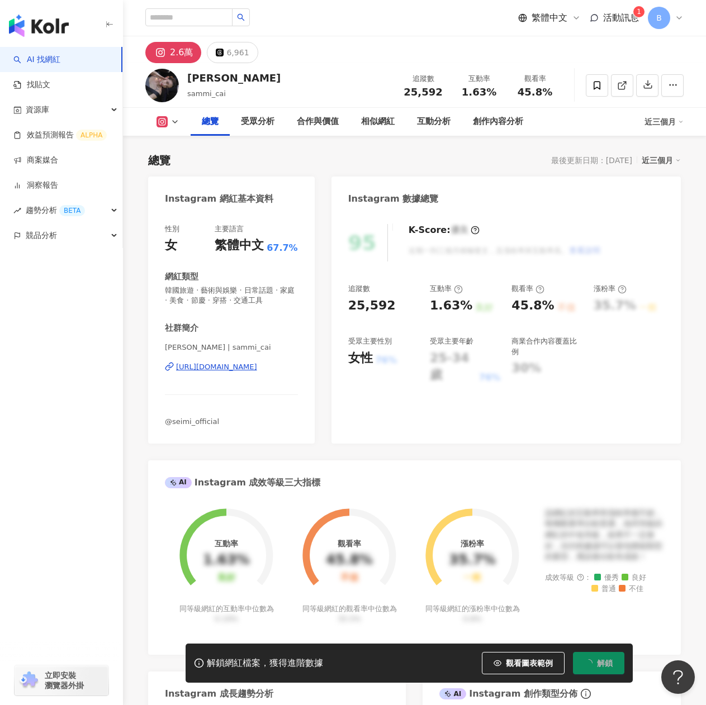
scroll to position [503, 0]
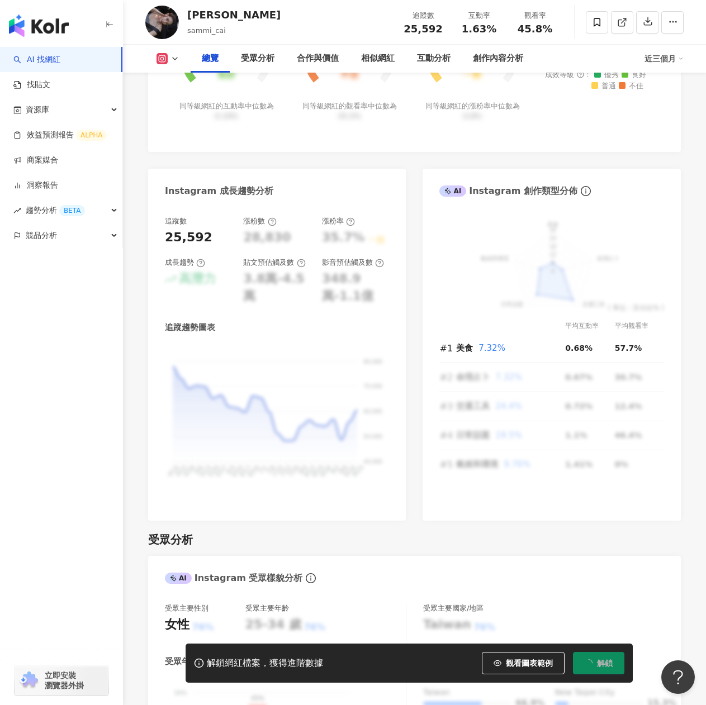
click at [379, 509] on div "追蹤數 25,592 漲粉數 28,830 漲粉率 35.7% 一般 成長趨勢 高潛力 貼文預估觸及數 3.8萬-4.5萬 影音預估觸及數 348.9萬-1.…" at bounding box center [277, 363] width 258 height 316
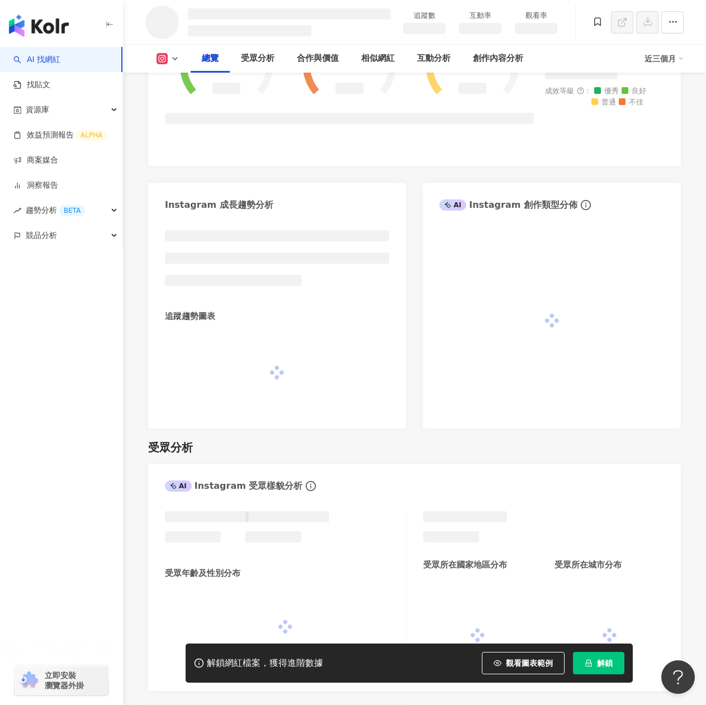
scroll to position [515, 0]
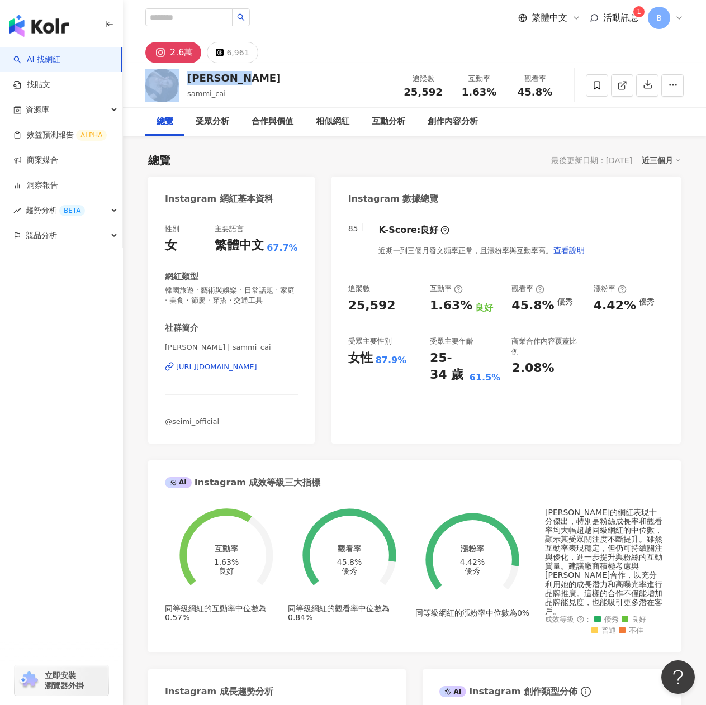
drag, startPoint x: 241, startPoint y: 81, endPoint x: 183, endPoint y: 75, distance: 58.4
click at [183, 75] on div "Sammi Lin sammi_cai 追蹤數 25,592 互動率 1.63% 觀看率 45.8%" at bounding box center [414, 85] width 583 height 44
copy div "Sammi Lin"
click at [215, 59] on button "6,961" at bounding box center [232, 52] width 51 height 21
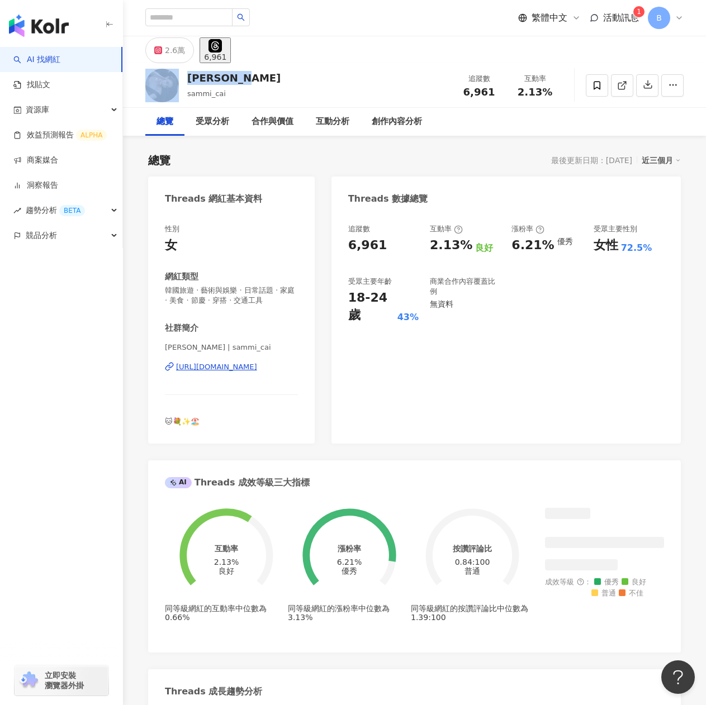
click at [226, 56] on div "6,961" at bounding box center [215, 57] width 22 height 9
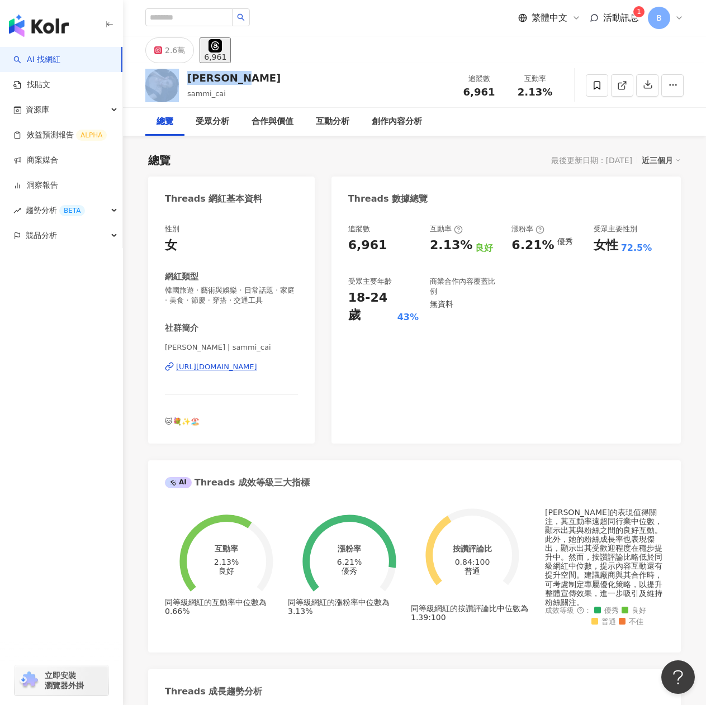
click at [199, 369] on div "https://www.threads.com/@sammi_cai" at bounding box center [216, 367] width 81 height 10
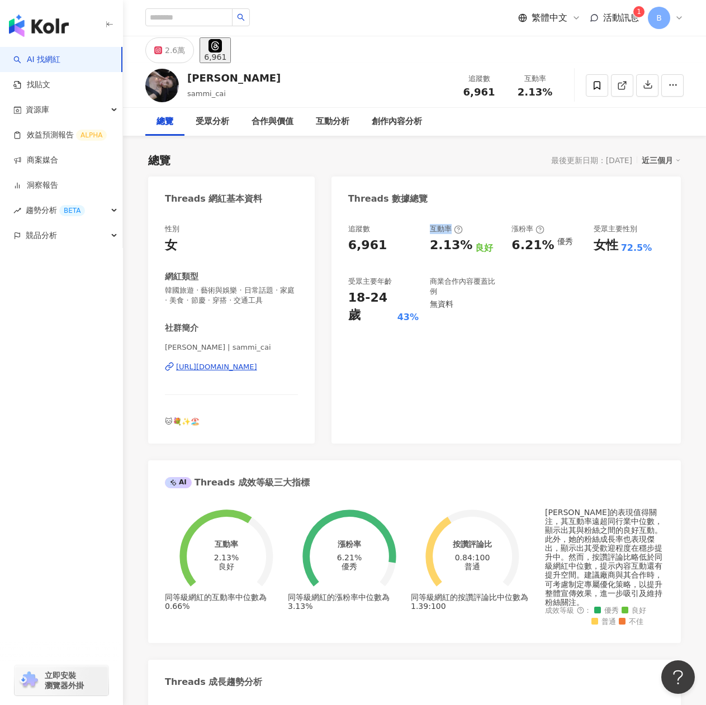
drag, startPoint x: 427, startPoint y: 229, endPoint x: 452, endPoint y: 234, distance: 25.6
click at [452, 234] on div "追蹤數 6,961 互動率 2.13% 良好 漲粉率 6.21% 優秀 受眾主要性別 女性 72.5% 受眾主要年齡 18-24 歲 43% 商業合作內容覆蓋…" at bounding box center [506, 274] width 316 height 100
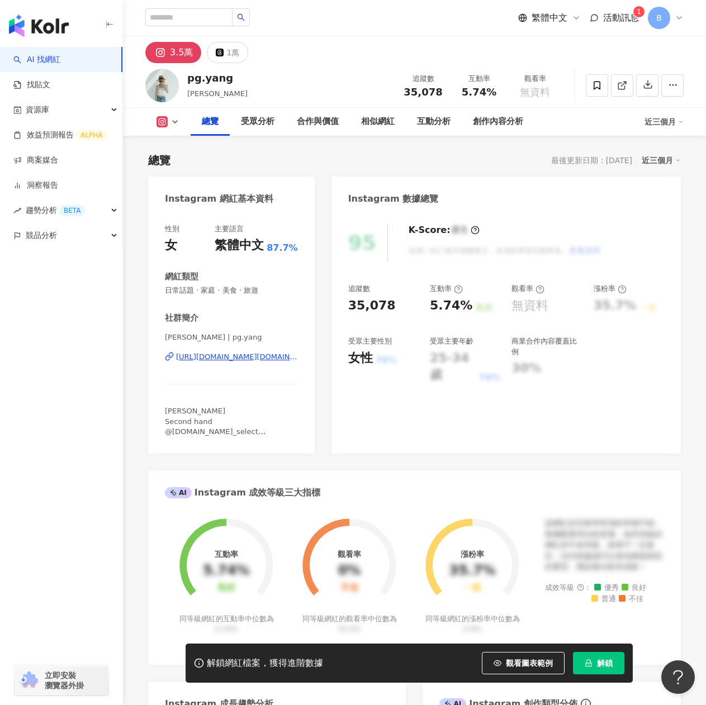
click at [255, 354] on div "https://www.instagram.com/pg.yang/" at bounding box center [237, 357] width 122 height 10
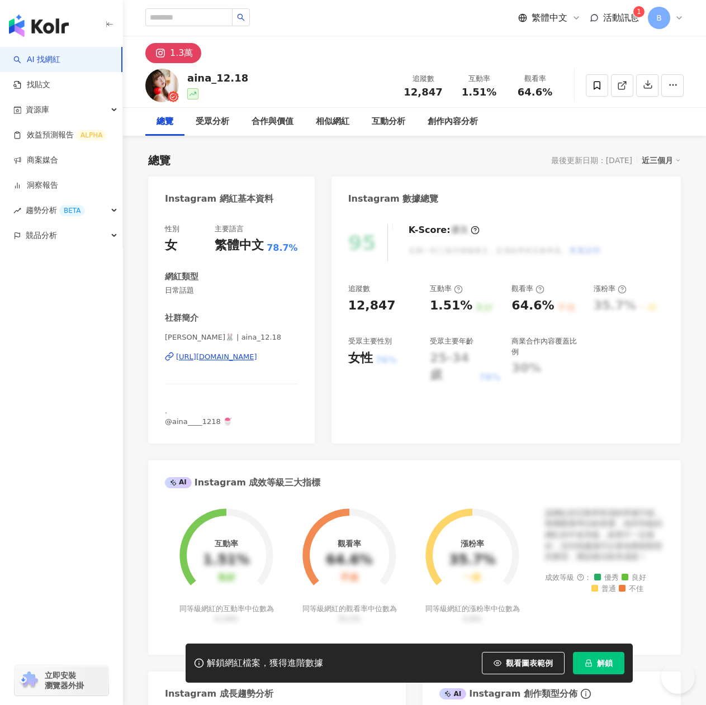
click at [247, 351] on div "小妤🐰 | aina_12.18 https://www.instagram.com/aina_12.18/" at bounding box center [231, 364] width 133 height 65
click at [247, 358] on div "https://www.instagram.com/aina_12.18/" at bounding box center [216, 357] width 81 height 10
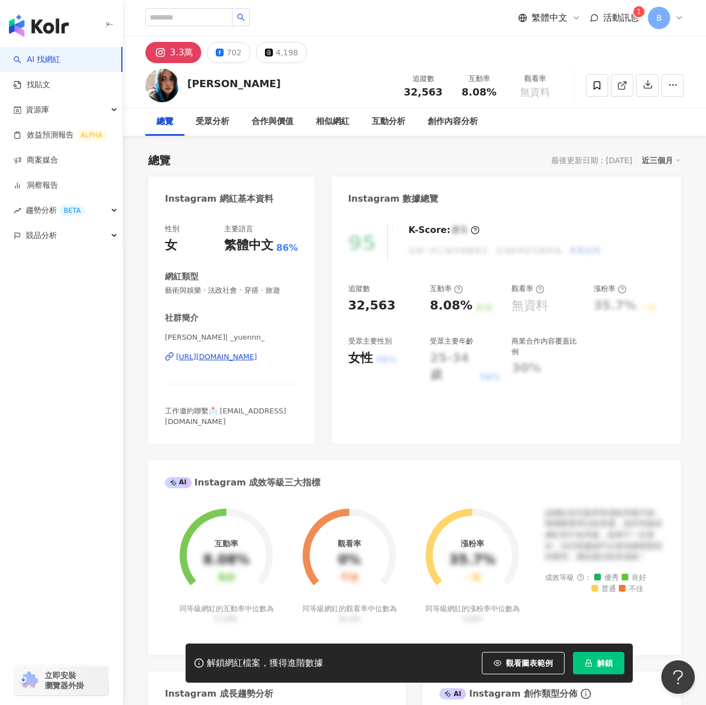
click at [208, 354] on div "[URL][DOMAIN_NAME]" at bounding box center [216, 357] width 81 height 10
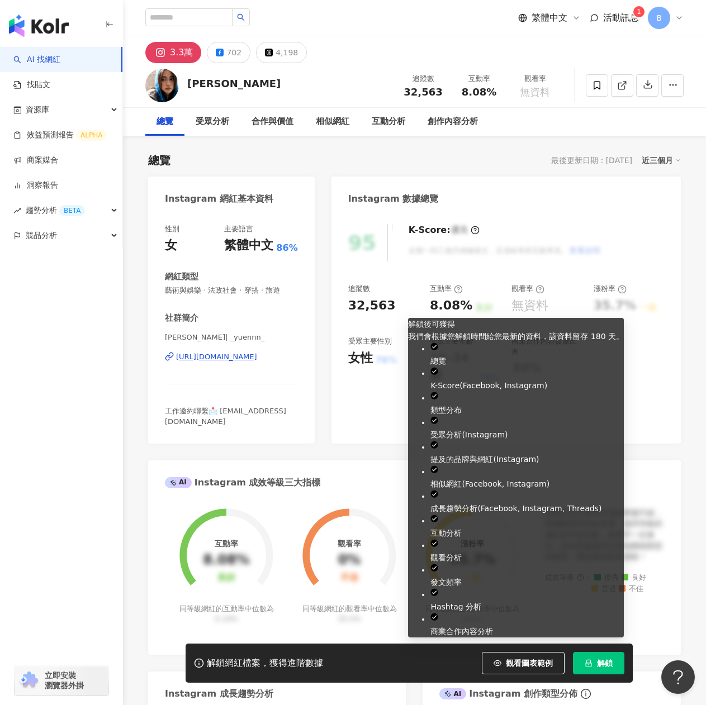
click at [592, 664] on button "解鎖" at bounding box center [598, 663] width 51 height 22
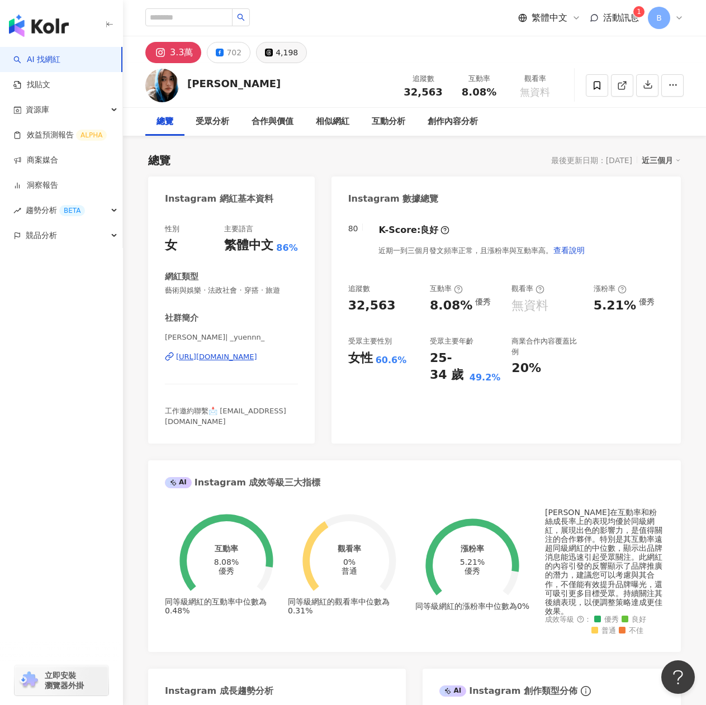
click at [266, 54] on icon at bounding box center [269, 53] width 6 height 6
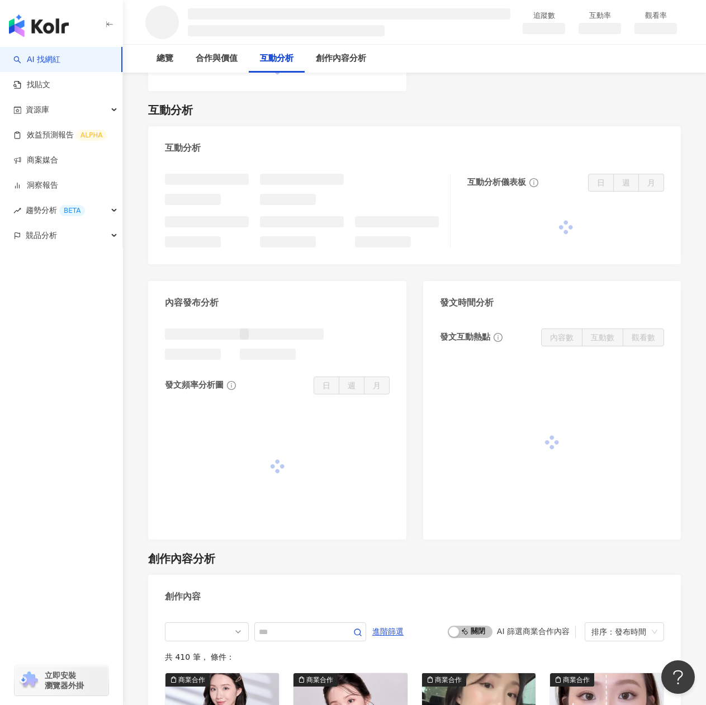
scroll to position [950, 0]
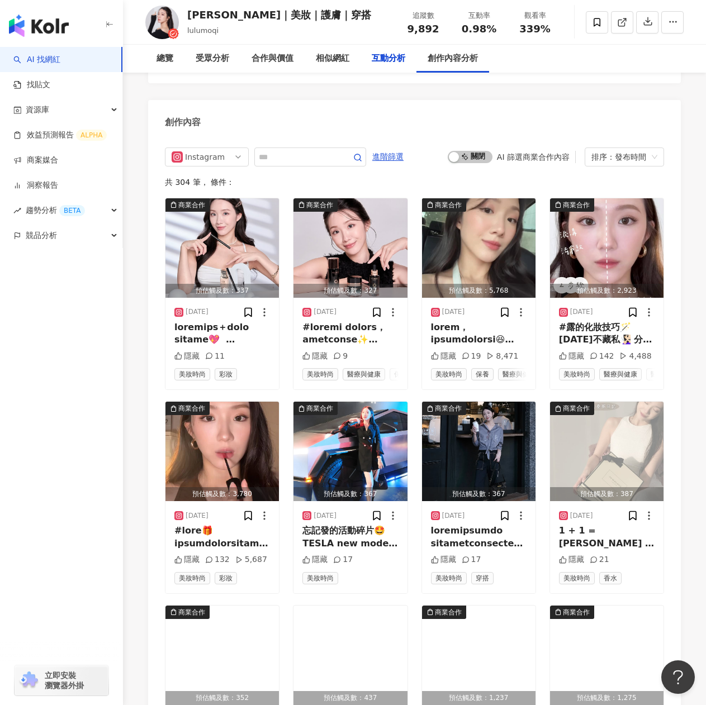
scroll to position [3123, 0]
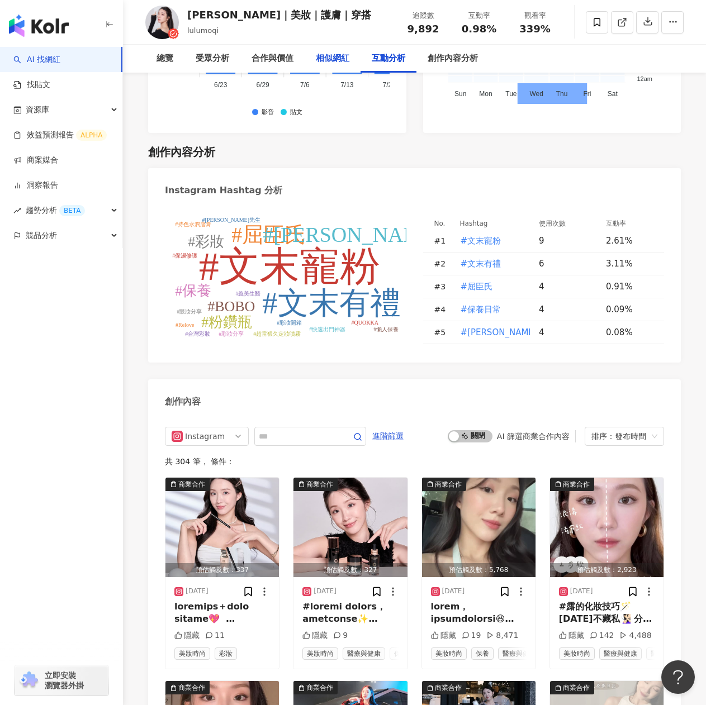
click at [347, 60] on div "相似網紅" at bounding box center [333, 58] width 34 height 13
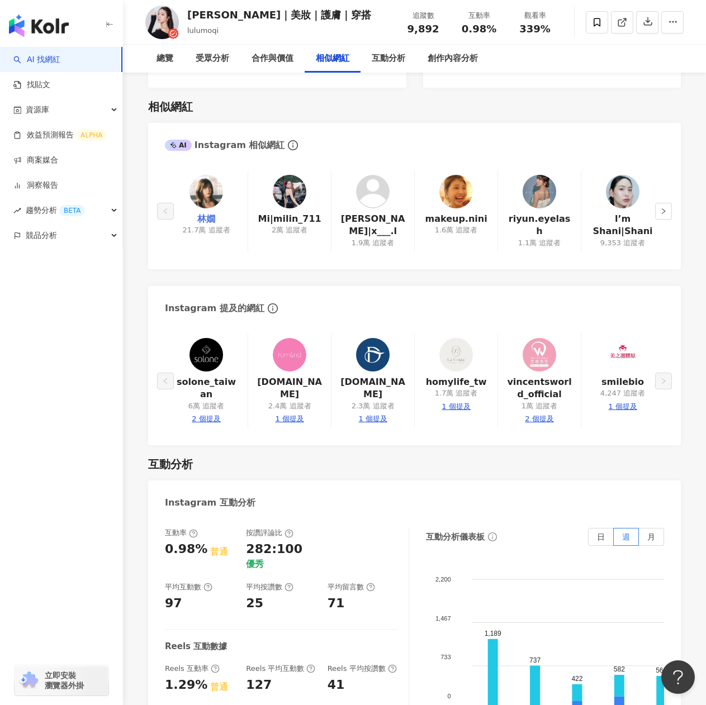
click at [204, 213] on link "林嫺" at bounding box center [206, 219] width 18 height 12
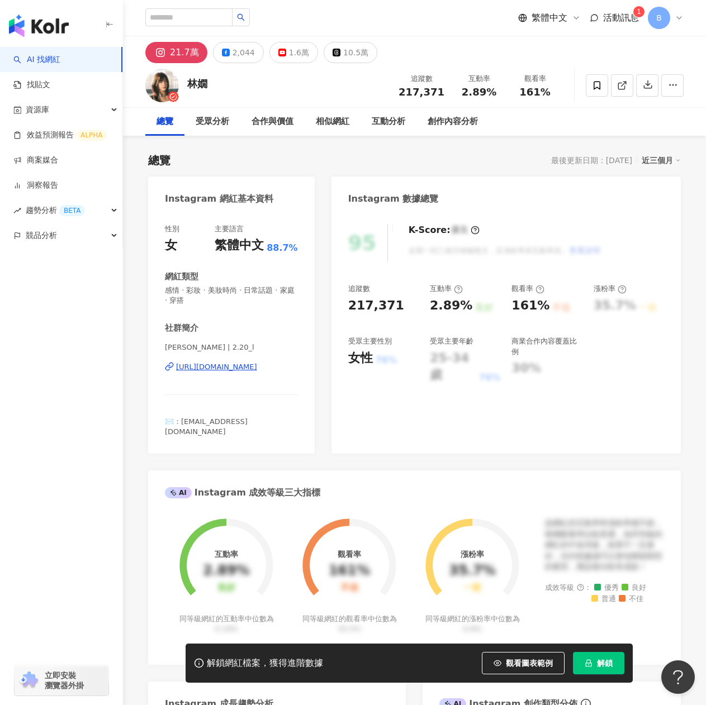
click at [239, 365] on div "[URL][DOMAIN_NAME]" at bounding box center [216, 367] width 81 height 10
click at [593, 673] on button "解鎖" at bounding box center [598, 663] width 51 height 22
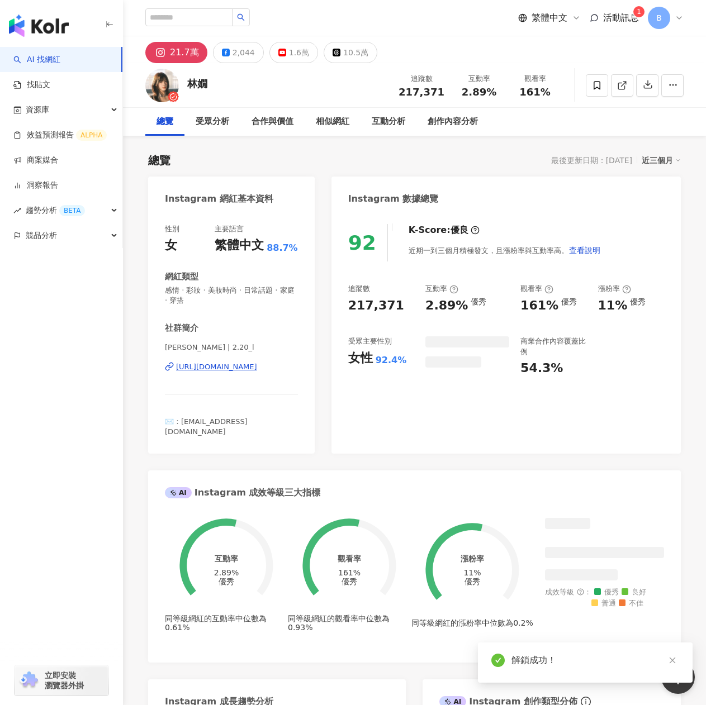
click at [202, 370] on div "https://www.instagram.com/2.20_l/" at bounding box center [216, 367] width 81 height 10
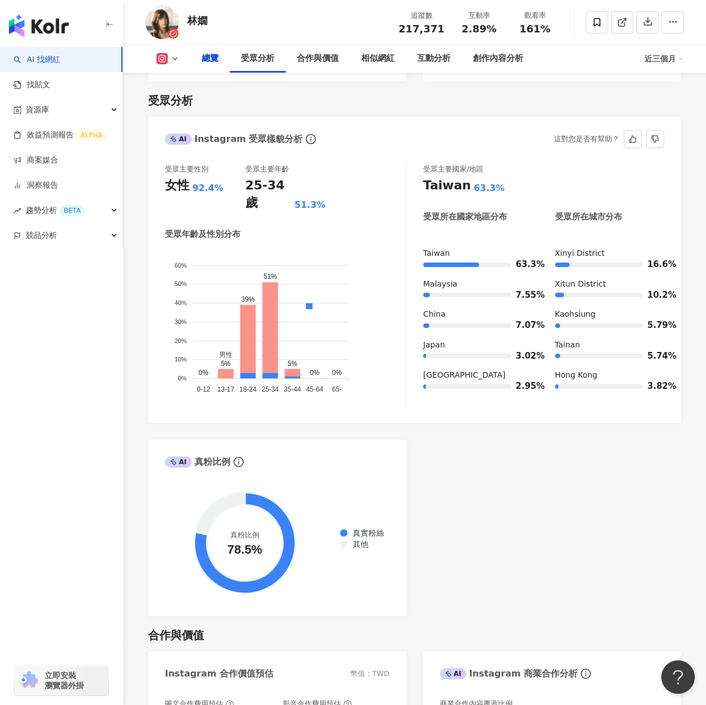
scroll to position [726, 0]
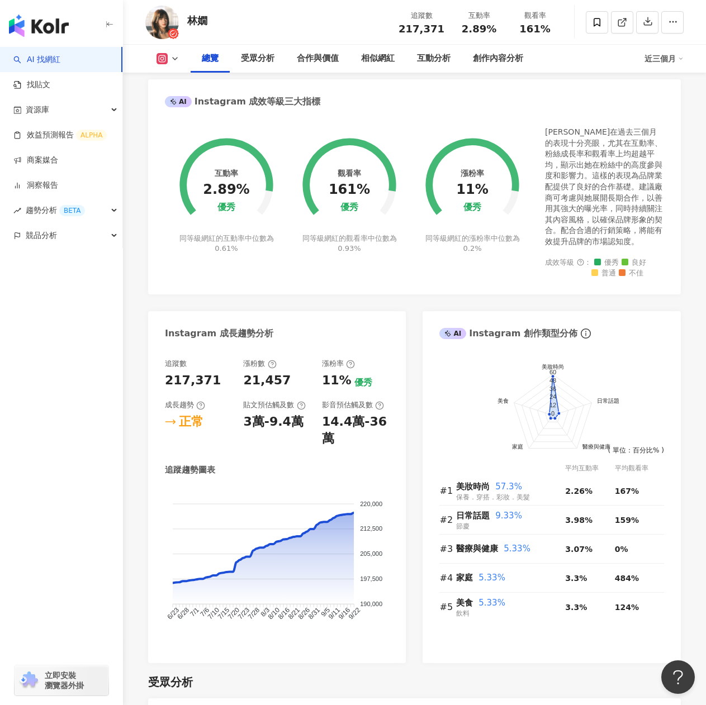
scroll to position [335, 0]
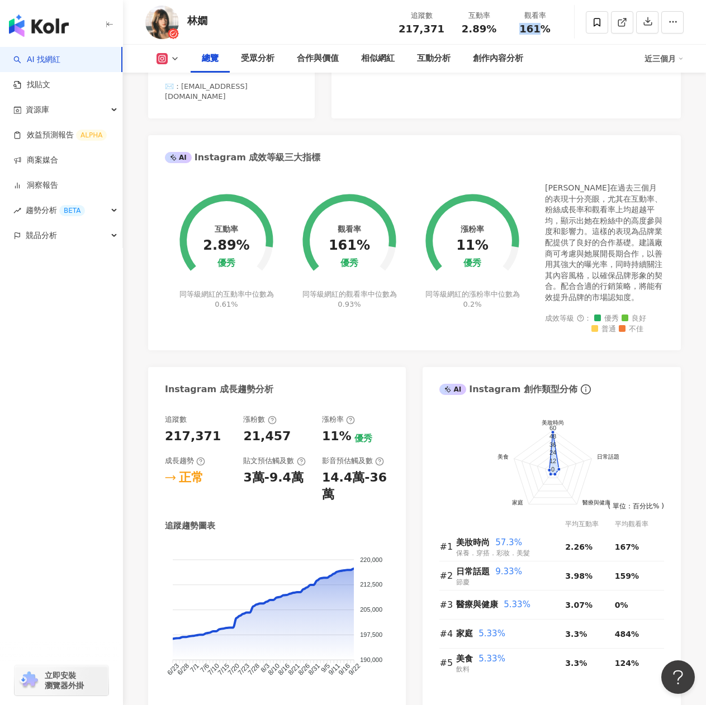
drag, startPoint x: 519, startPoint y: 29, endPoint x: 540, endPoint y: 32, distance: 20.9
click at [540, 32] on div "161%" at bounding box center [534, 28] width 42 height 11
drag, startPoint x: 203, startPoint y: 236, endPoint x: 227, endPoint y: 240, distance: 24.3
click at [227, 240] on div "互動率 2.89% 優秀 同等級網紅的互動率中位數為 0.61%" at bounding box center [226, 244] width 123 height 151
drag, startPoint x: 207, startPoint y: 232, endPoint x: 231, endPoint y: 237, distance: 24.7
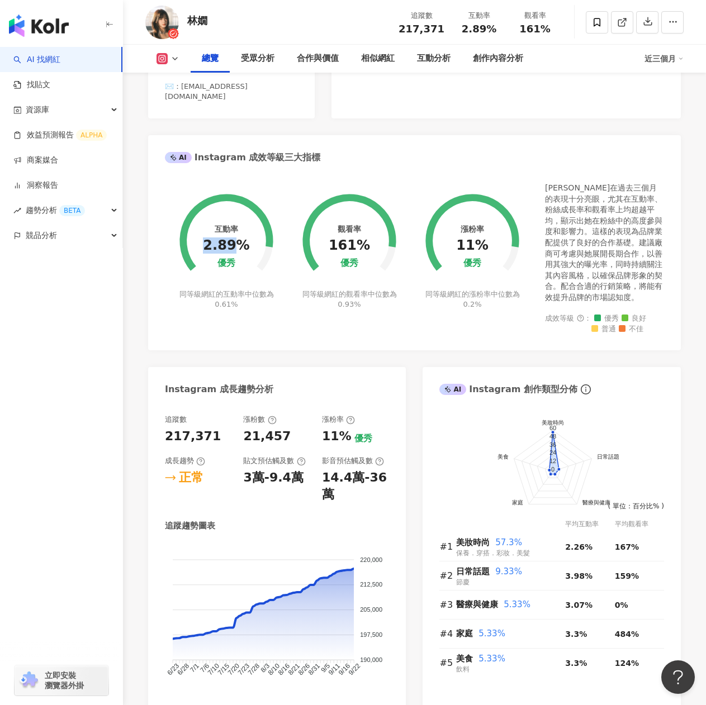
click at [231, 238] on div "2.89%" at bounding box center [226, 246] width 46 height 16
copy div "2.89"
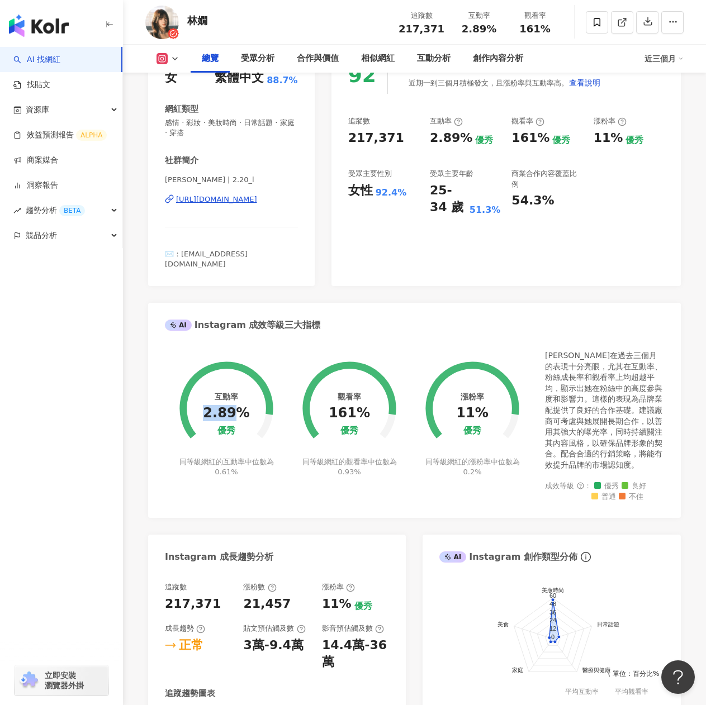
scroll to position [56, 0]
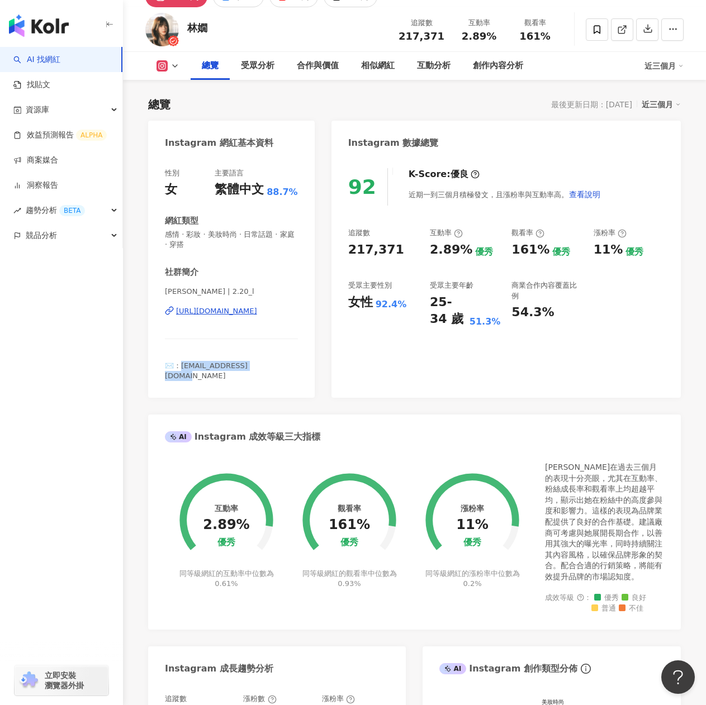
drag, startPoint x: 264, startPoint y: 365, endPoint x: 183, endPoint y: 357, distance: 80.8
click at [183, 357] on div "社群簡介 [PERSON_NAME] | 2.20_l [URL][DOMAIN_NAME] ✉️：[EMAIL_ADDRESS][DOMAIN_NAME]" at bounding box center [231, 323] width 133 height 115
copy span "[EMAIL_ADDRESS][DOMAIN_NAME]"
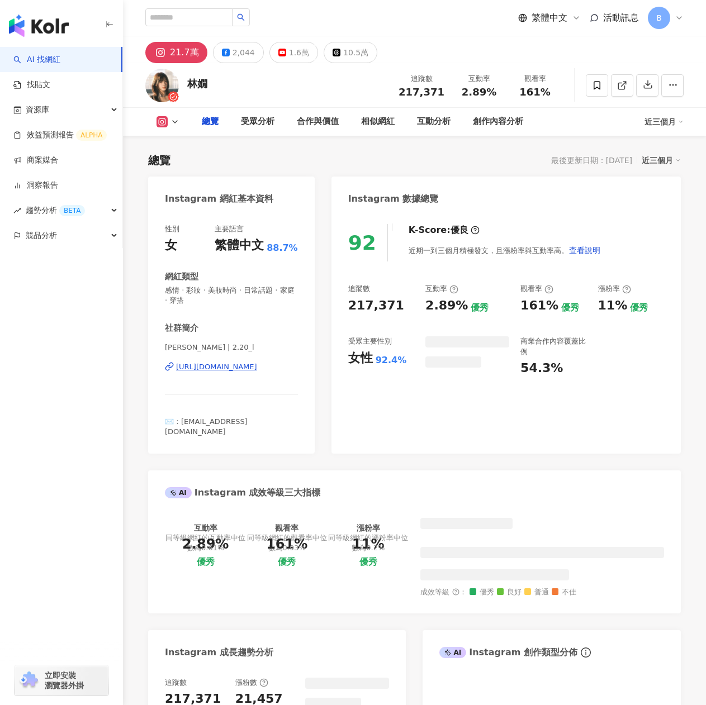
click at [253, 365] on div "[URL][DOMAIN_NAME]" at bounding box center [216, 367] width 81 height 10
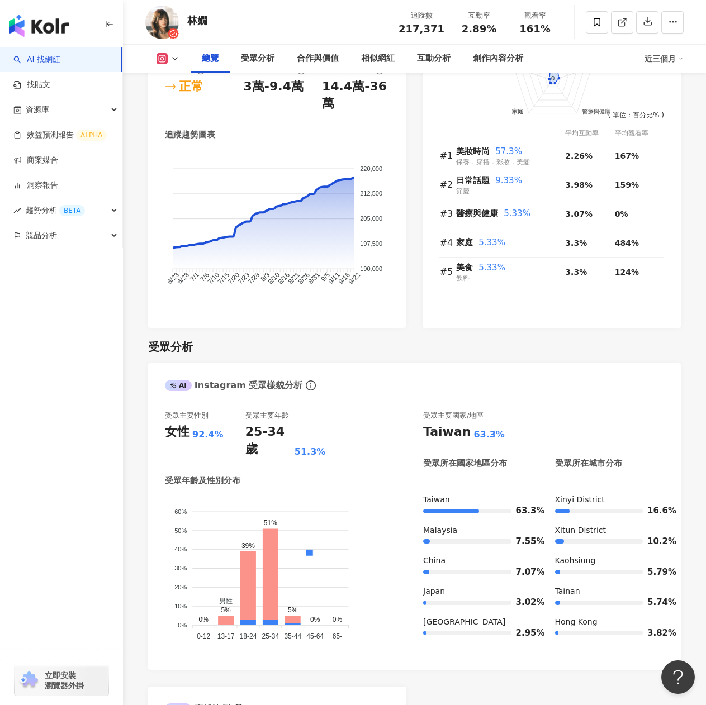
scroll to position [447, 0]
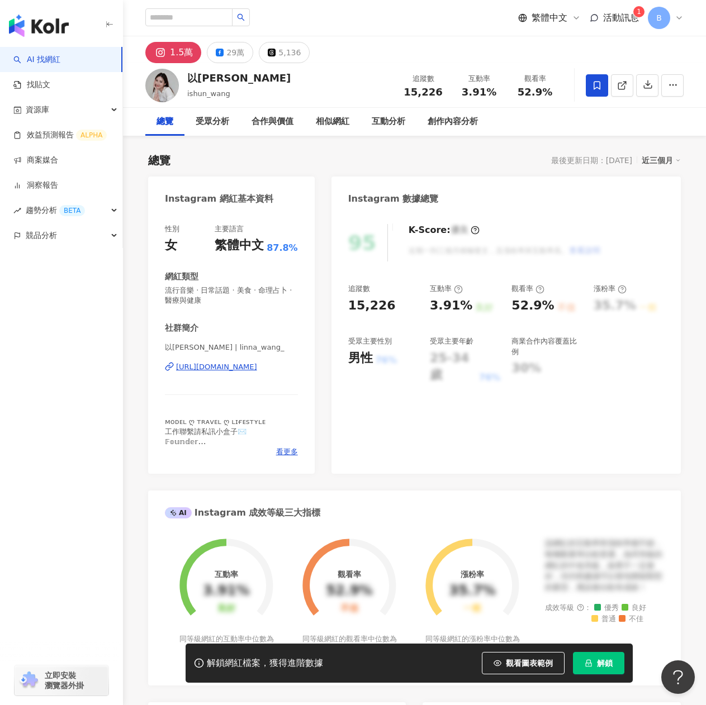
click at [245, 363] on div "[URL][DOMAIN_NAME]" at bounding box center [216, 367] width 81 height 10
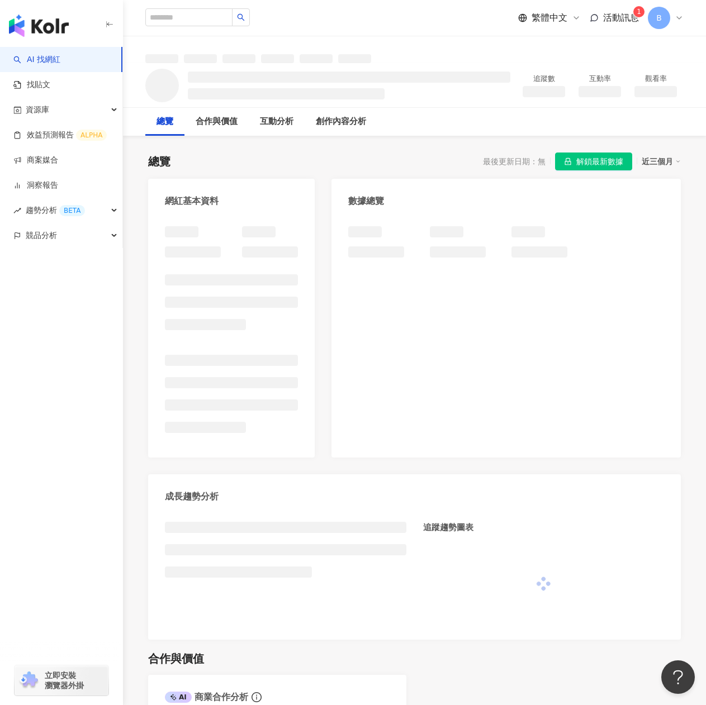
click at [601, 162] on span "解鎖最新數據" at bounding box center [599, 162] width 47 height 18
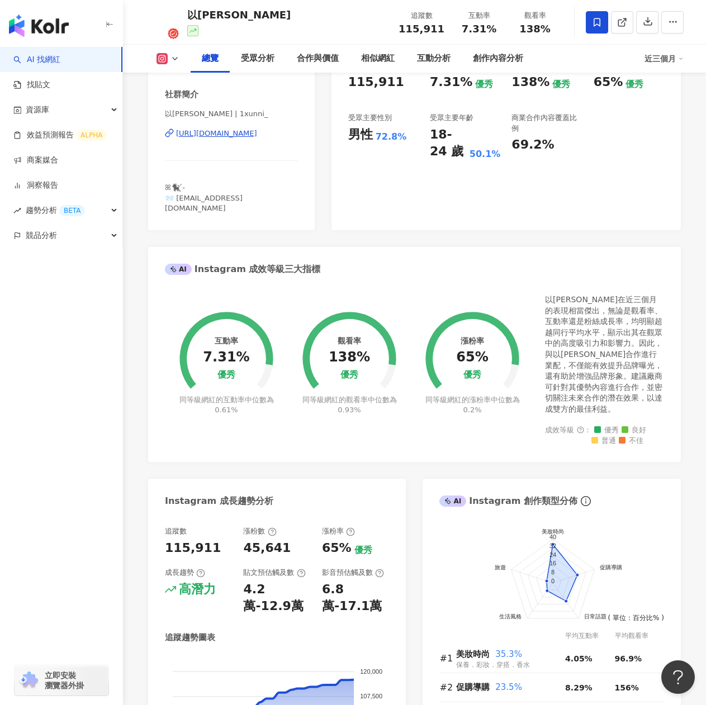
scroll to position [56, 0]
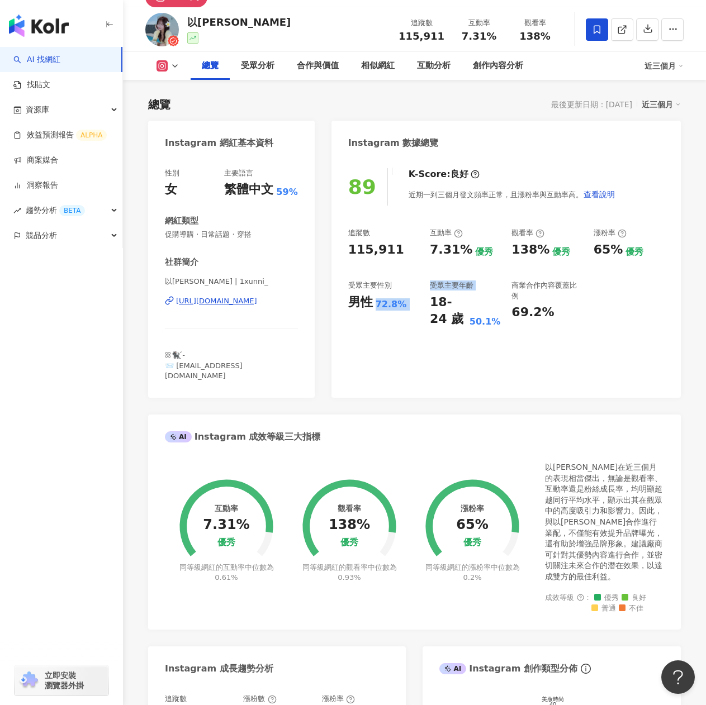
drag, startPoint x: 375, startPoint y: 304, endPoint x: 432, endPoint y: 306, distance: 57.0
click at [432, 306] on div "追蹤數 115,911 互動率 7.31% 優秀 觀看率 138% 優秀 漲粉率 65% 優秀 受眾主要性別 男性 72.8% 受眾主要年齡 18-24 歲 …" at bounding box center [506, 278] width 316 height 100
click at [403, 236] on div "追蹤數" at bounding box center [383, 233] width 70 height 10
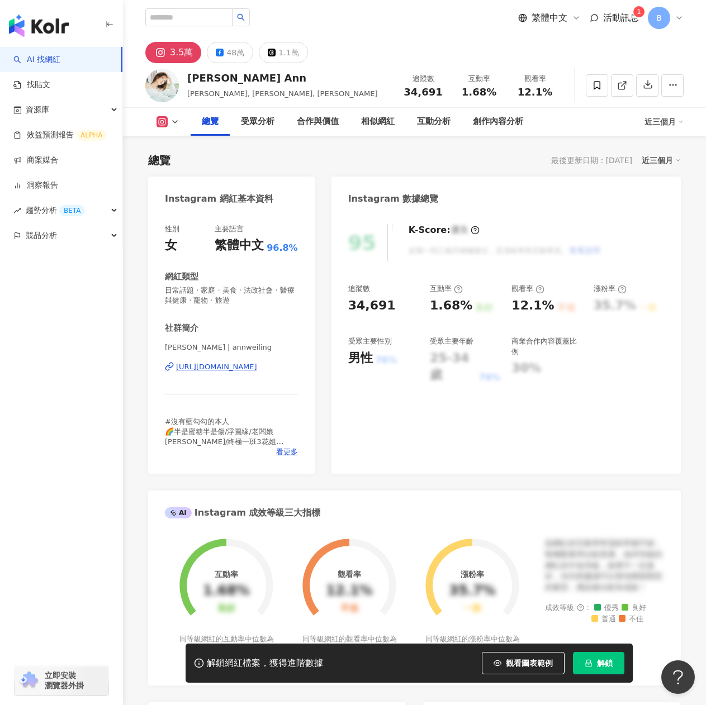
click at [252, 372] on div "[URL][DOMAIN_NAME]" at bounding box center [216, 367] width 81 height 10
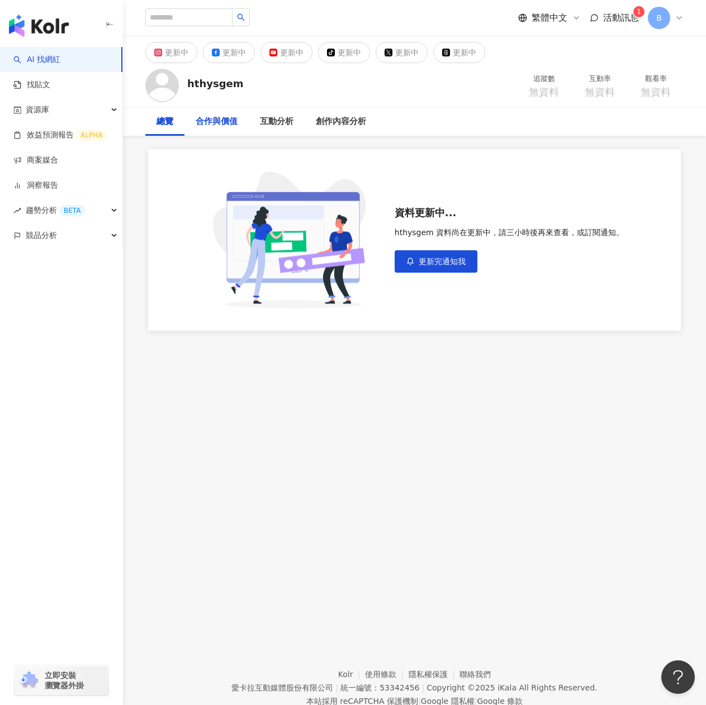
click at [212, 120] on div "合作與價值" at bounding box center [217, 121] width 42 height 13
click at [274, 118] on div "互動分析" at bounding box center [277, 121] width 34 height 13
click at [58, 161] on link "商案媒合" at bounding box center [35, 160] width 45 height 11
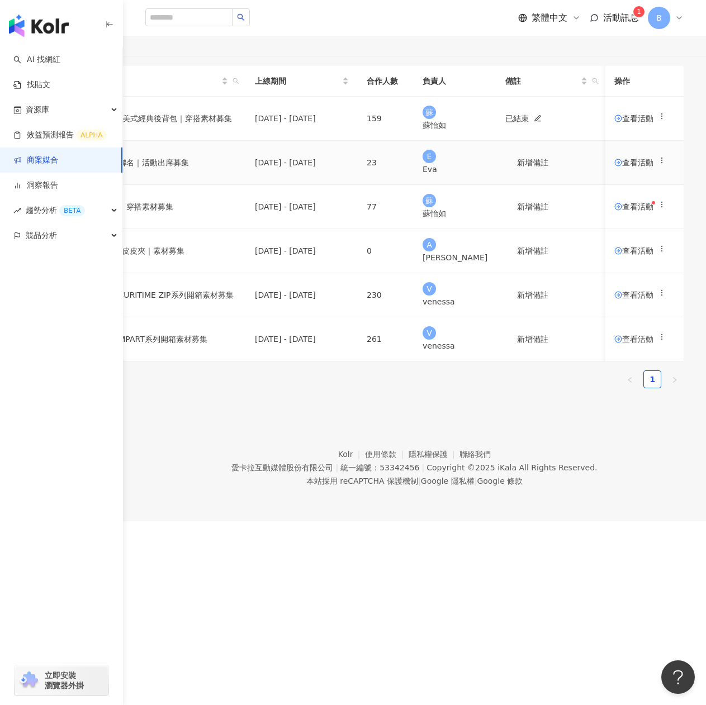
click at [626, 166] on span "查看活動" at bounding box center [633, 163] width 39 height 8
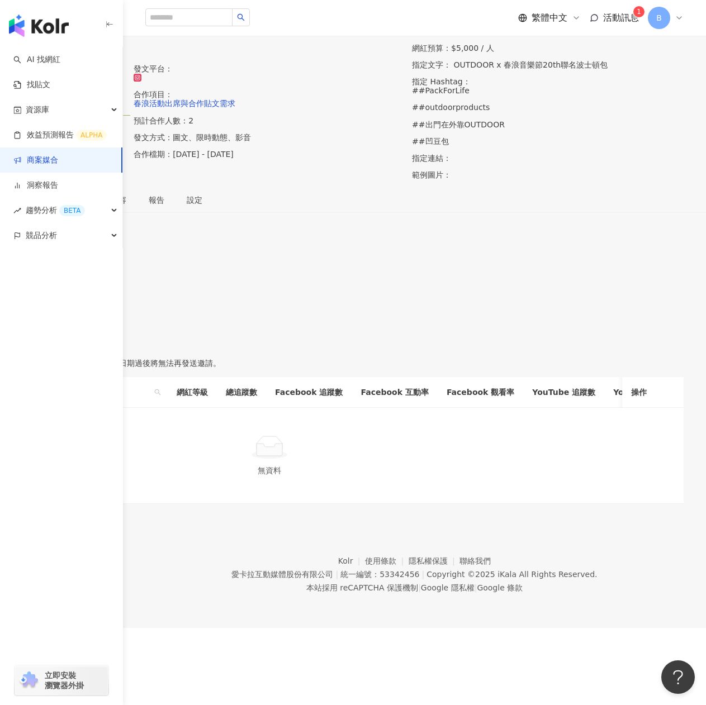
click at [322, 271] on div "確認中" at bounding box center [352, 265] width 661 height 12
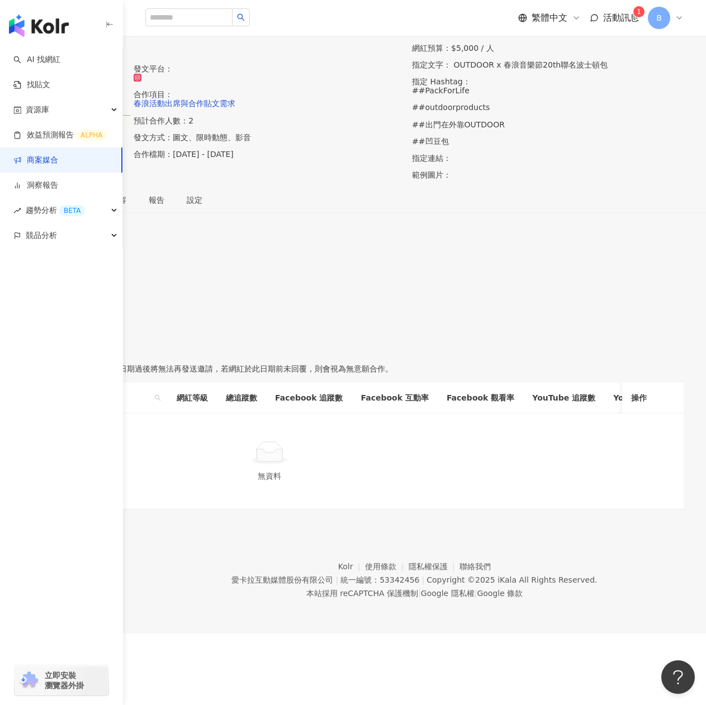
click at [104, 363] on label "報名中" at bounding box center [84, 354] width 41 height 18
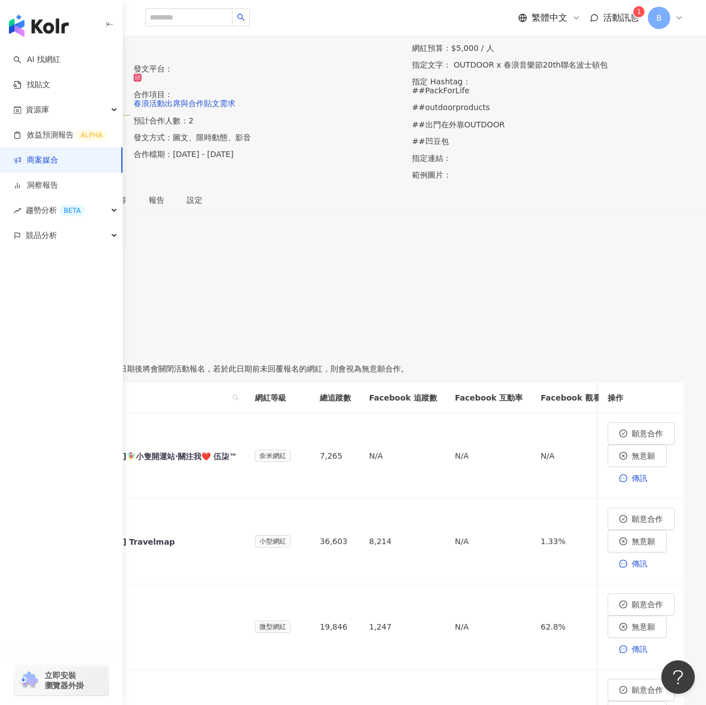
scroll to position [56, 0]
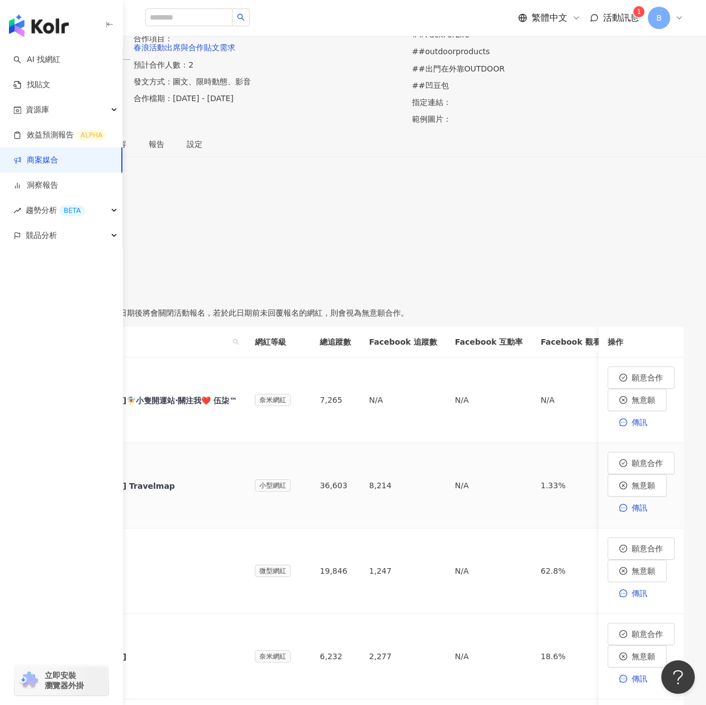
click at [237, 480] on div "Ling's Travelmap" at bounding box center [145, 485] width 183 height 11
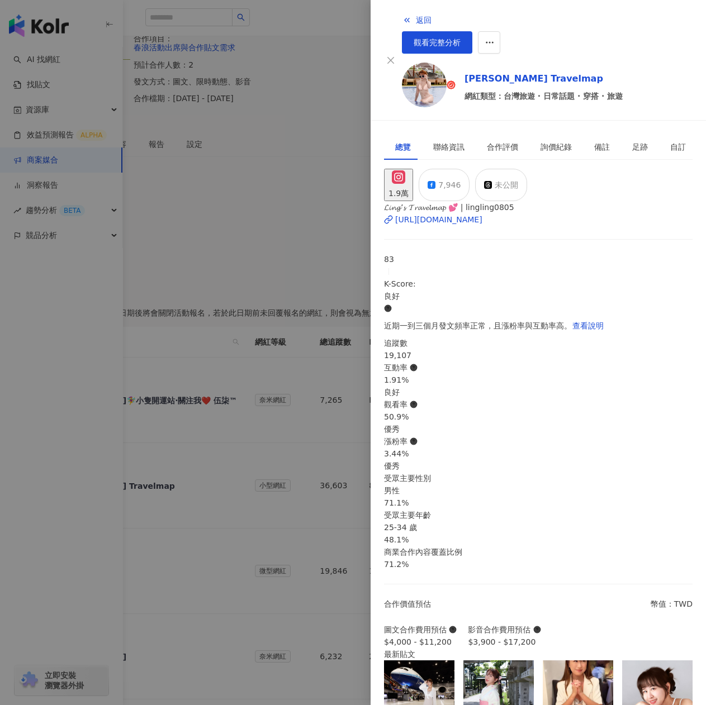
click at [408, 187] on div "1.9萬" at bounding box center [398, 193] width 20 height 12
click at [437, 213] on div "https://www.instagram.com/lingling0805/" at bounding box center [438, 219] width 87 height 12
click at [275, 161] on div at bounding box center [353, 352] width 706 height 705
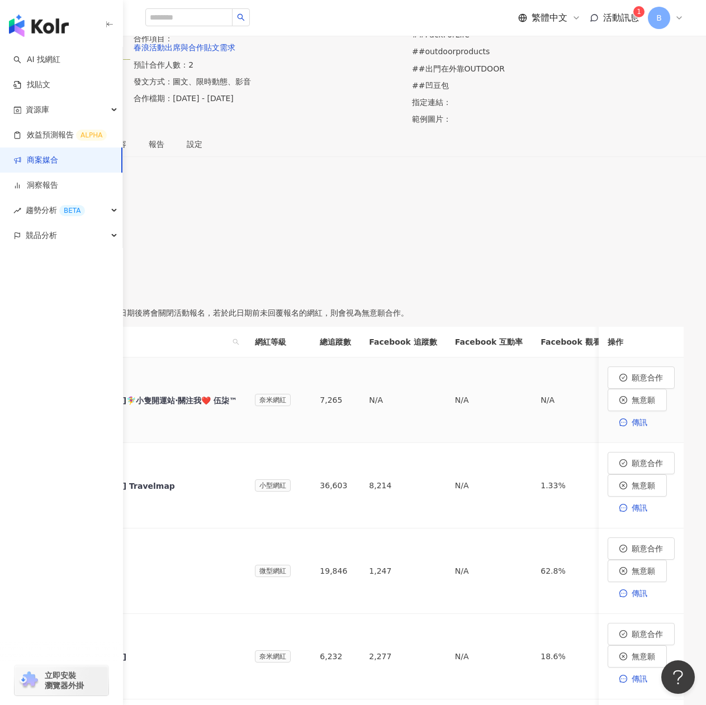
click at [237, 406] on div "Dora寧🧚‍♀️小隻開運站·關注我❤️ 伍柒™" at bounding box center [145, 400] width 183 height 11
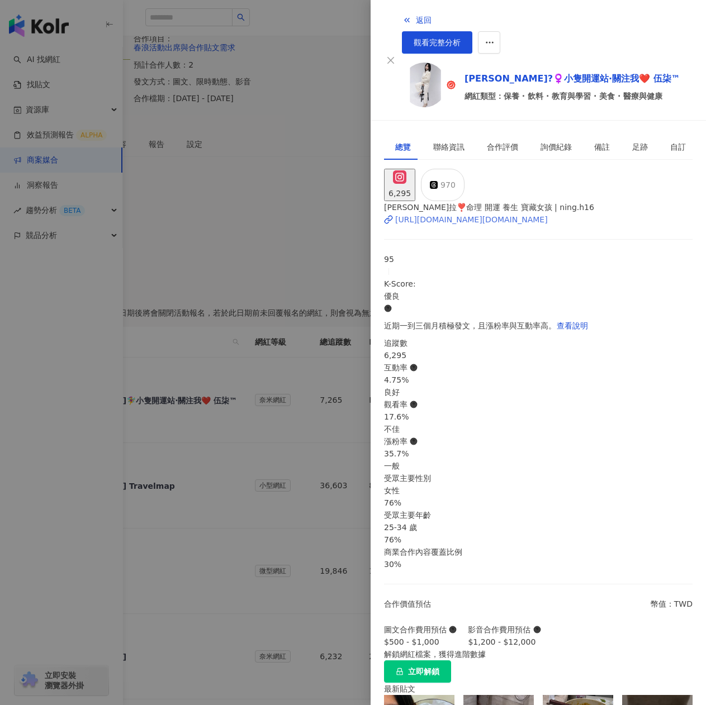
click at [444, 213] on div "https://www.instagram.com/ning.h16/" at bounding box center [471, 219] width 153 height 12
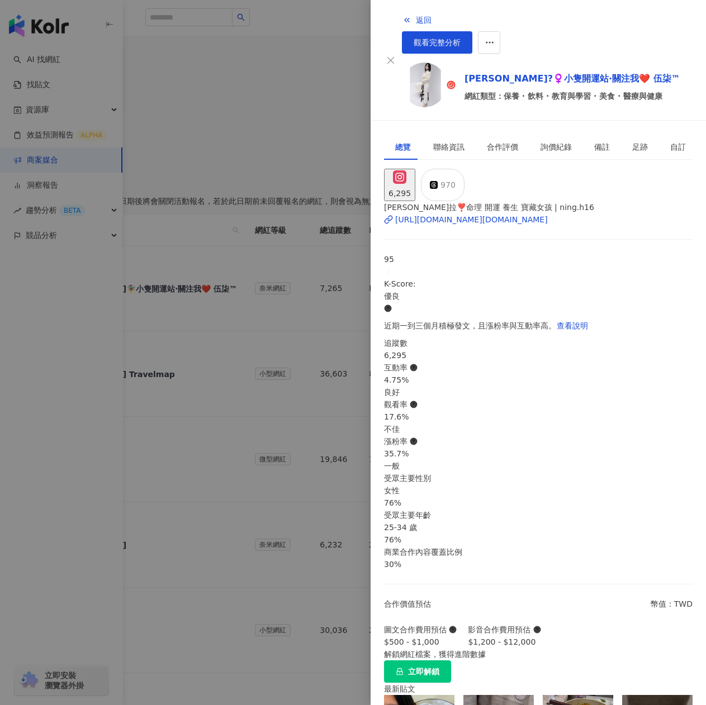
scroll to position [0, 0]
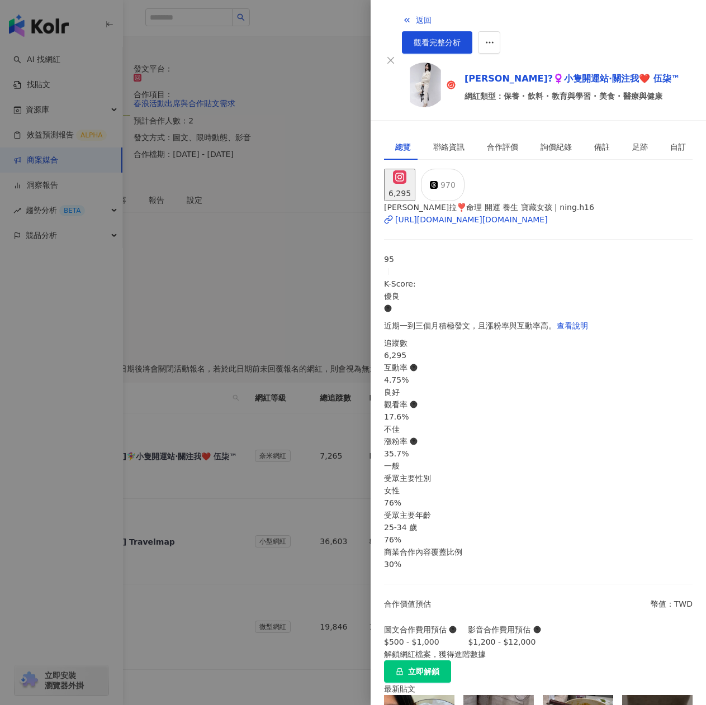
click at [283, 106] on div at bounding box center [353, 352] width 706 height 705
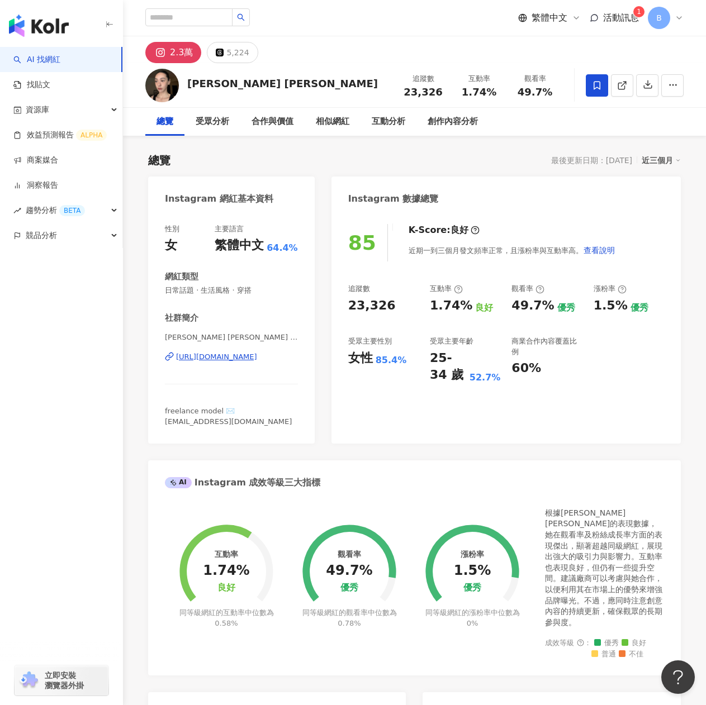
click at [229, 358] on div "https://www.instagram.com/kkkkaren_/" at bounding box center [216, 357] width 81 height 10
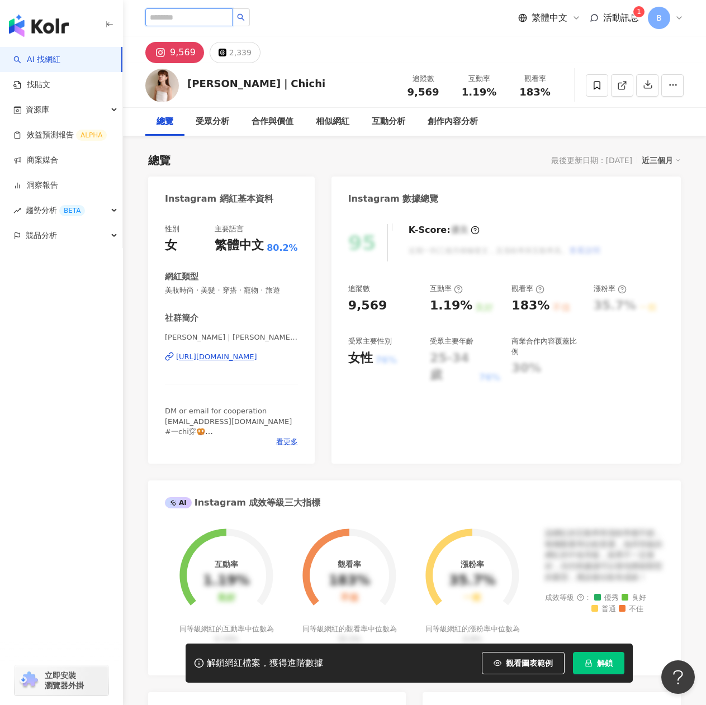
click at [184, 19] on input "search" at bounding box center [188, 17] width 87 height 18
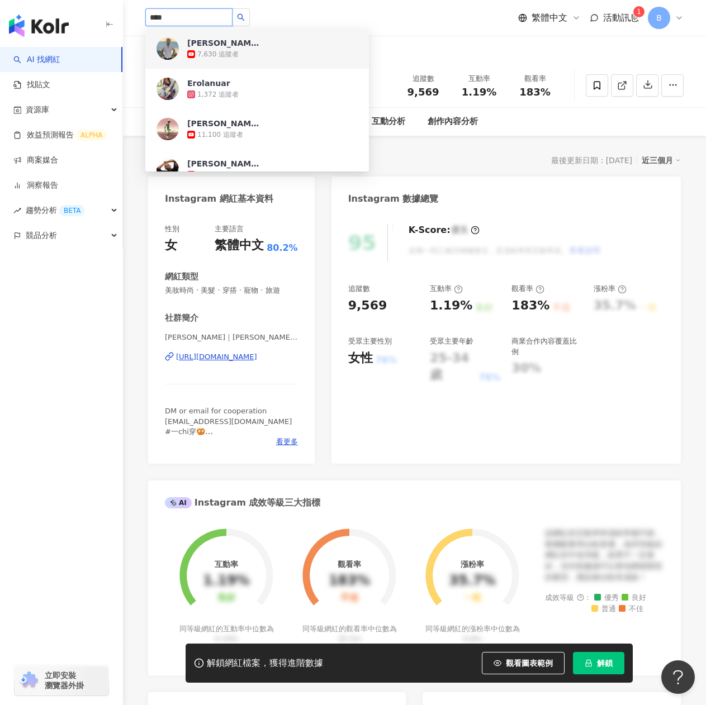
click at [194, 16] on input "****" at bounding box center [188, 17] width 87 height 18
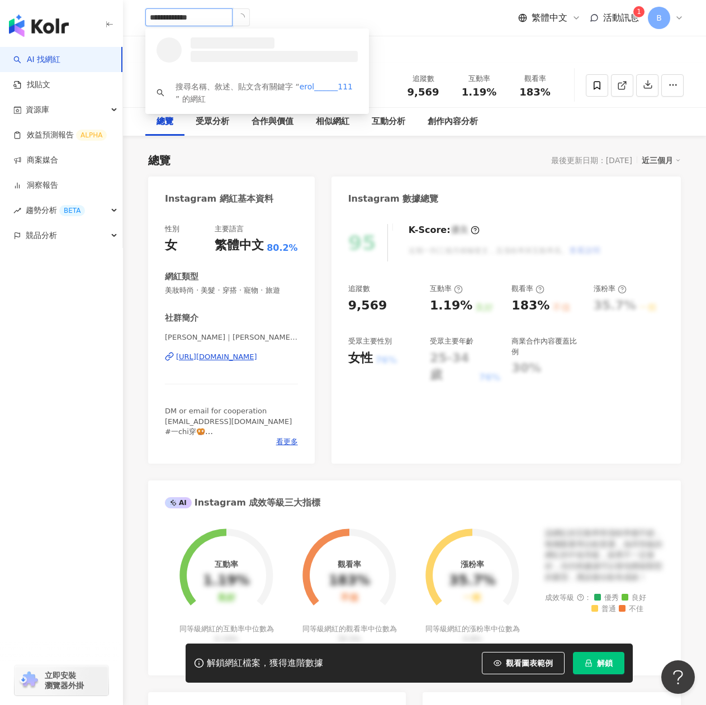
type input "**********"
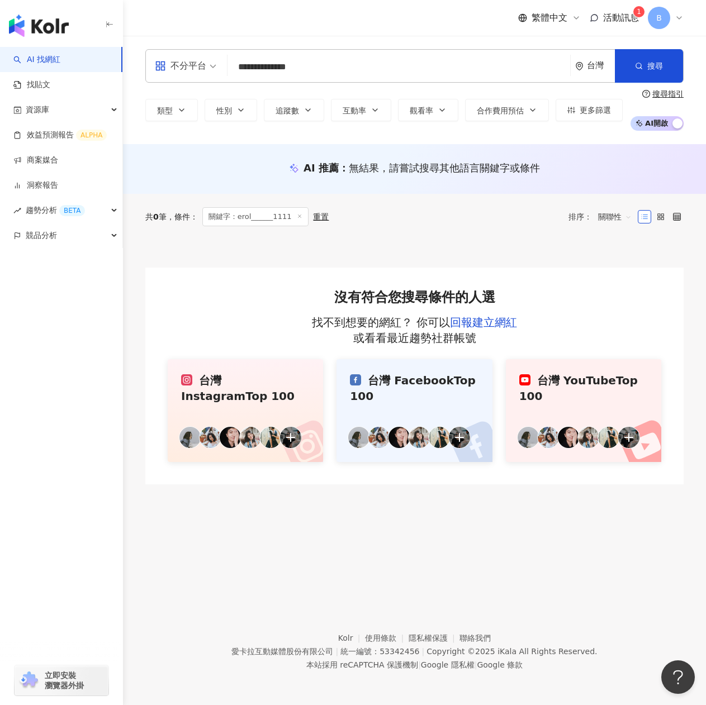
click at [374, 62] on input "**********" at bounding box center [399, 66] width 334 height 21
type input "**********"
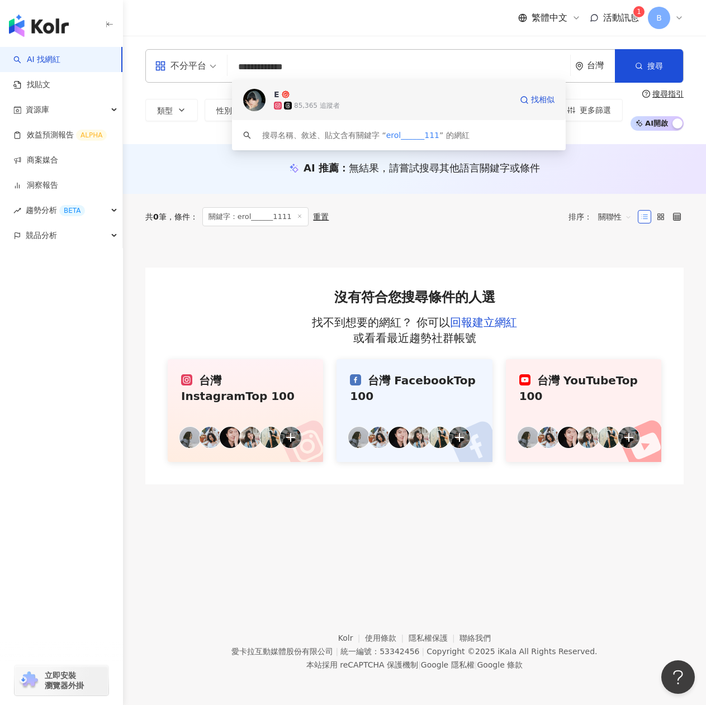
click at [302, 104] on div "85,365 追蹤者" at bounding box center [317, 105] width 46 height 9
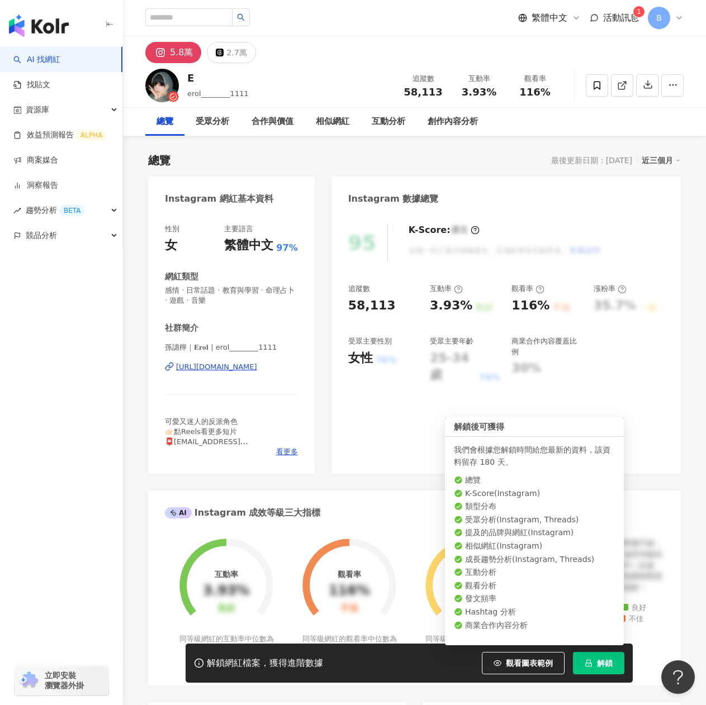
click at [615, 656] on button "解鎖" at bounding box center [598, 663] width 51 height 22
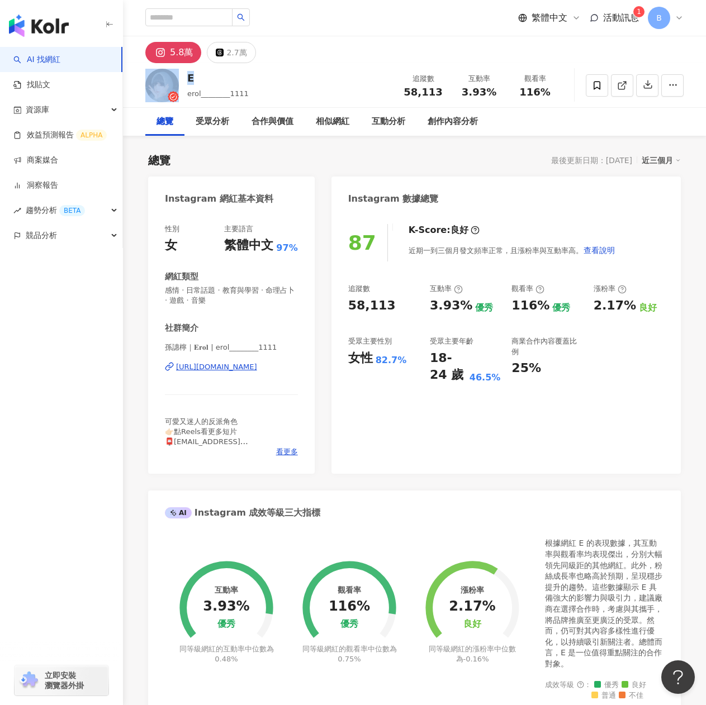
drag, startPoint x: 185, startPoint y: 79, endPoint x: 201, endPoint y: 78, distance: 15.7
click at [198, 78] on div "E erol________1111 追蹤數 58,113 互動率 3.93% 觀看率 116%" at bounding box center [414, 85] width 583 height 44
drag, startPoint x: 164, startPoint y: 247, endPoint x: 179, endPoint y: 246, distance: 15.1
click at [179, 246] on div "性別 女 主要語言 繁體中文 97% 網紅類型 感情 · 日常話題 · 教育與學習 · 命理占卜 · 遊戲 · 音樂 社群簡介 孫譓檸｜𝐄𝐫𝐨𝐥 | erol…" at bounding box center [231, 343] width 166 height 261
copy div "女"
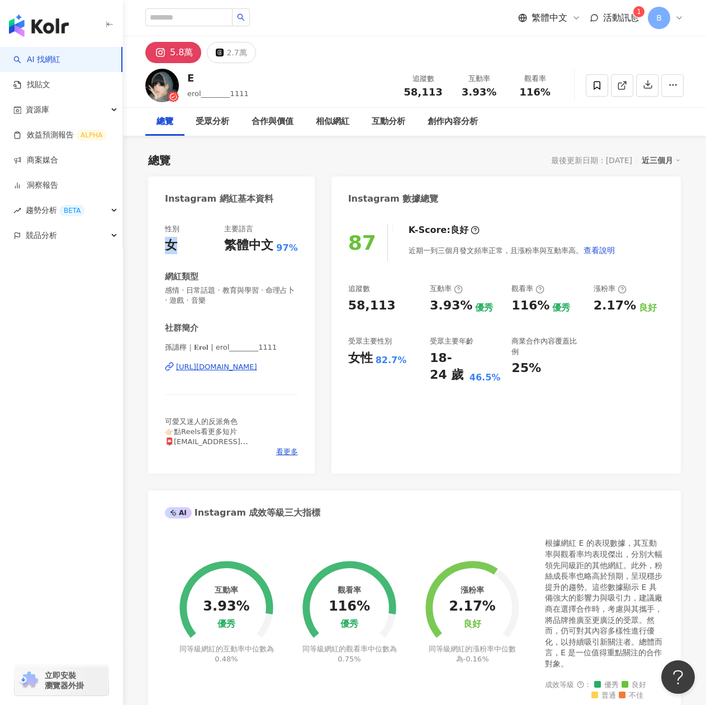
click at [208, 365] on div "[URL][DOMAIN_NAME]" at bounding box center [216, 367] width 81 height 10
drag, startPoint x: 520, startPoint y: 92, endPoint x: 541, endPoint y: 91, distance: 20.7
click at [541, 91] on div "116%" at bounding box center [534, 92] width 42 height 11
copy span "116"
drag, startPoint x: 463, startPoint y: 91, endPoint x: 484, endPoint y: 99, distance: 22.1
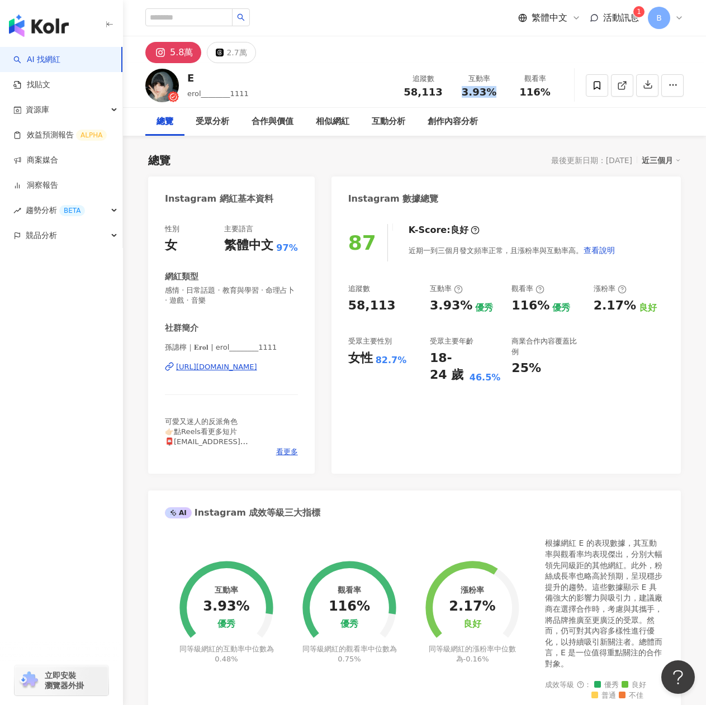
click at [484, 99] on div "追蹤數 58,113 互動率 3.93% 觀看率 116%" at bounding box center [479, 85] width 168 height 33
click at [479, 94] on span "3.93%" at bounding box center [478, 92] width 35 height 11
drag, startPoint x: 463, startPoint y: 93, endPoint x: 482, endPoint y: 94, distance: 19.0
click at [482, 94] on span "3.93%" at bounding box center [478, 92] width 35 height 11
copy span "3.93"
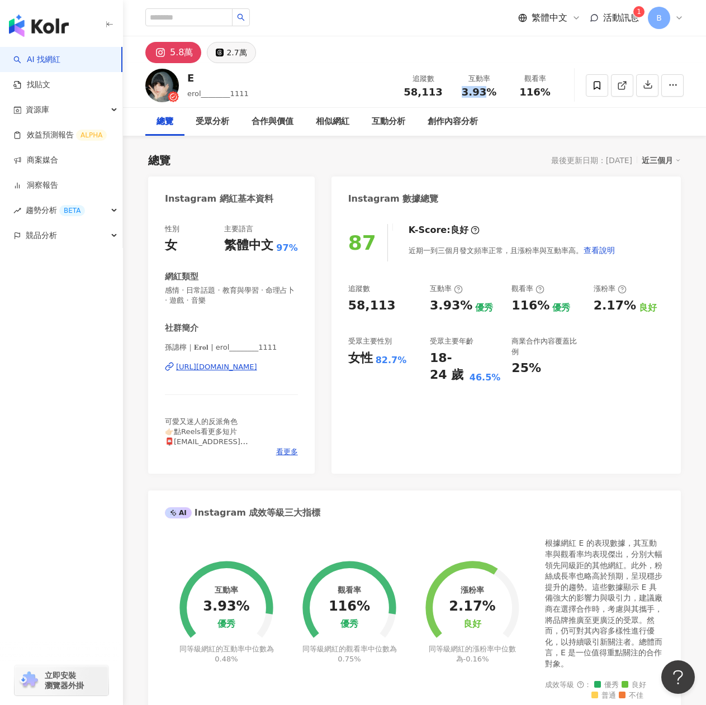
click at [240, 55] on div "2.7萬" at bounding box center [236, 53] width 20 height 16
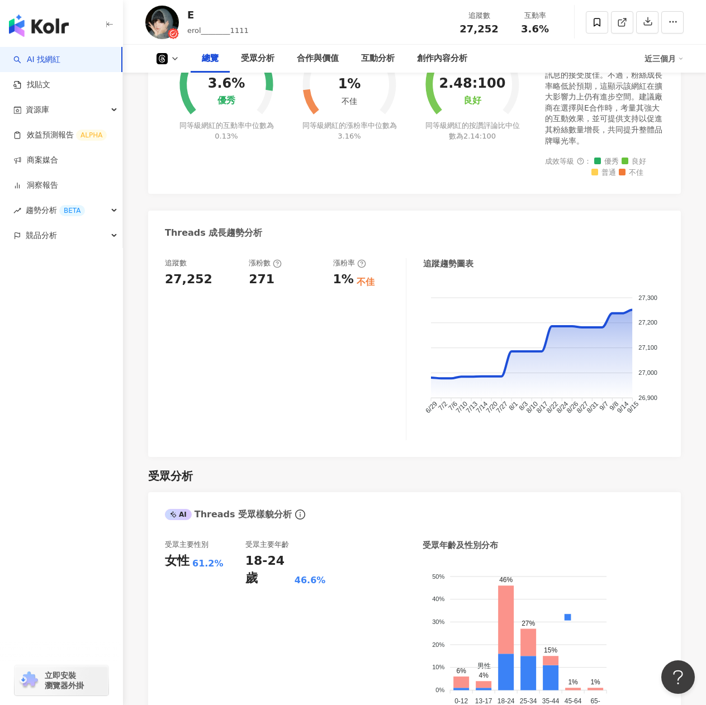
scroll to position [223, 0]
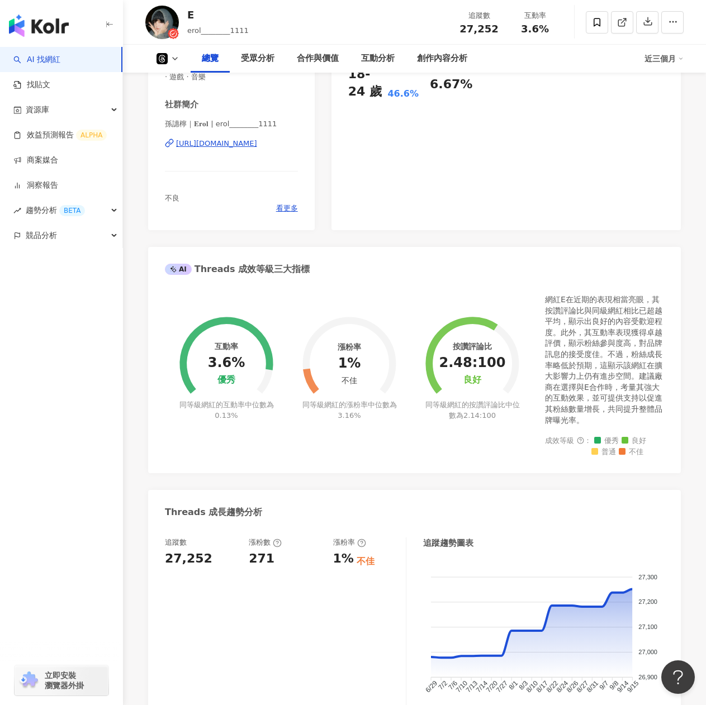
click at [163, 57] on icon at bounding box center [162, 59] width 8 height 8
click at [174, 83] on button "Instagram" at bounding box center [182, 80] width 60 height 16
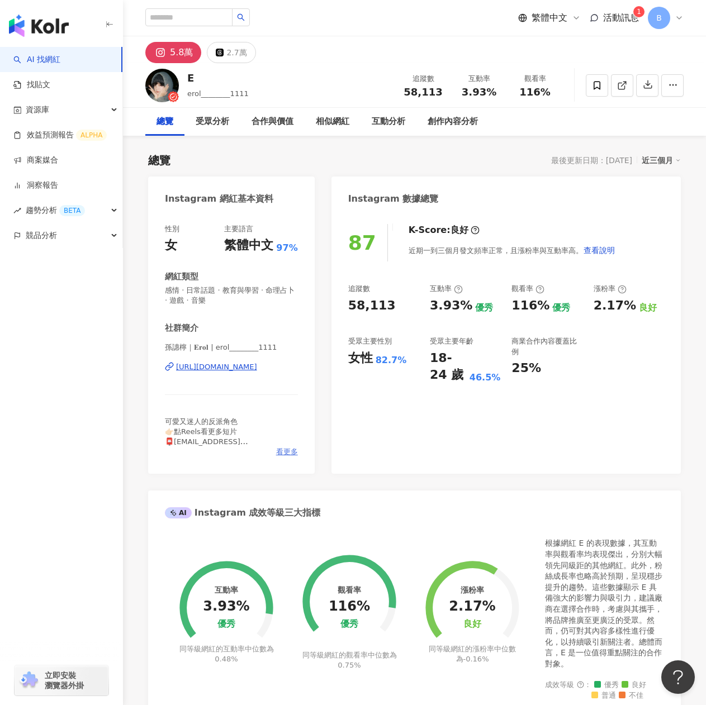
click at [294, 455] on span "看更多" at bounding box center [287, 452] width 22 height 10
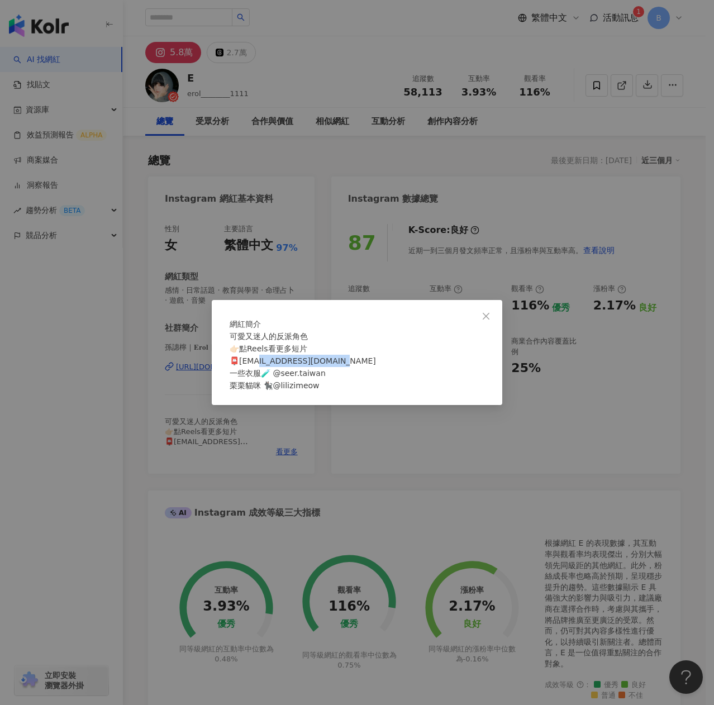
drag, startPoint x: 275, startPoint y: 367, endPoint x: 363, endPoint y: 359, distance: 88.1
click at [362, 360] on div "可愛又迷人的反派角色 👉🏻點Reels看更多短片 📮[EMAIL_ADDRESS][DOMAIN_NAME] 一些衣服🧪 @seer.taiwan 栗栗貓咪 …" at bounding box center [357, 360] width 255 height 61
drag, startPoint x: 350, startPoint y: 370, endPoint x: 316, endPoint y: 367, distance: 34.8
click at [350, 370] on span "可愛又迷人的反派角色 👉🏻點Reels看更多短片 📮[EMAIL_ADDRESS][DOMAIN_NAME] 一些衣服🧪 @seer.taiwan 栗栗貓咪 …" at bounding box center [303, 361] width 146 height 58
drag, startPoint x: 275, startPoint y: 367, endPoint x: 357, endPoint y: 367, distance: 81.6
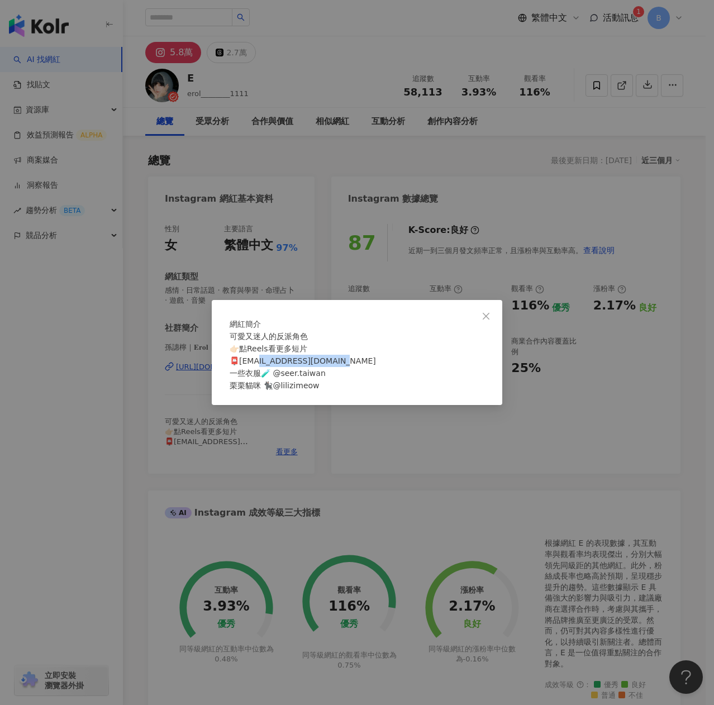
click at [356, 370] on span "可愛又迷人的反派角色 👉🏻點Reels看更多短片 📮[EMAIL_ADDRESS][DOMAIN_NAME] 一些衣服🧪 @seer.taiwan 栗栗貓咪 …" at bounding box center [303, 361] width 146 height 58
copy span "[EMAIL_ADDRESS][DOMAIN_NAME] 一些"
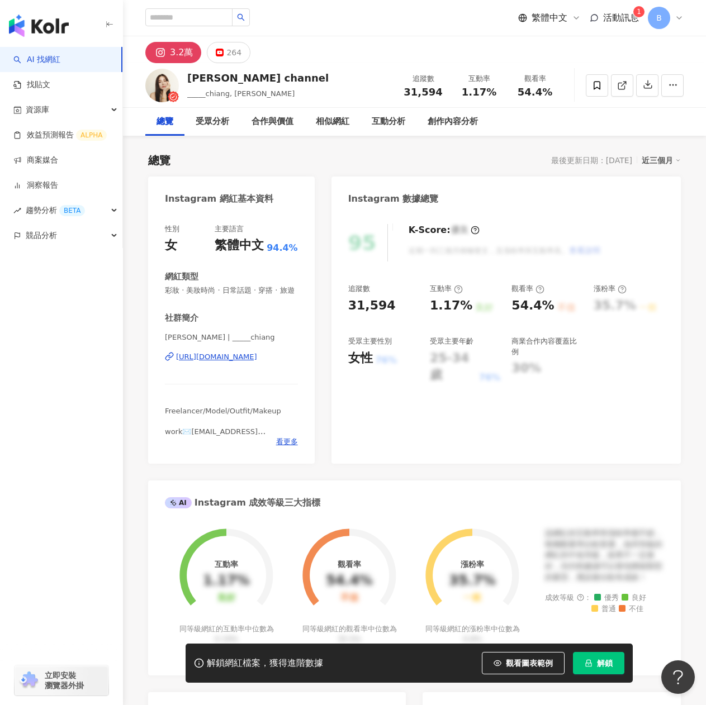
click at [241, 362] on div "[URL][DOMAIN_NAME]" at bounding box center [216, 357] width 81 height 10
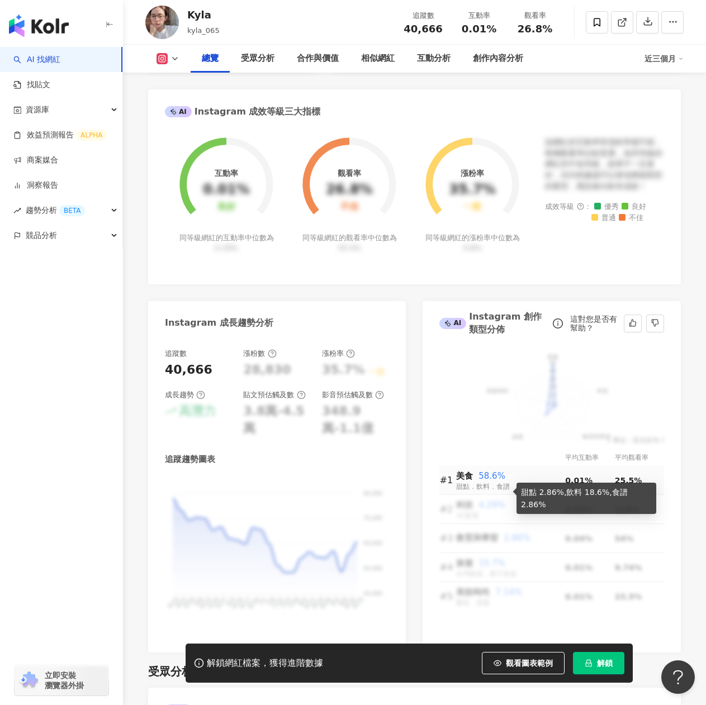
scroll to position [335, 0]
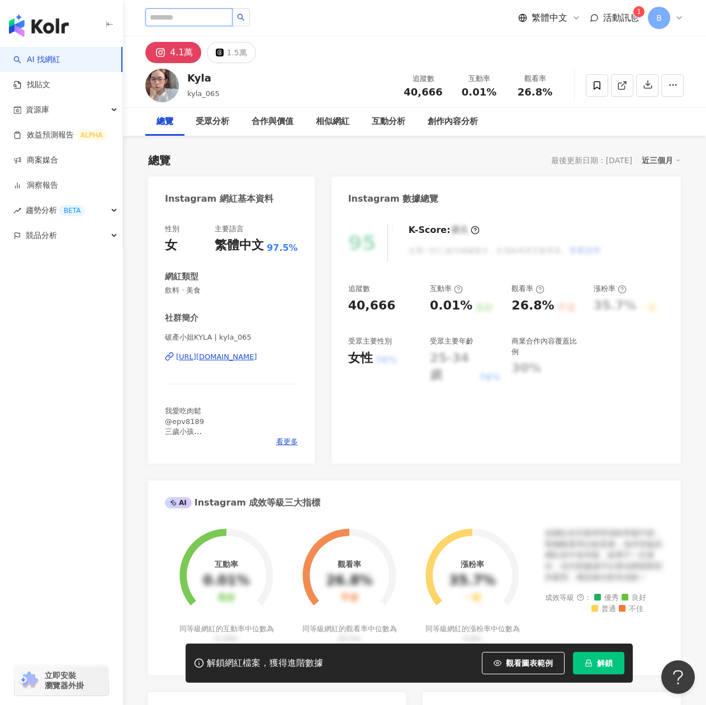
paste input "**********"
type input "**********"
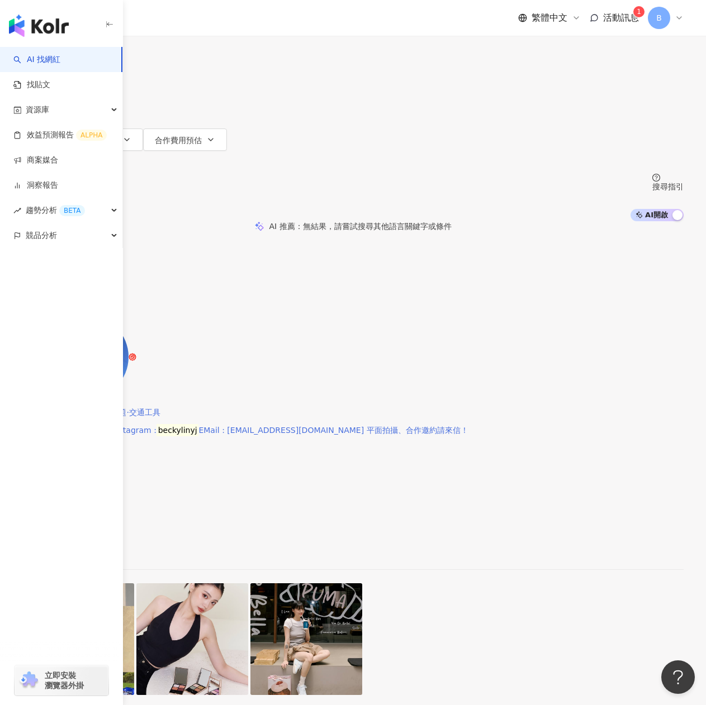
click at [65, 397] on mark "beckylinyj" at bounding box center [43, 403] width 42 height 12
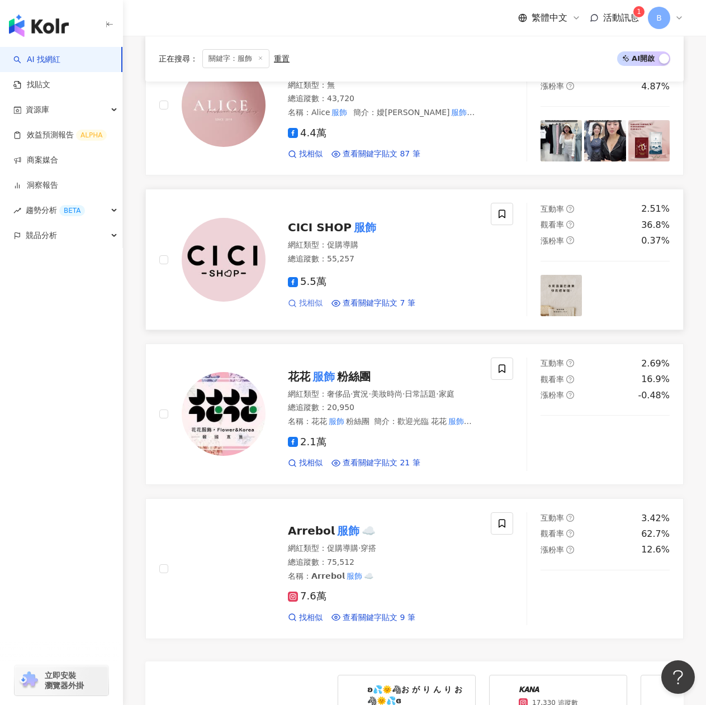
scroll to position [1508, 0]
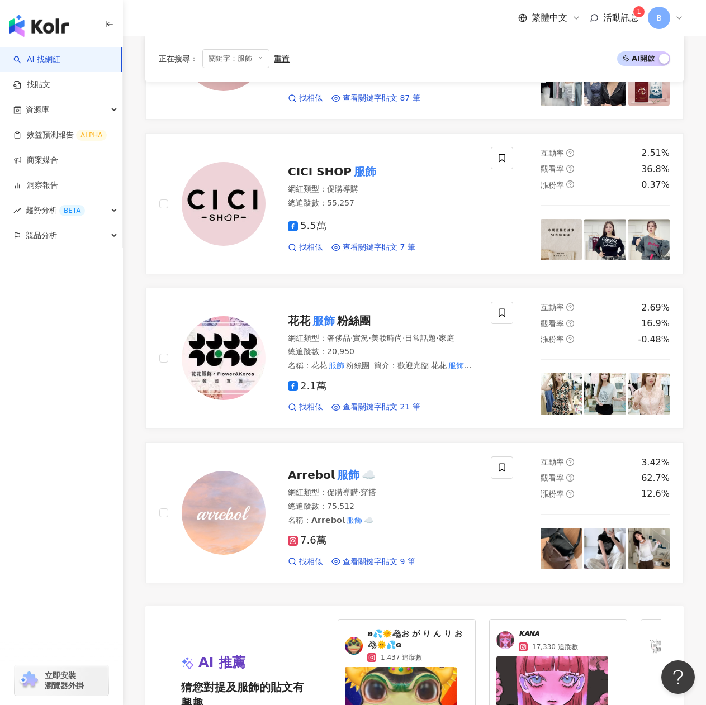
type input "**"
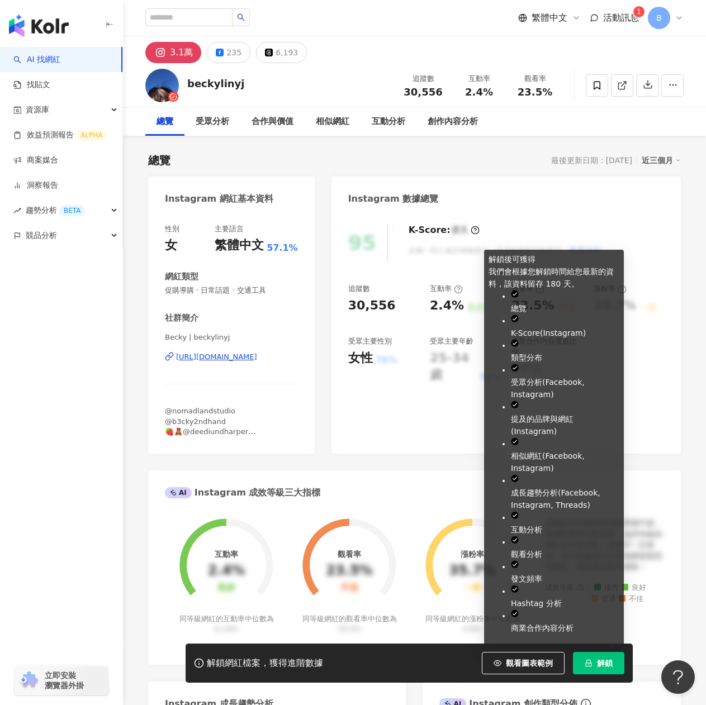
click at [602, 665] on span "解鎖" at bounding box center [605, 663] width 16 height 9
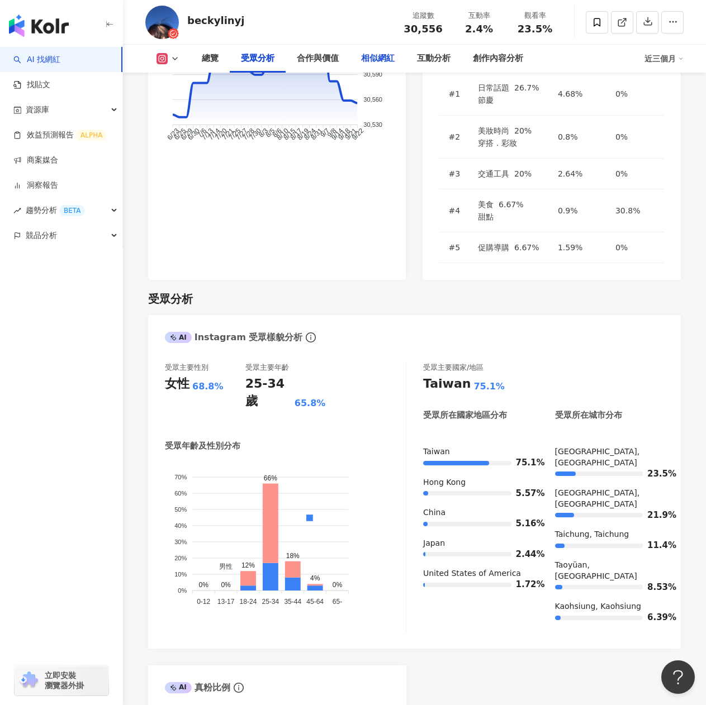
scroll to position [1006, 0]
